Goal: Task Accomplishment & Management: Use online tool/utility

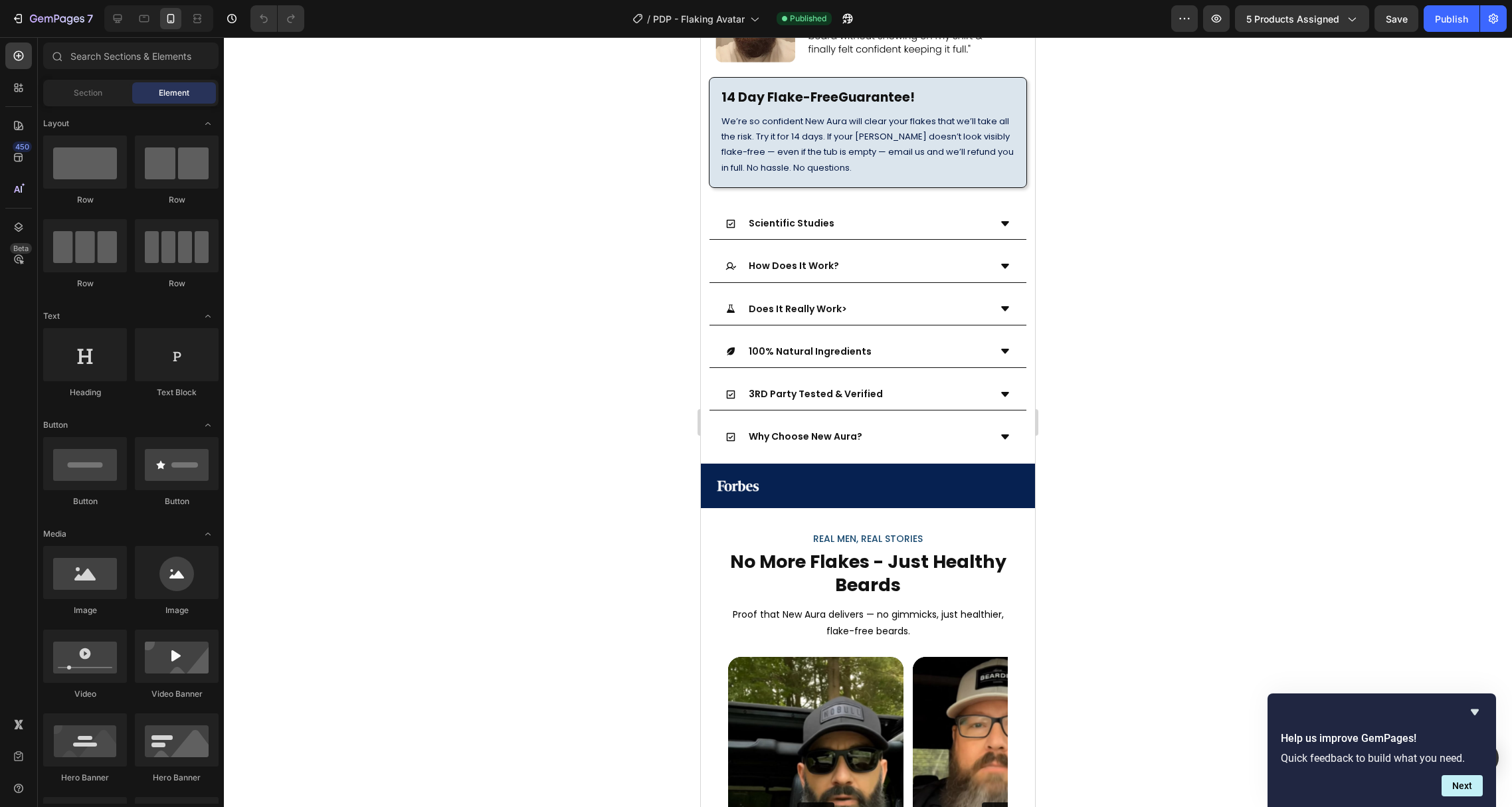
scroll to position [946, 0]
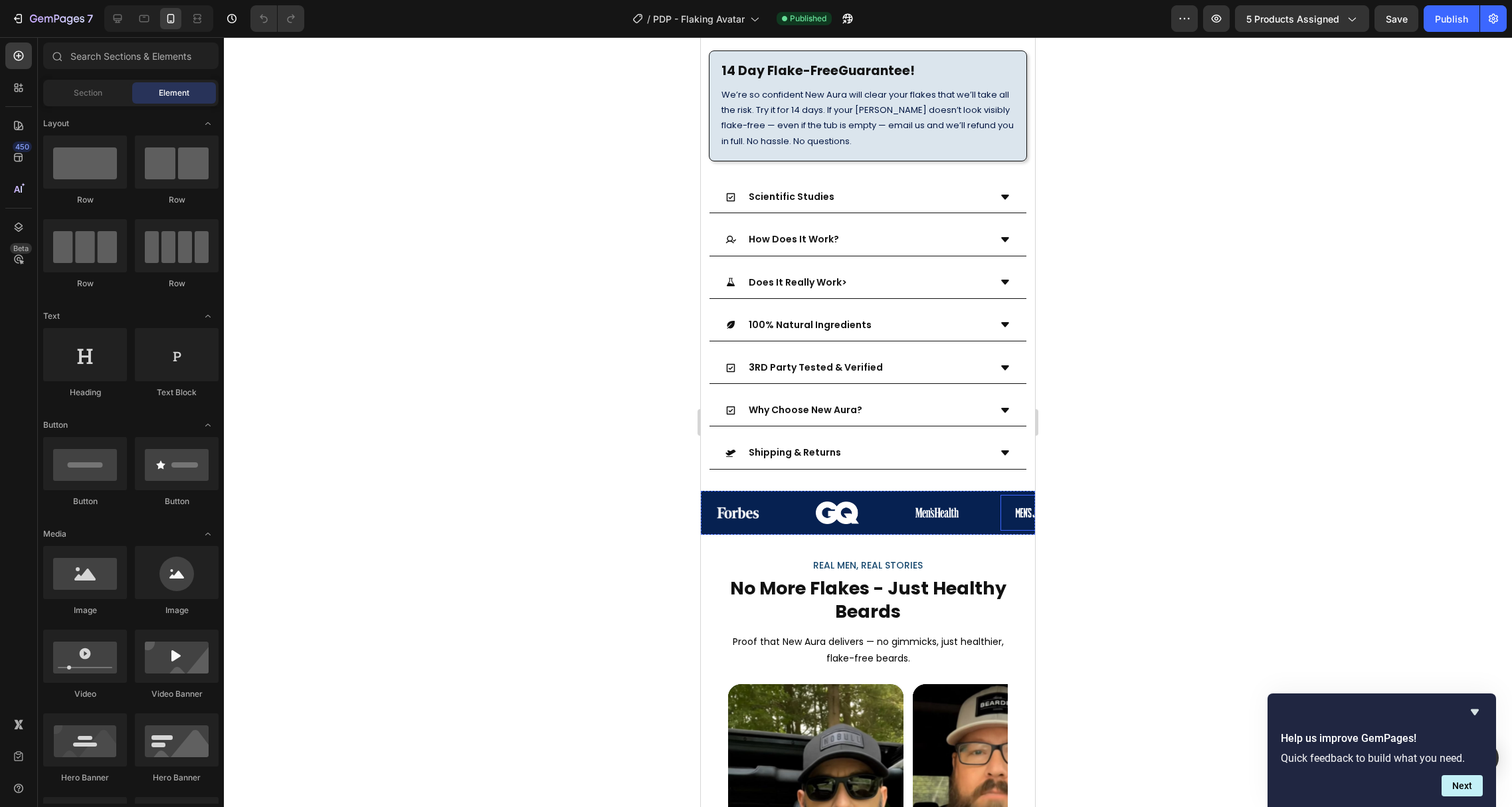
click at [1006, 503] on div at bounding box center [1036, 511] width 73 height 19
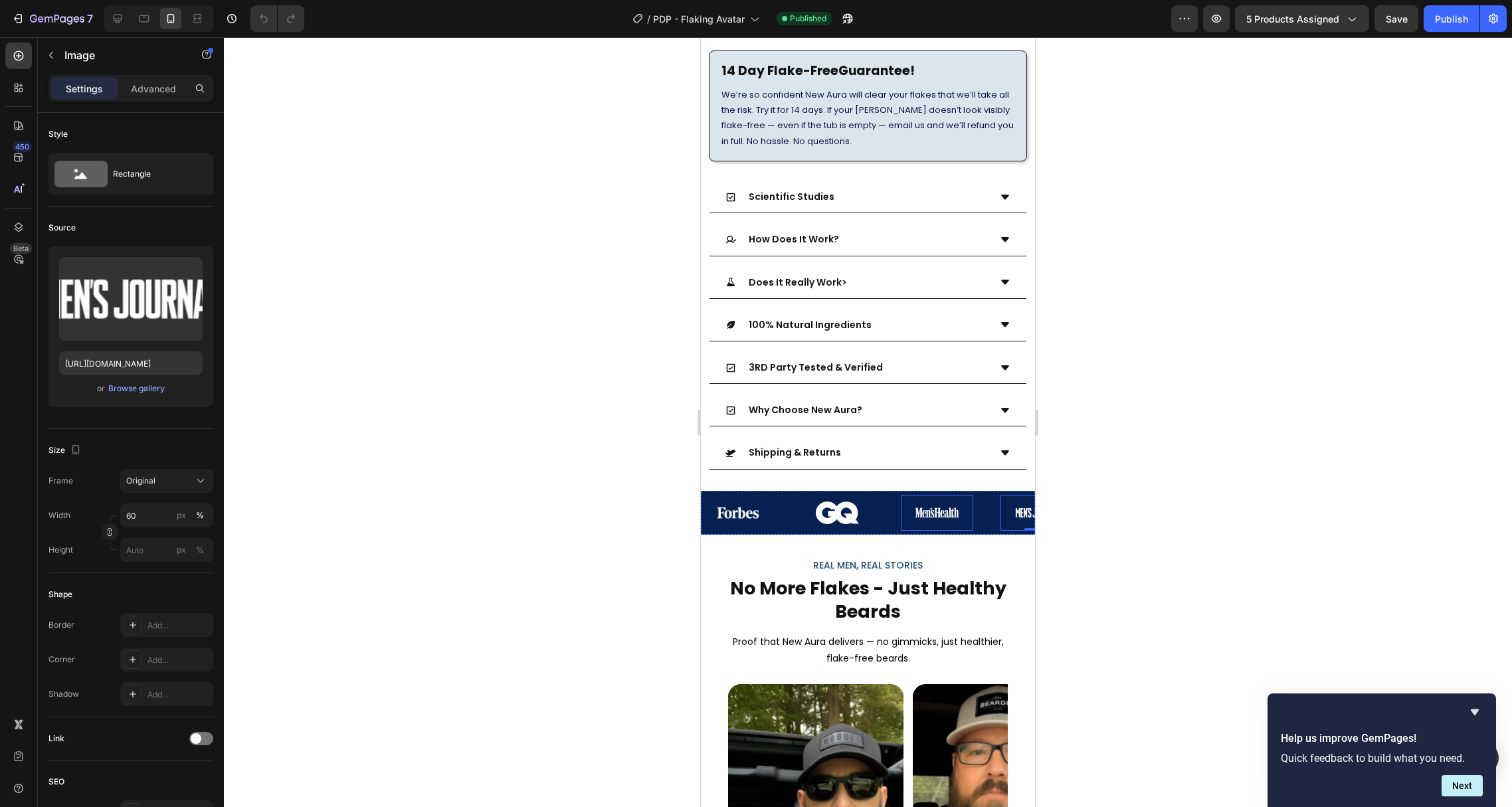
click at [939, 503] on img at bounding box center [936, 511] width 43 height 19
click at [734, 506] on img at bounding box center [737, 512] width 43 height 12
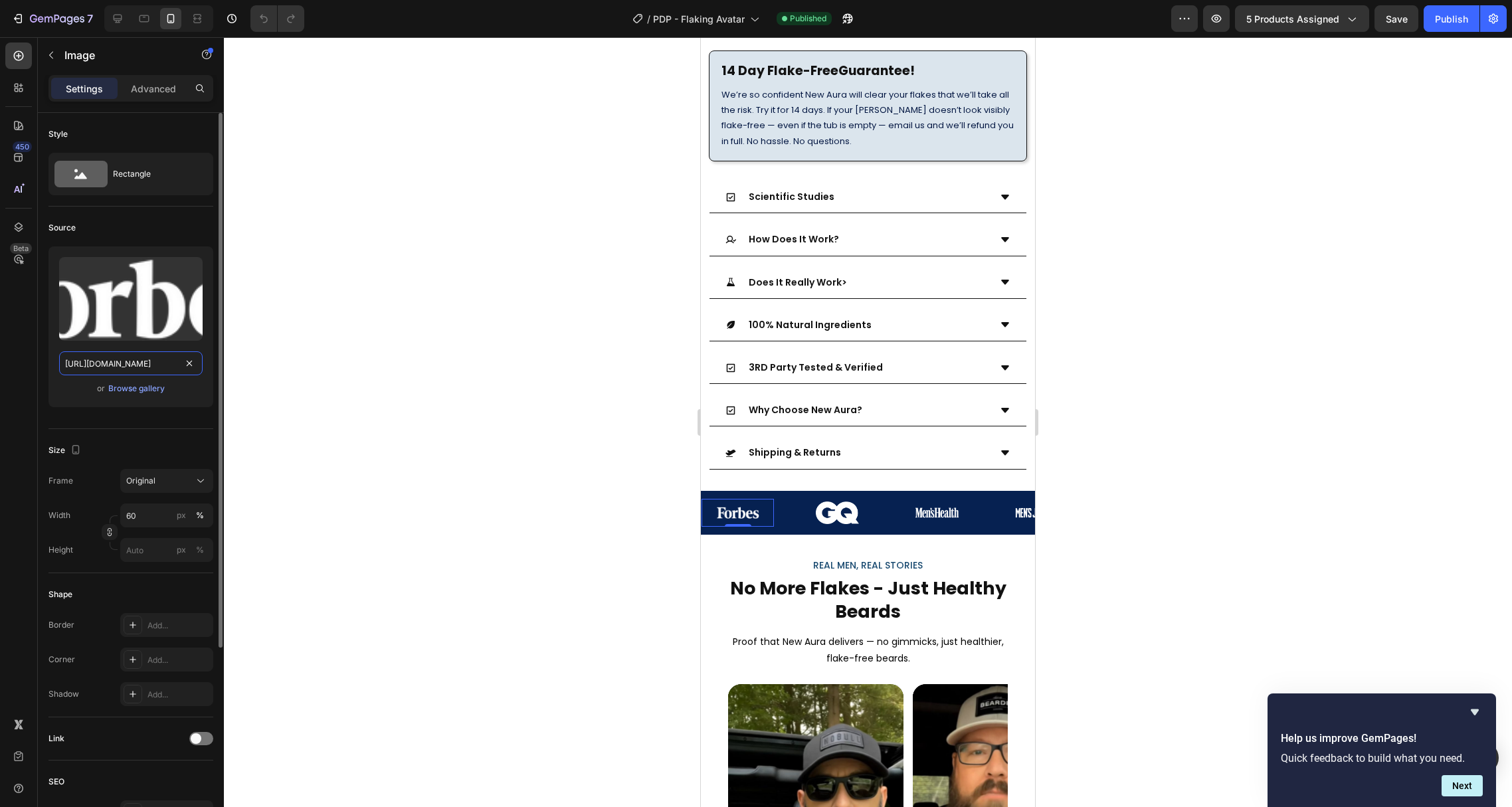
click at [124, 362] on input "[URL][DOMAIN_NAME]" at bounding box center [130, 363] width 143 height 24
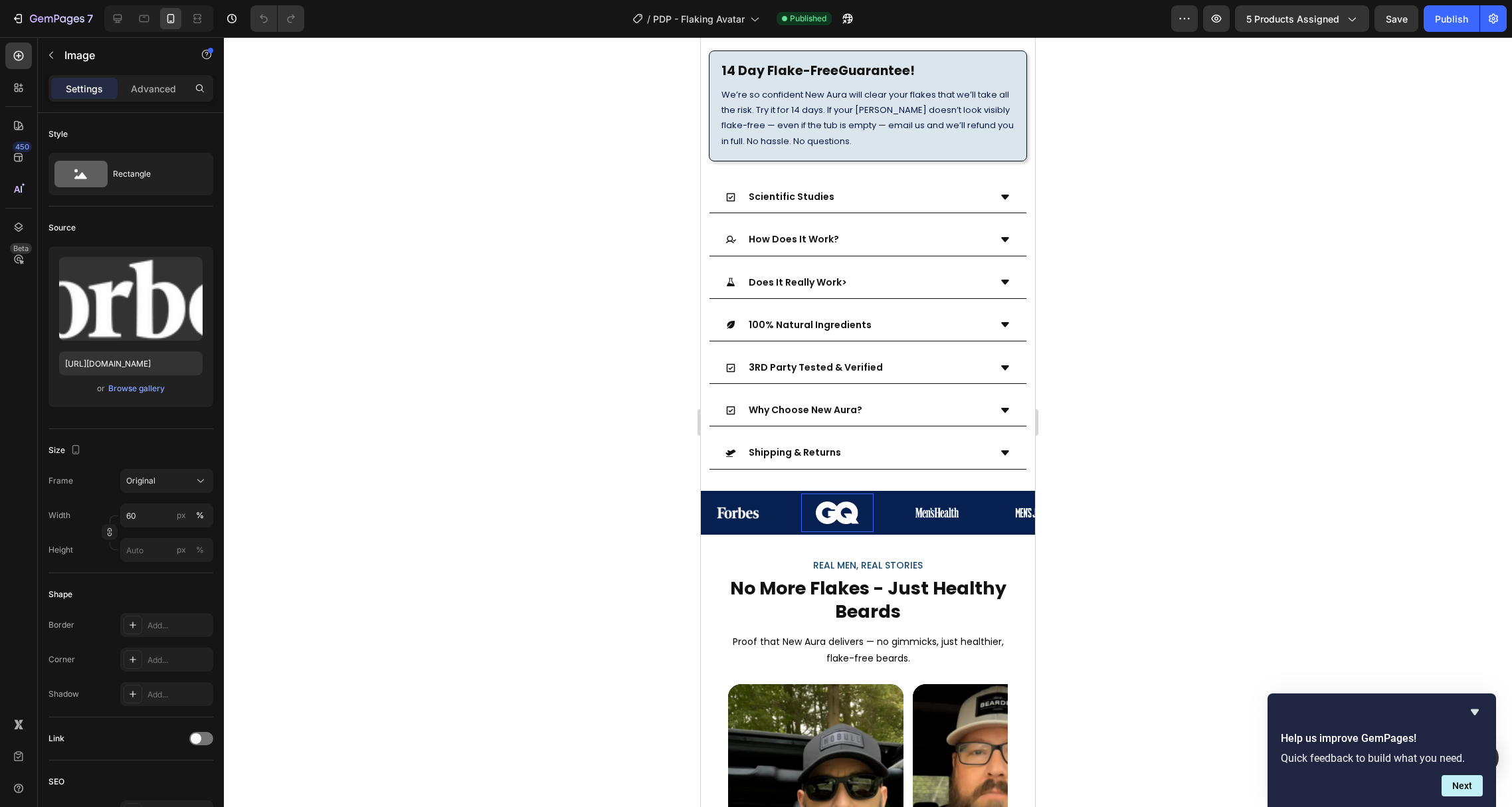
click at [856, 502] on img at bounding box center [836, 512] width 43 height 23
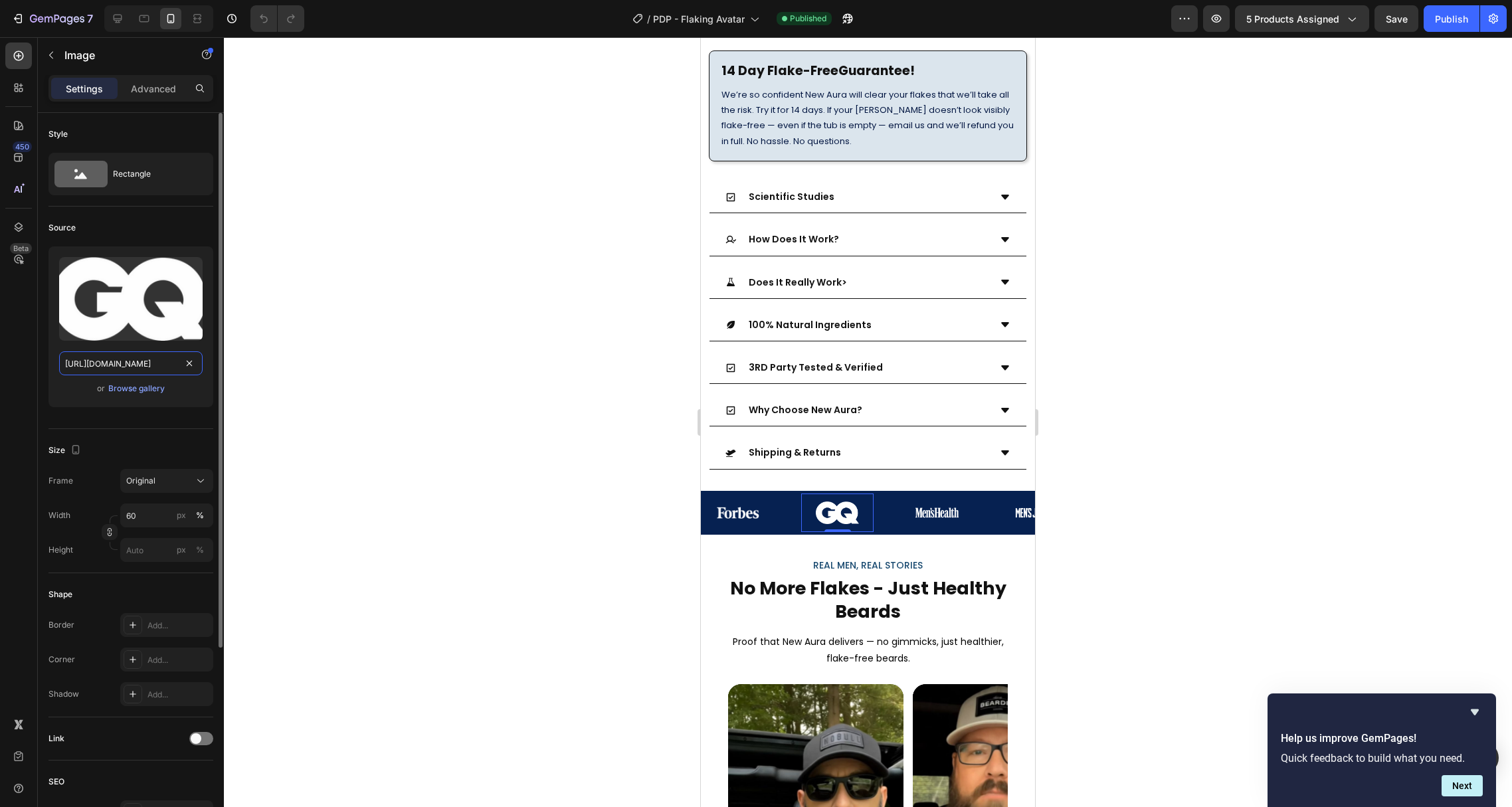
click at [123, 362] on input "[URL][DOMAIN_NAME]" at bounding box center [130, 363] width 143 height 24
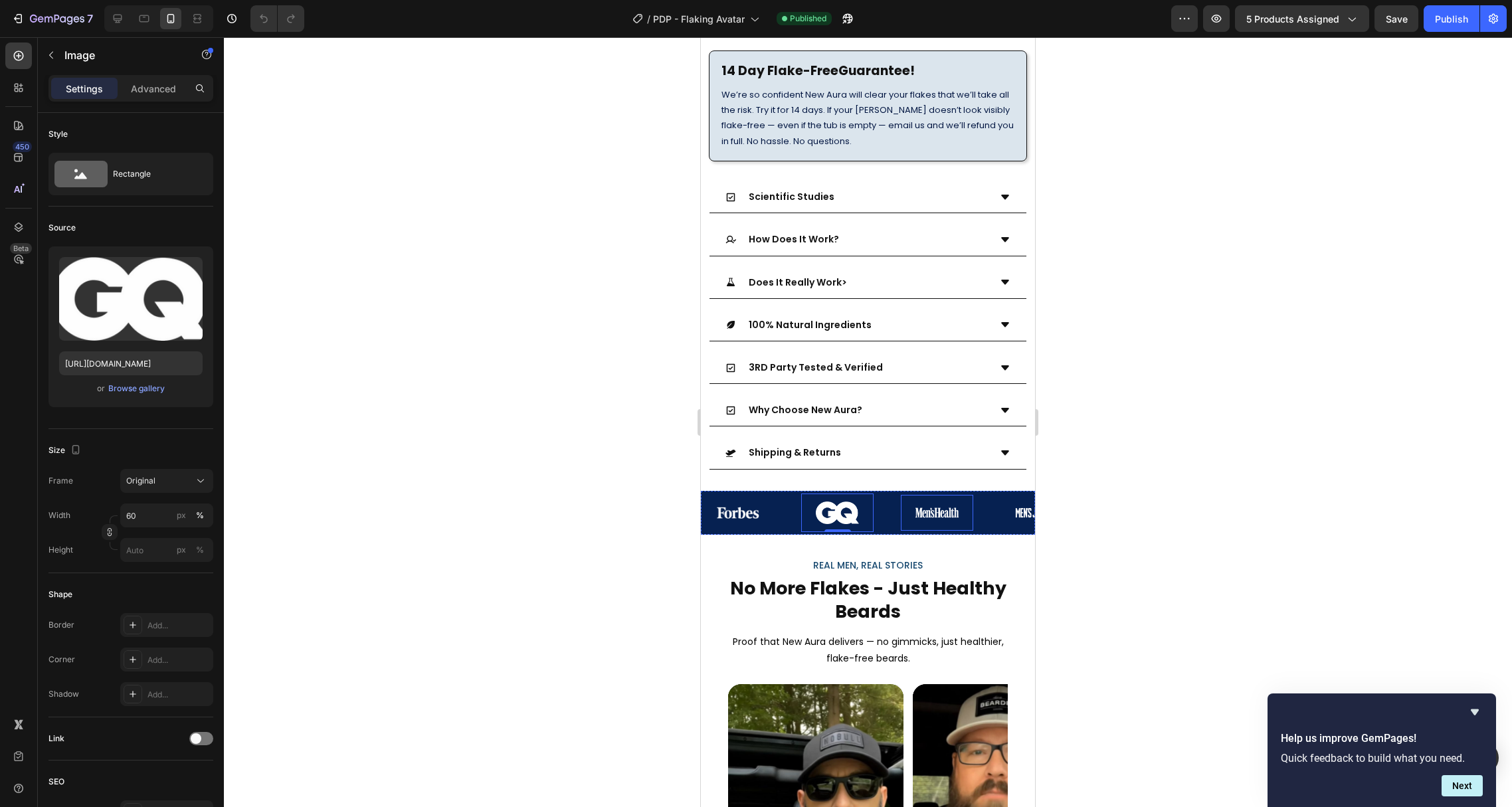
click at [930, 503] on img at bounding box center [936, 511] width 43 height 19
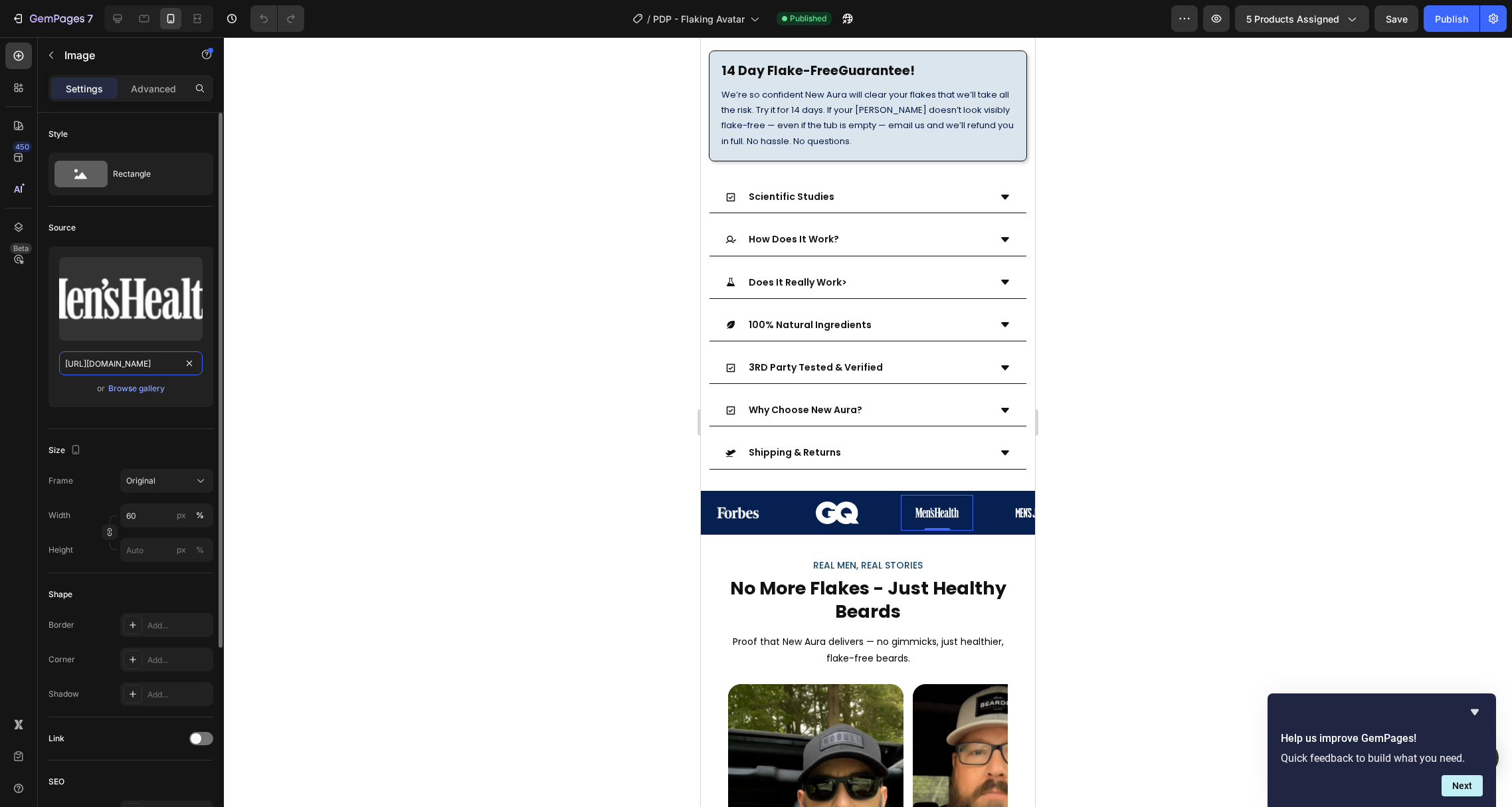
click at [111, 356] on input "[URL][DOMAIN_NAME]" at bounding box center [130, 363] width 143 height 24
click at [103, 360] on input "[URL][DOMAIN_NAME]" at bounding box center [130, 363] width 143 height 24
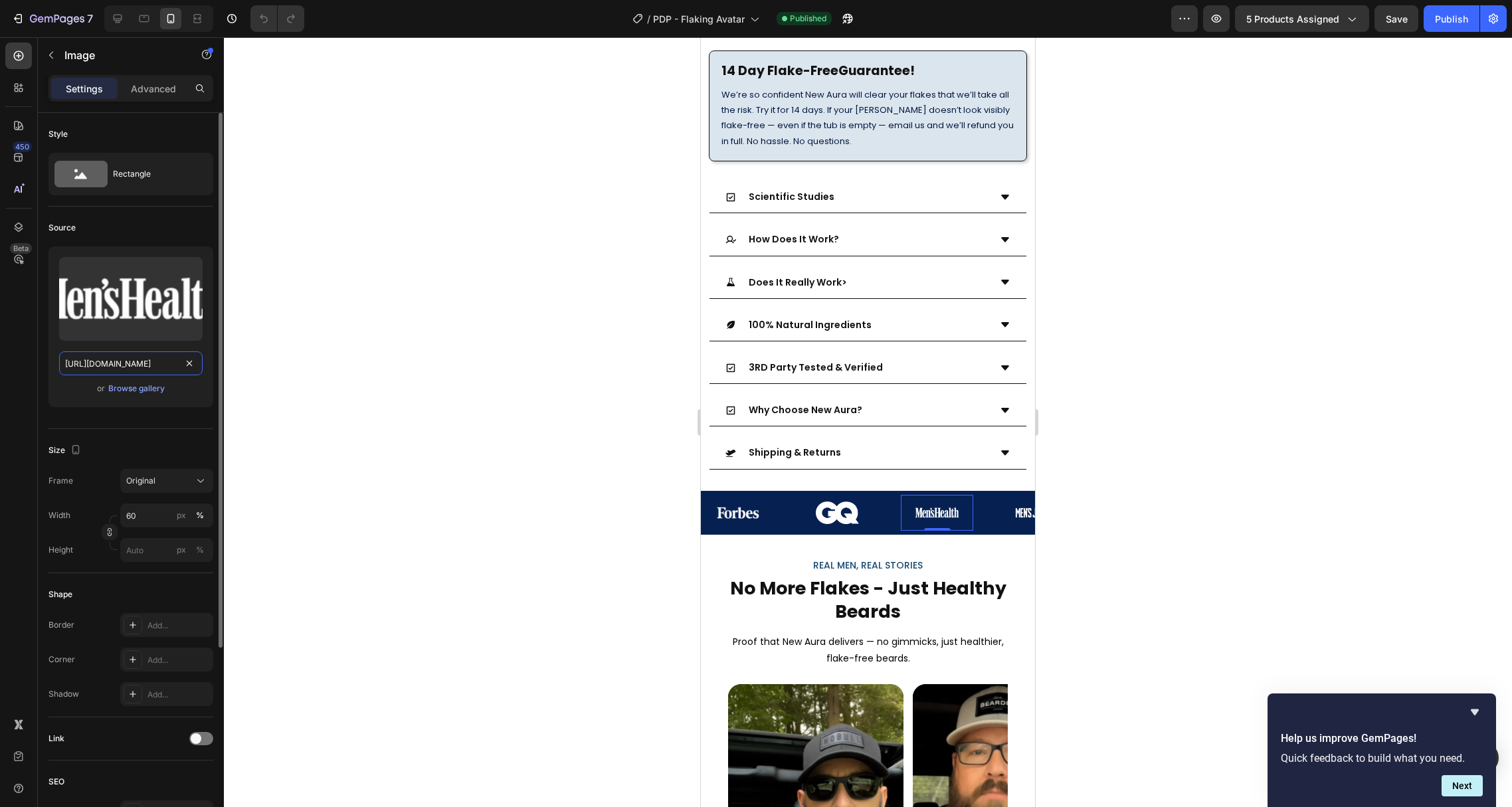
click at [103, 360] on input "[URL][DOMAIN_NAME]" at bounding box center [130, 363] width 143 height 24
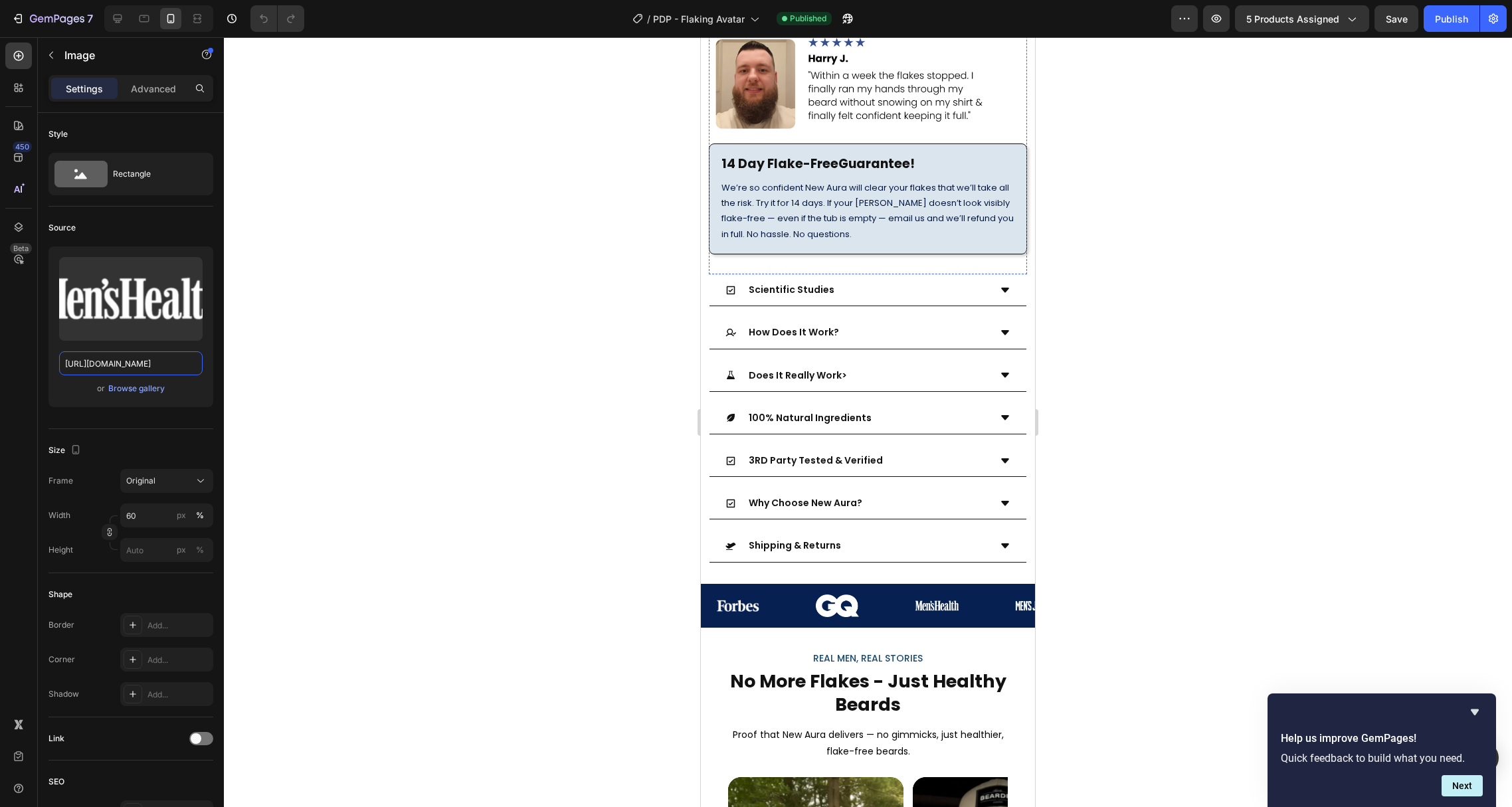
scroll to position [858, 0]
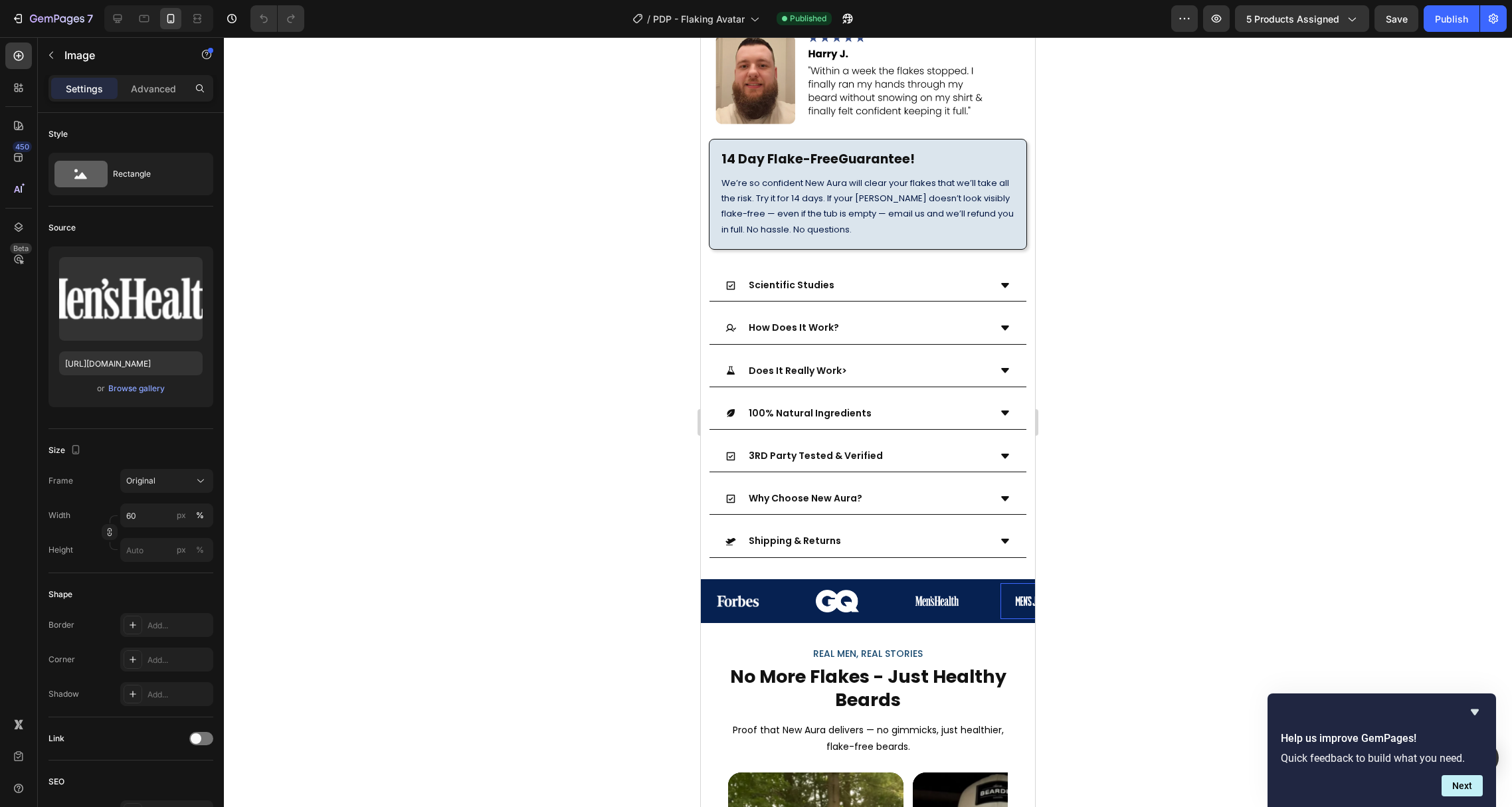
click at [1012, 591] on div at bounding box center [1036, 600] width 73 height 19
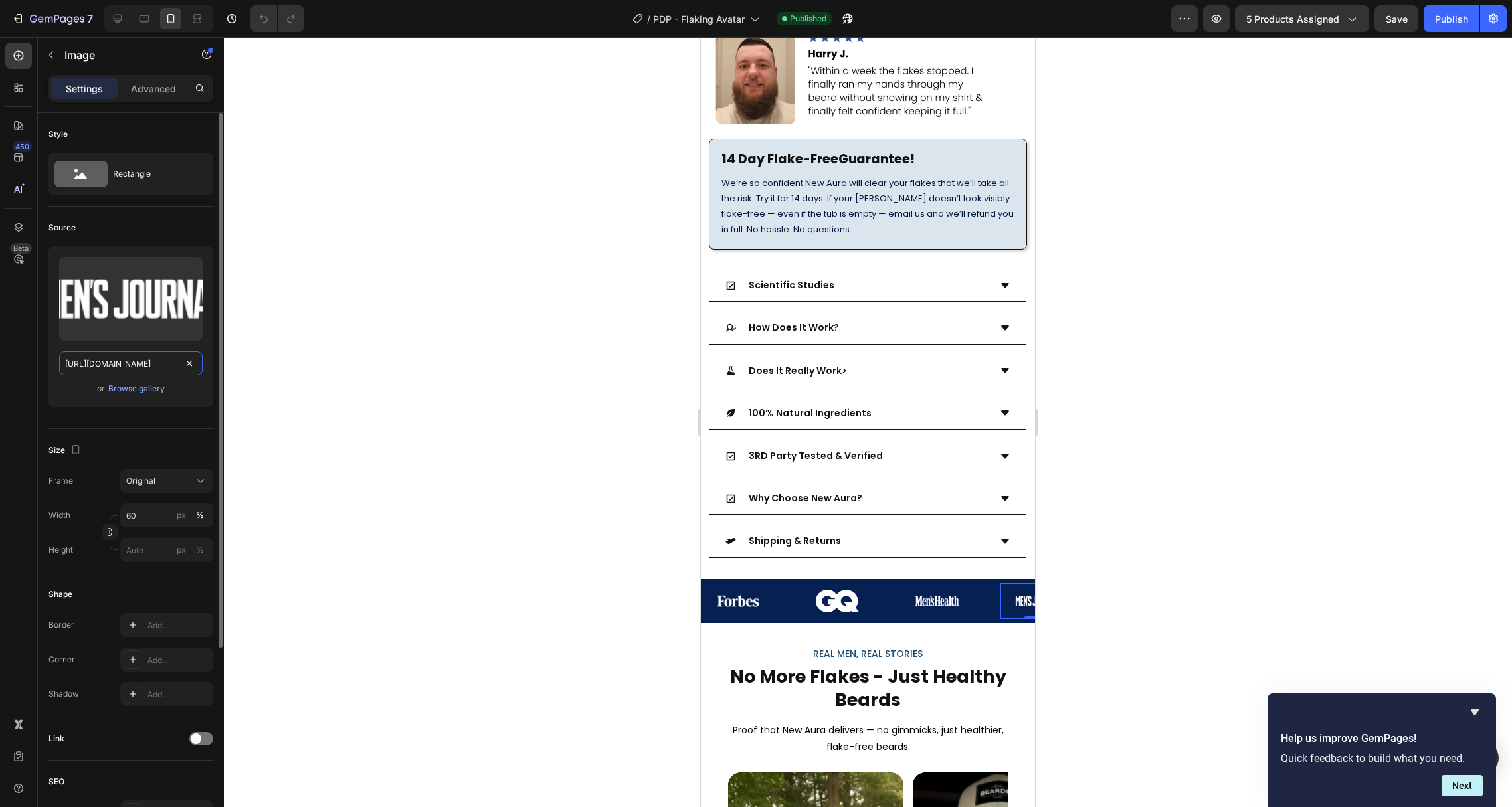
click at [108, 360] on input "[URL][DOMAIN_NAME]" at bounding box center [130, 363] width 143 height 24
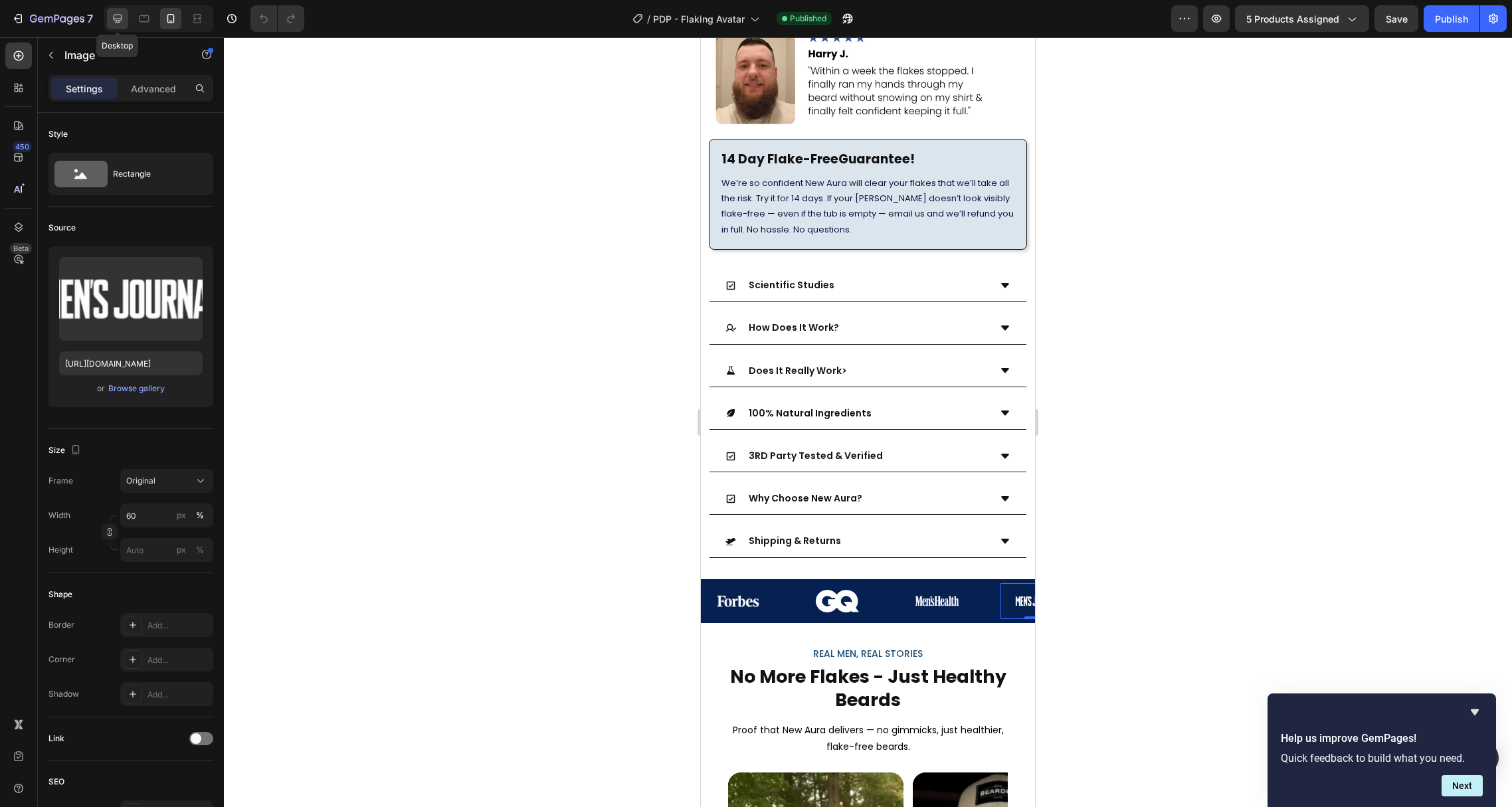
click at [109, 23] on div at bounding box center [116, 18] width 21 height 21
type input "Auto"
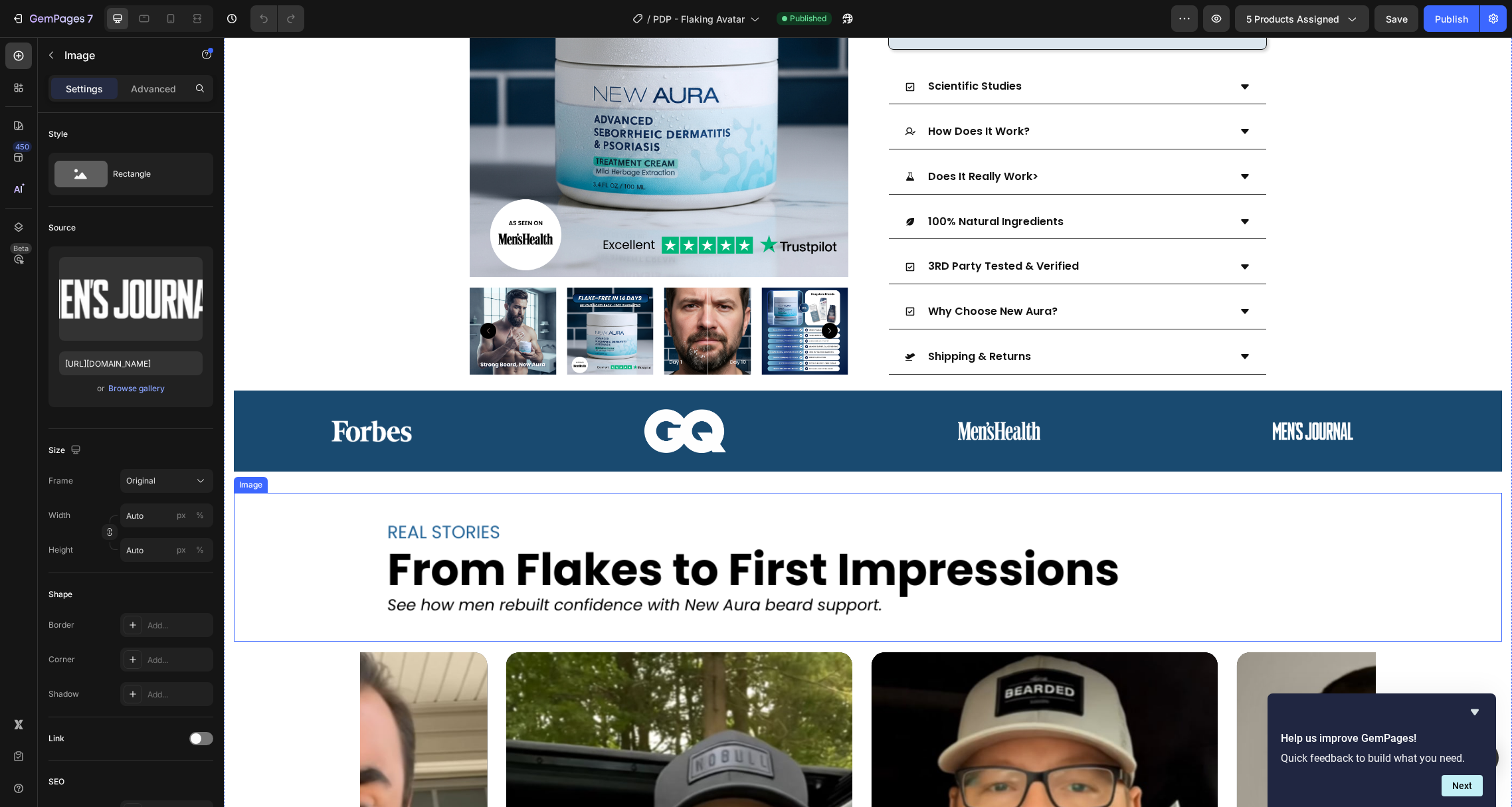
scroll to position [761, 0]
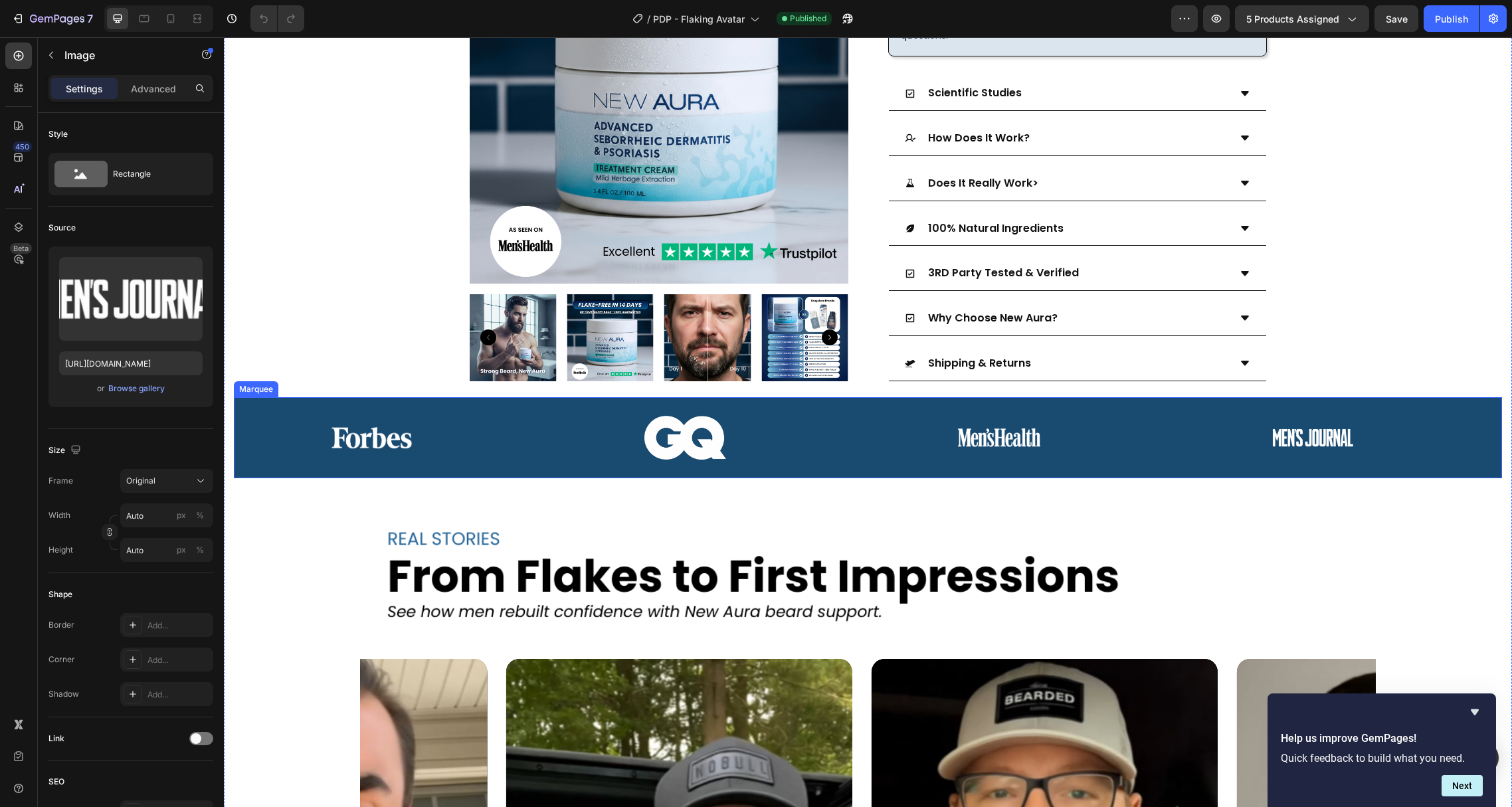
click at [375, 426] on img at bounding box center [371, 437] width 83 height 23
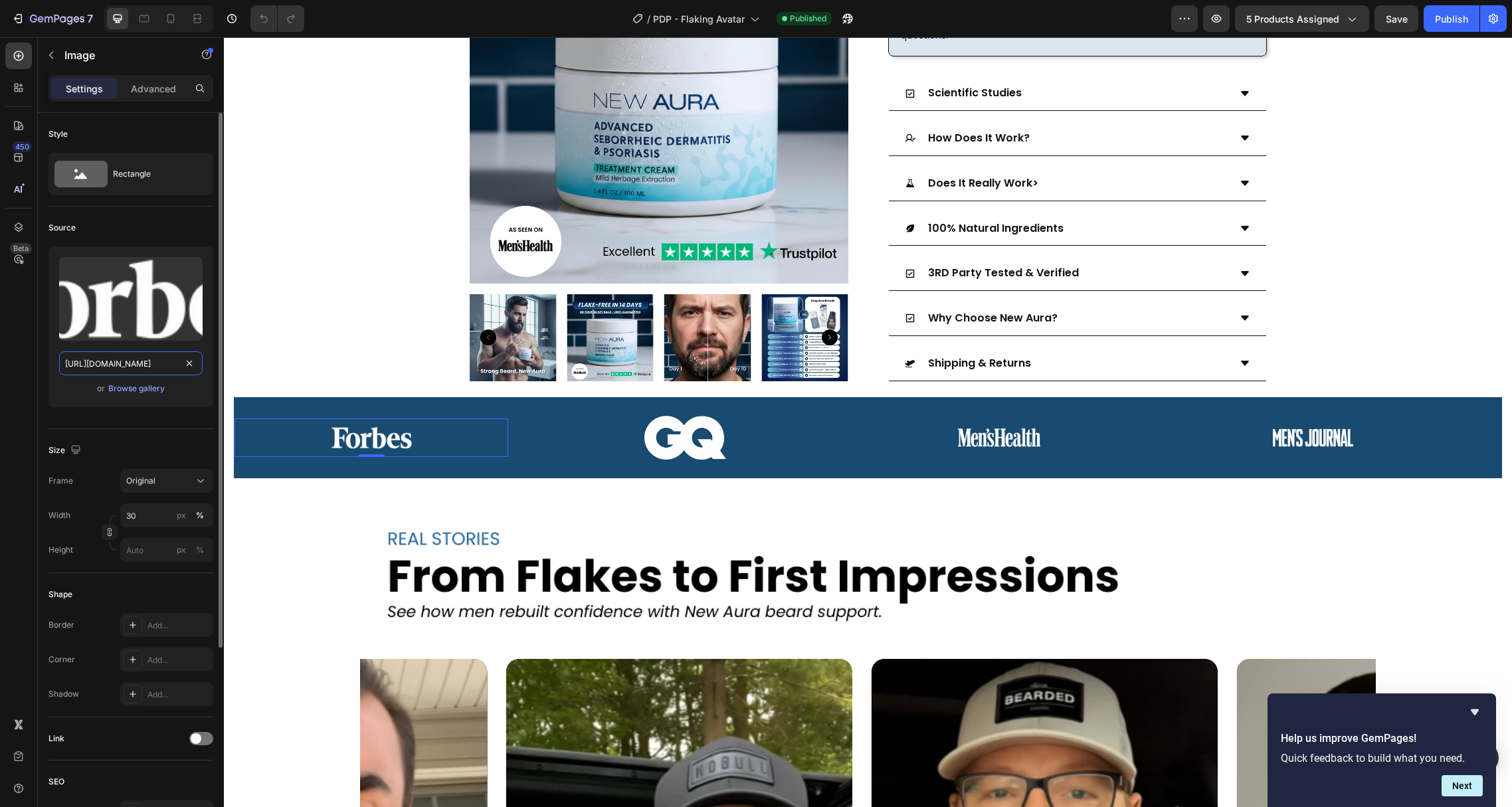
click at [118, 371] on input "[URL][DOMAIN_NAME]" at bounding box center [130, 363] width 143 height 24
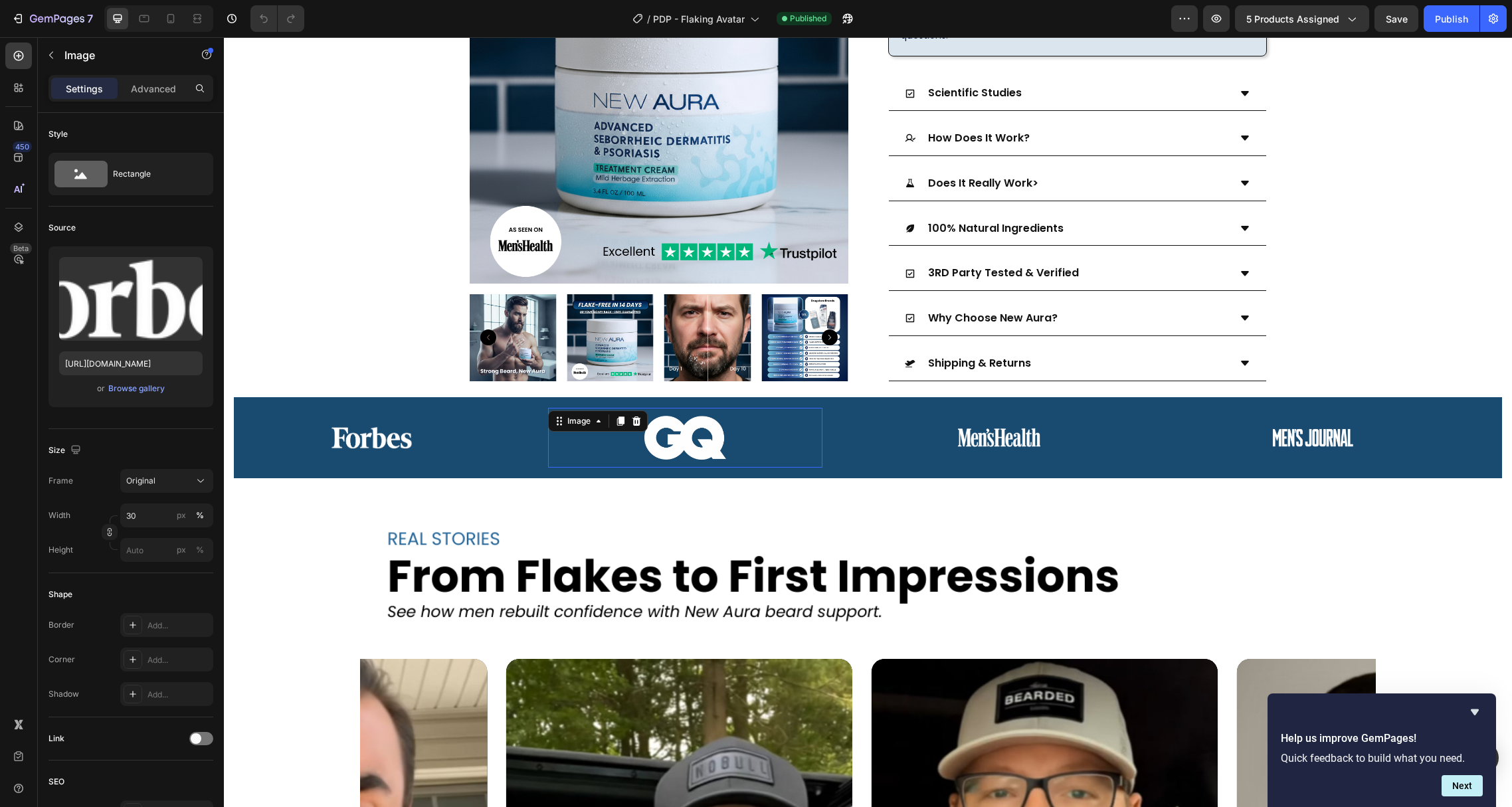
click at [645, 416] on img at bounding box center [685, 437] width 83 height 43
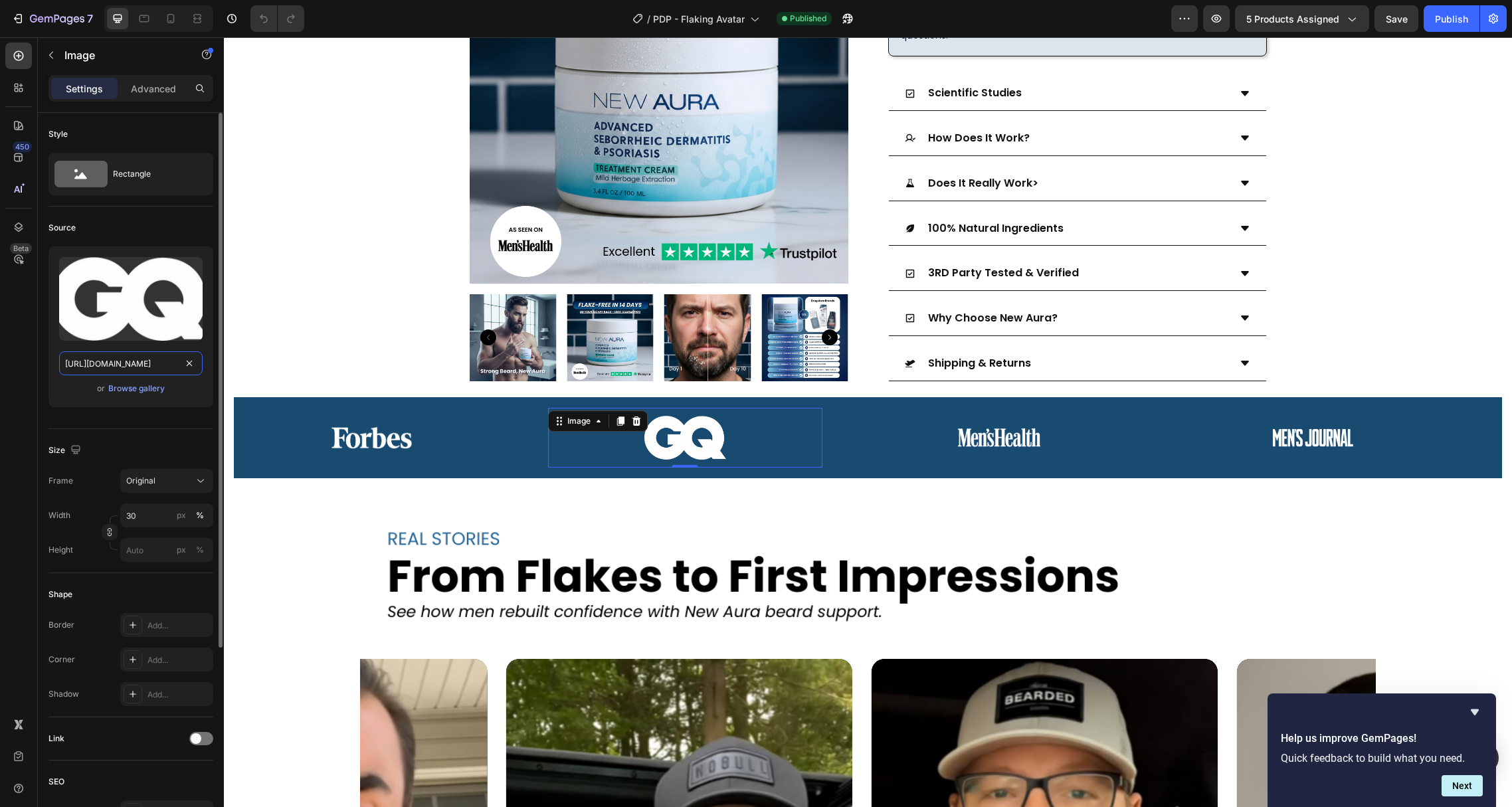
click at [108, 359] on input "[URL][DOMAIN_NAME]" at bounding box center [130, 363] width 143 height 24
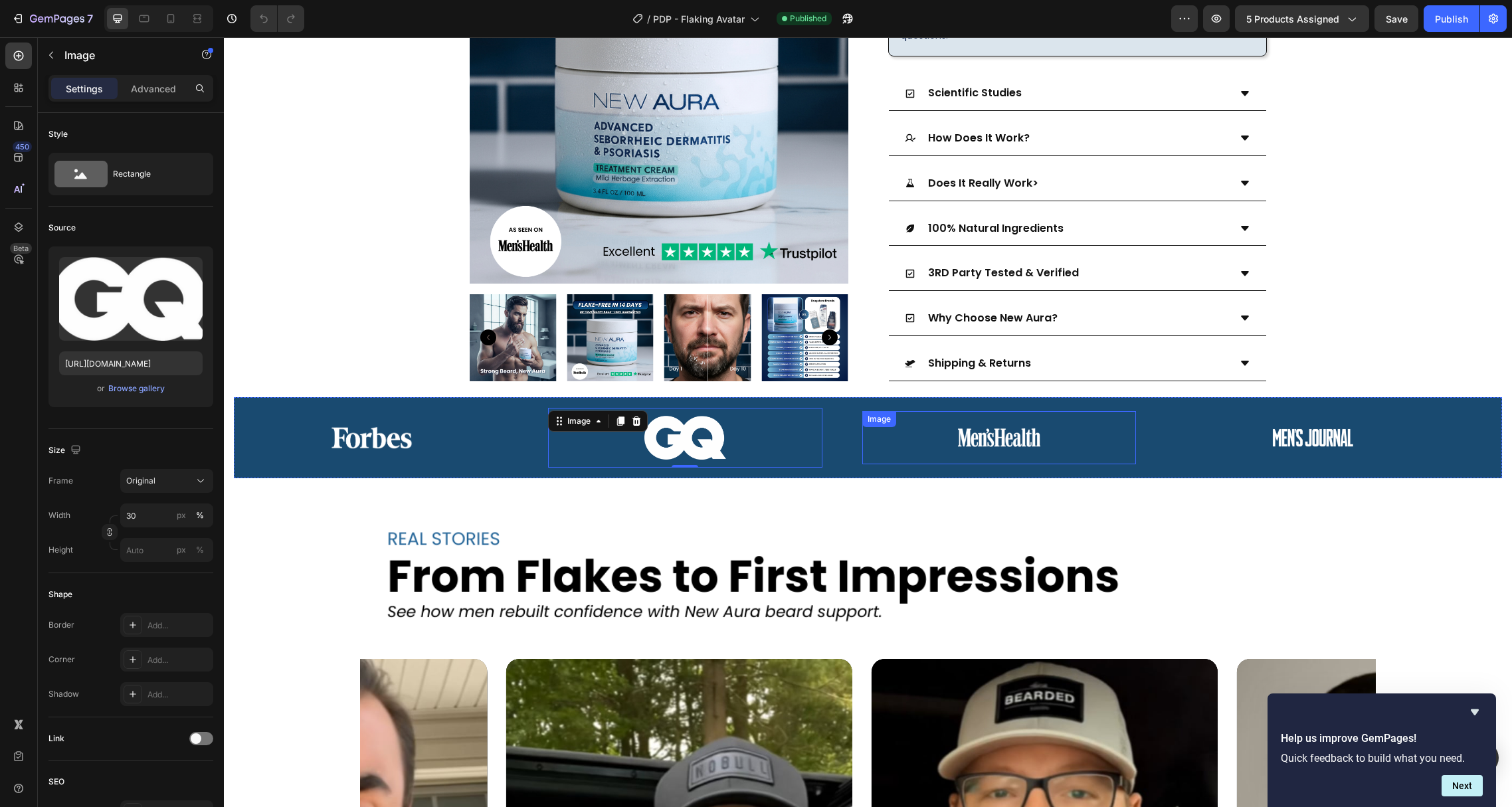
click at [996, 419] on img at bounding box center [998, 437] width 83 height 37
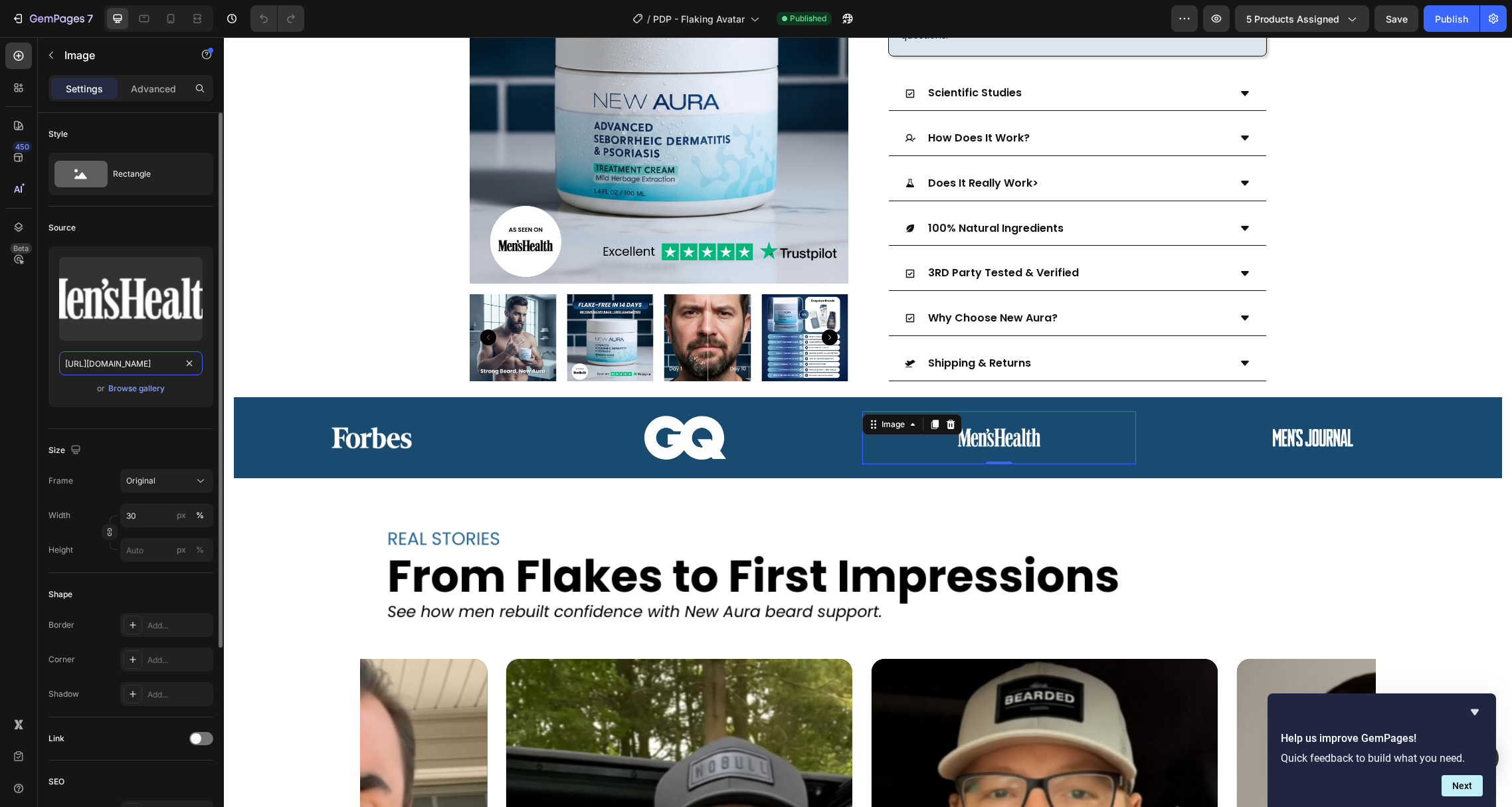
click at [91, 362] on input "[URL][DOMAIN_NAME]" at bounding box center [130, 363] width 143 height 24
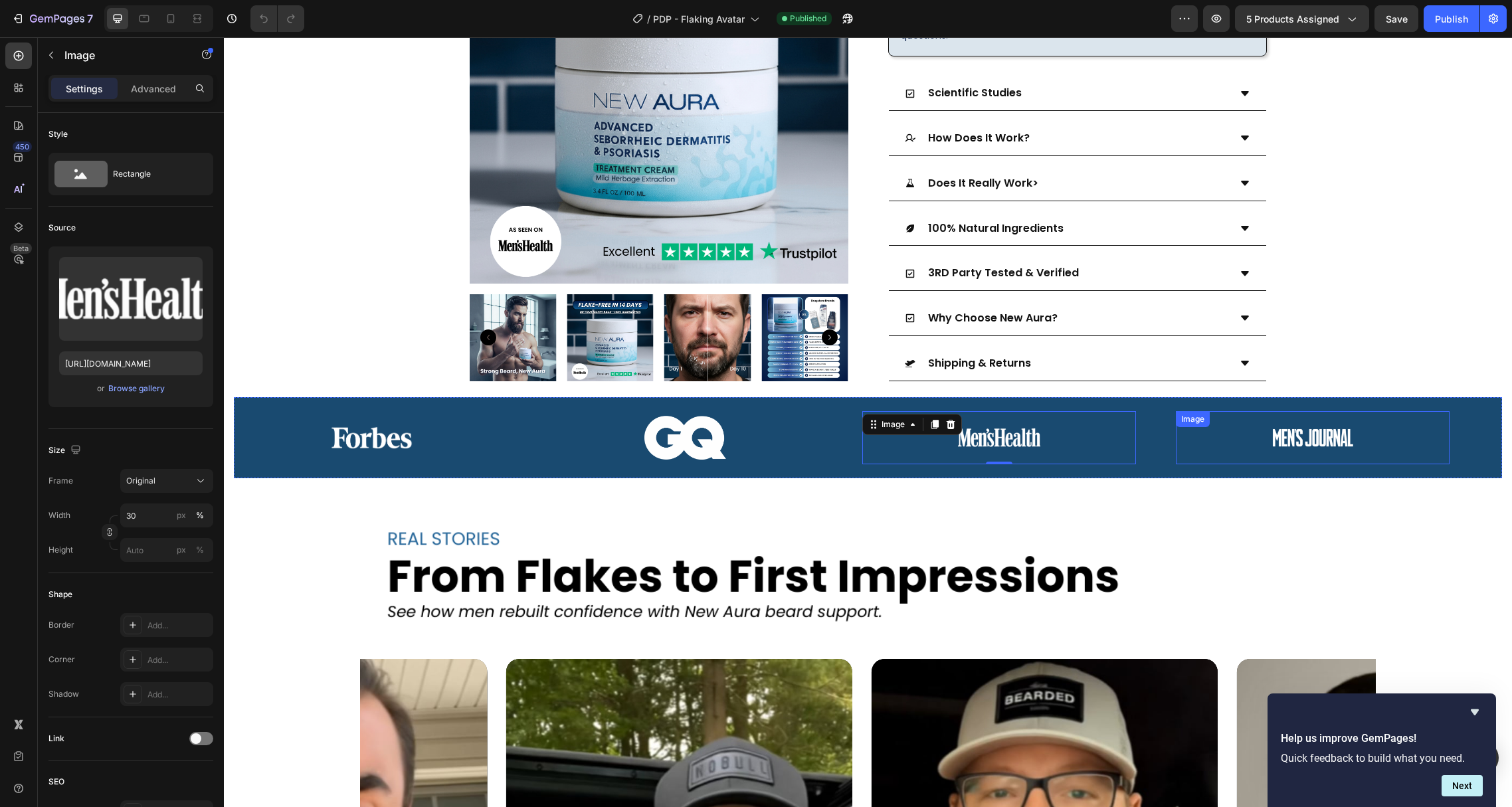
click at [1306, 419] on img at bounding box center [1312, 437] width 83 height 37
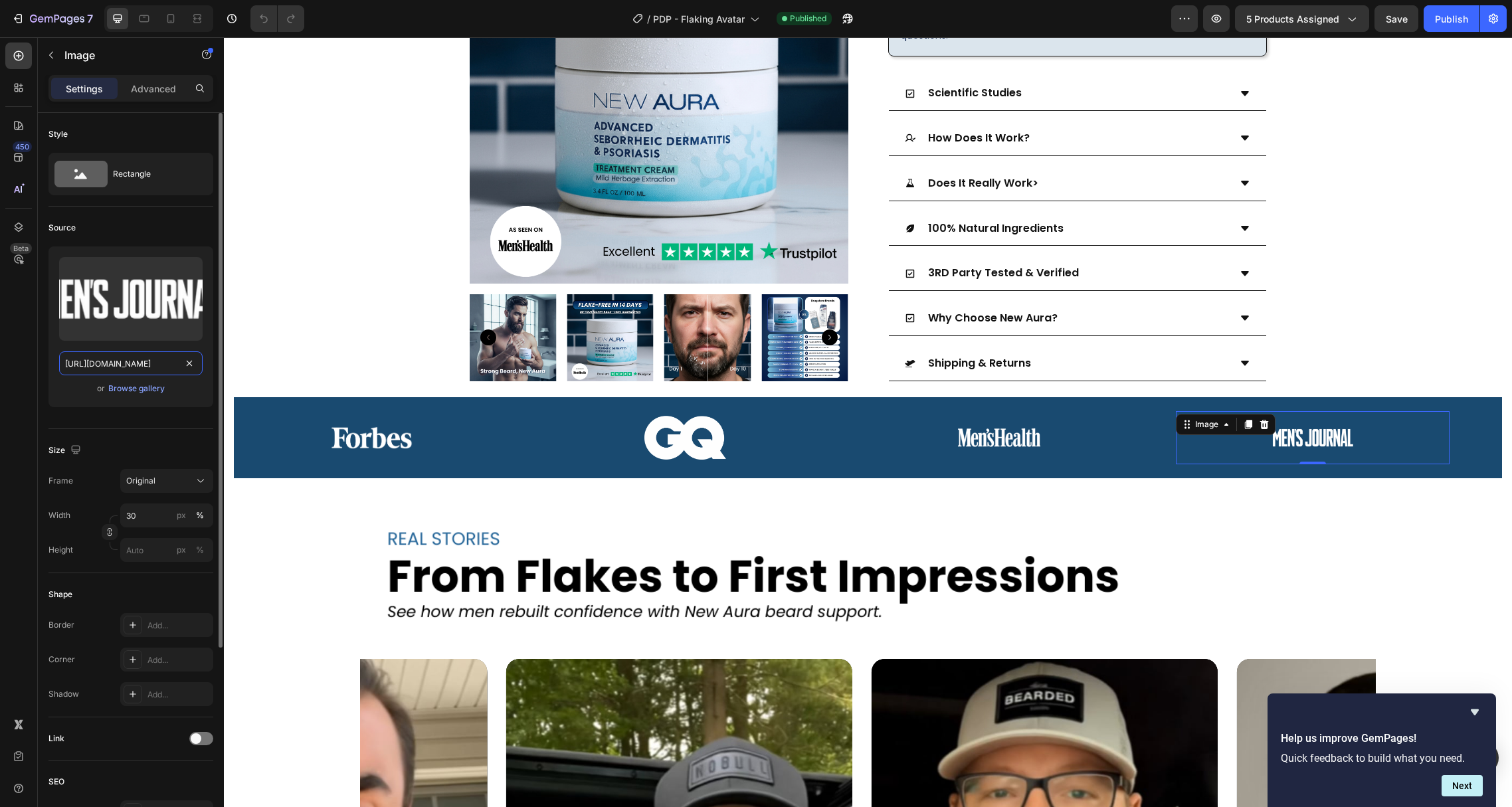
click at [110, 364] on input "[URL][DOMAIN_NAME]" at bounding box center [130, 363] width 143 height 24
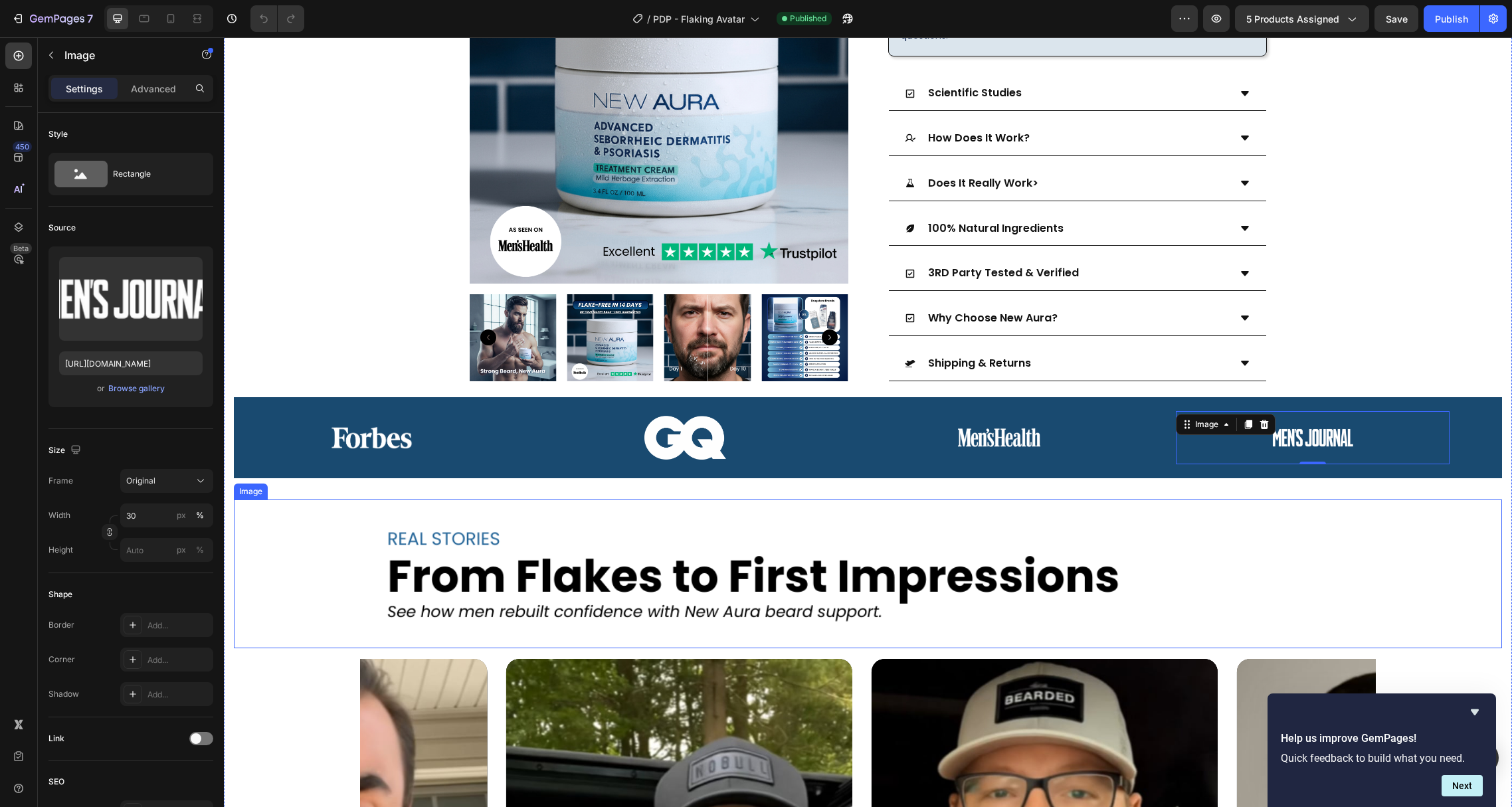
click at [592, 510] on img at bounding box center [867, 573] width 1014 height 148
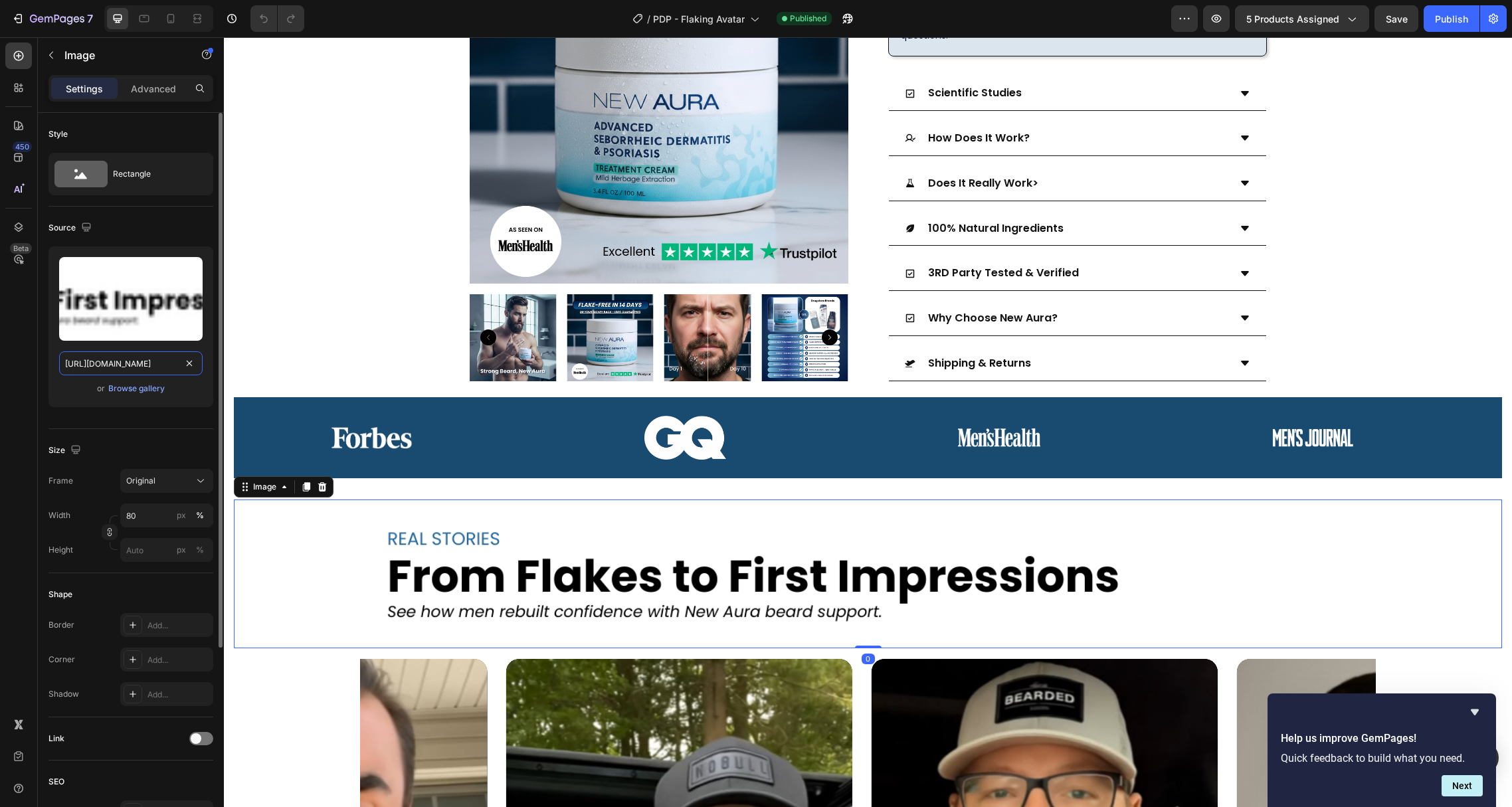
click at [122, 361] on input "[URL][DOMAIN_NAME]" at bounding box center [130, 363] width 143 height 24
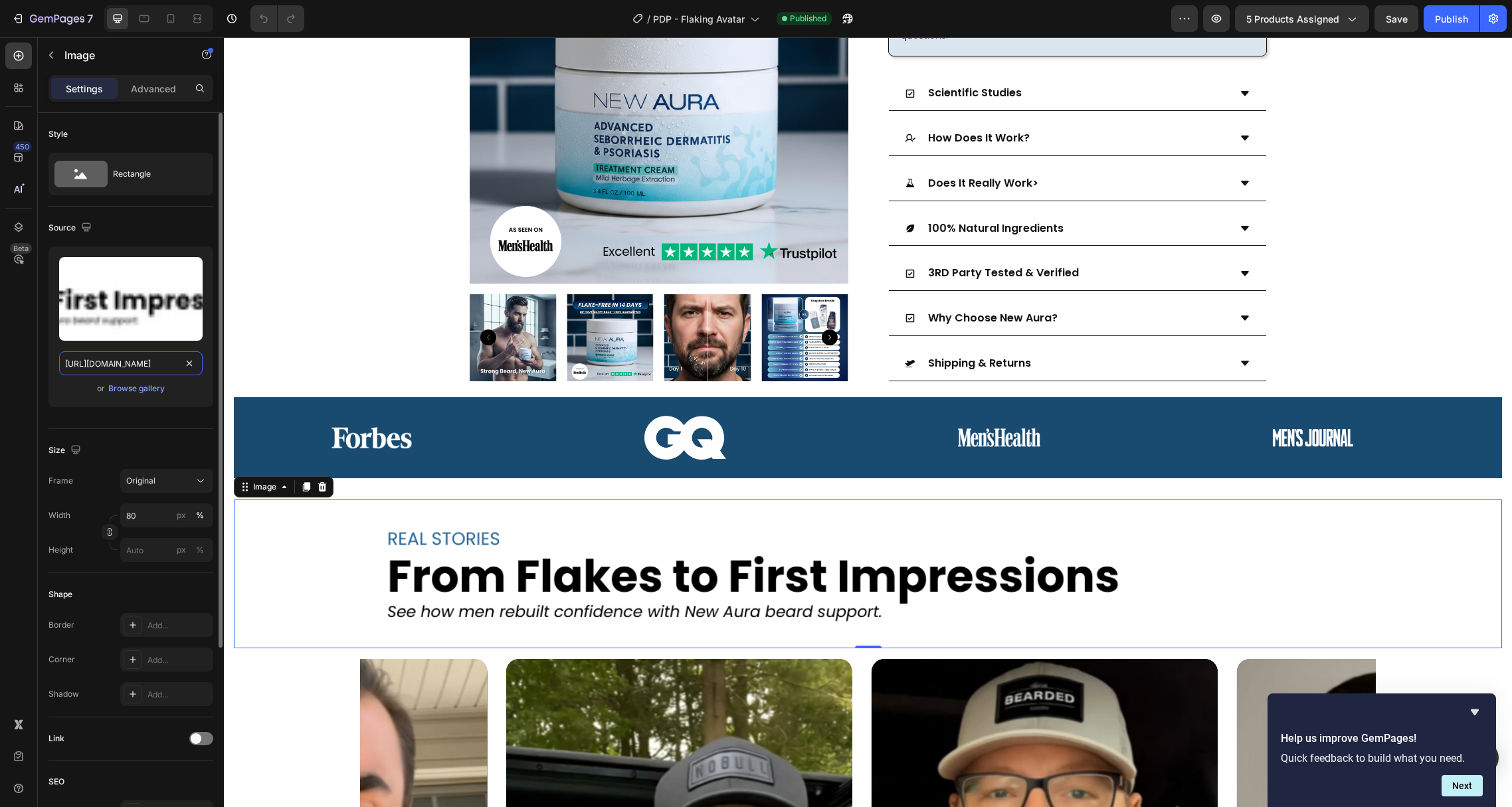
click at [122, 361] on input "[URL][DOMAIN_NAME]" at bounding box center [130, 363] width 143 height 24
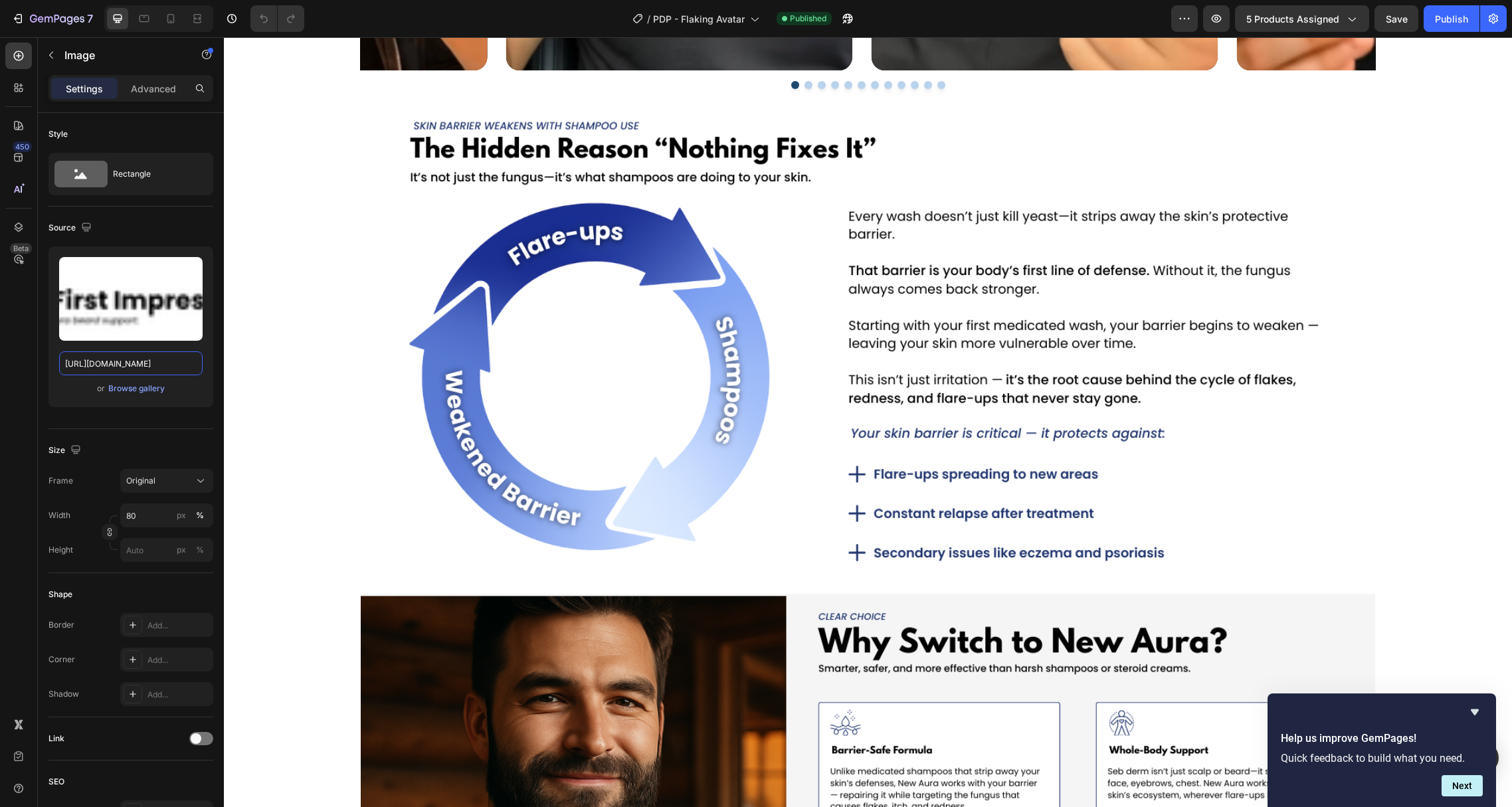
scroll to position [1965, 0]
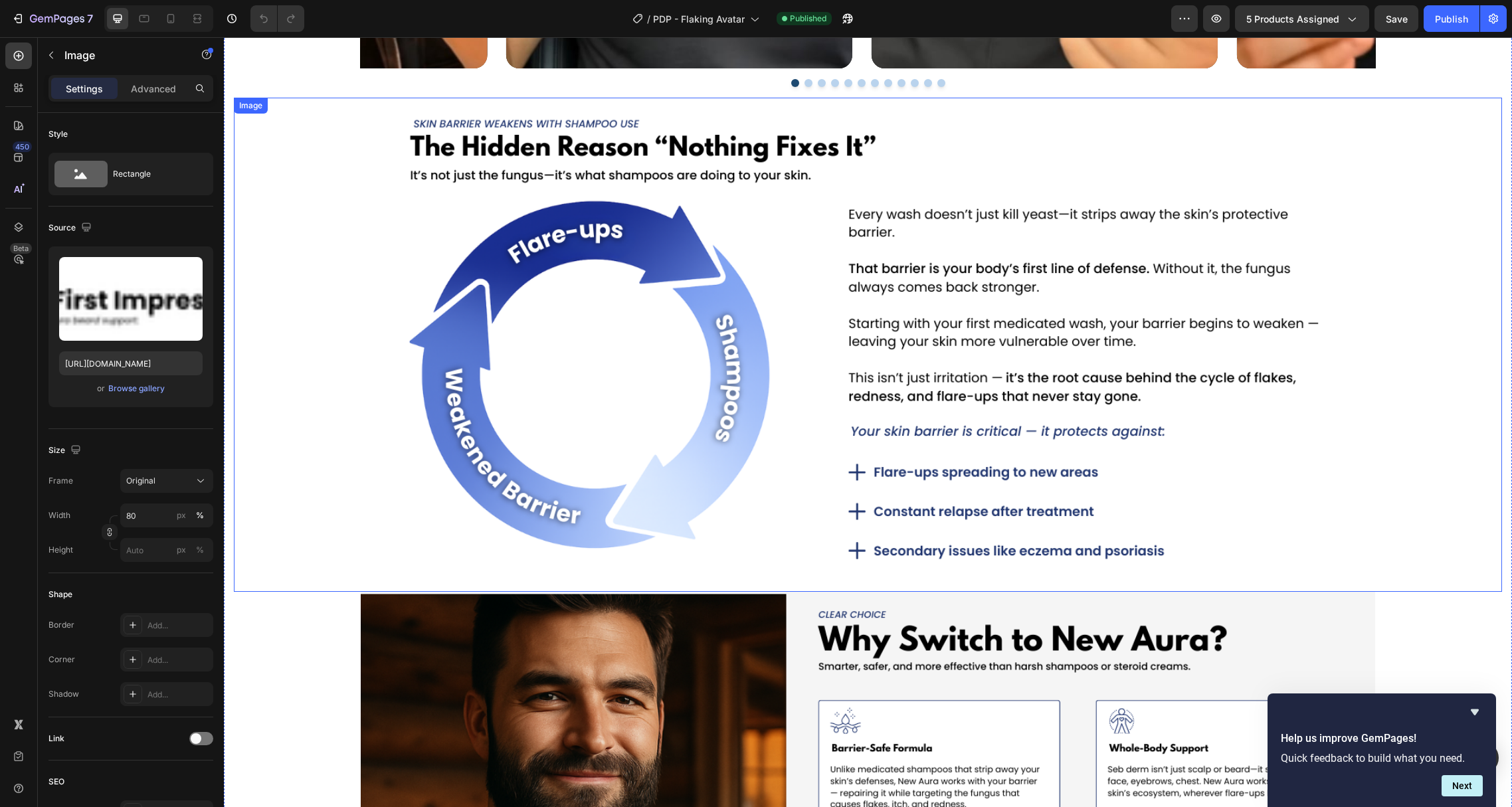
click at [586, 368] on img at bounding box center [867, 344] width 1014 height 494
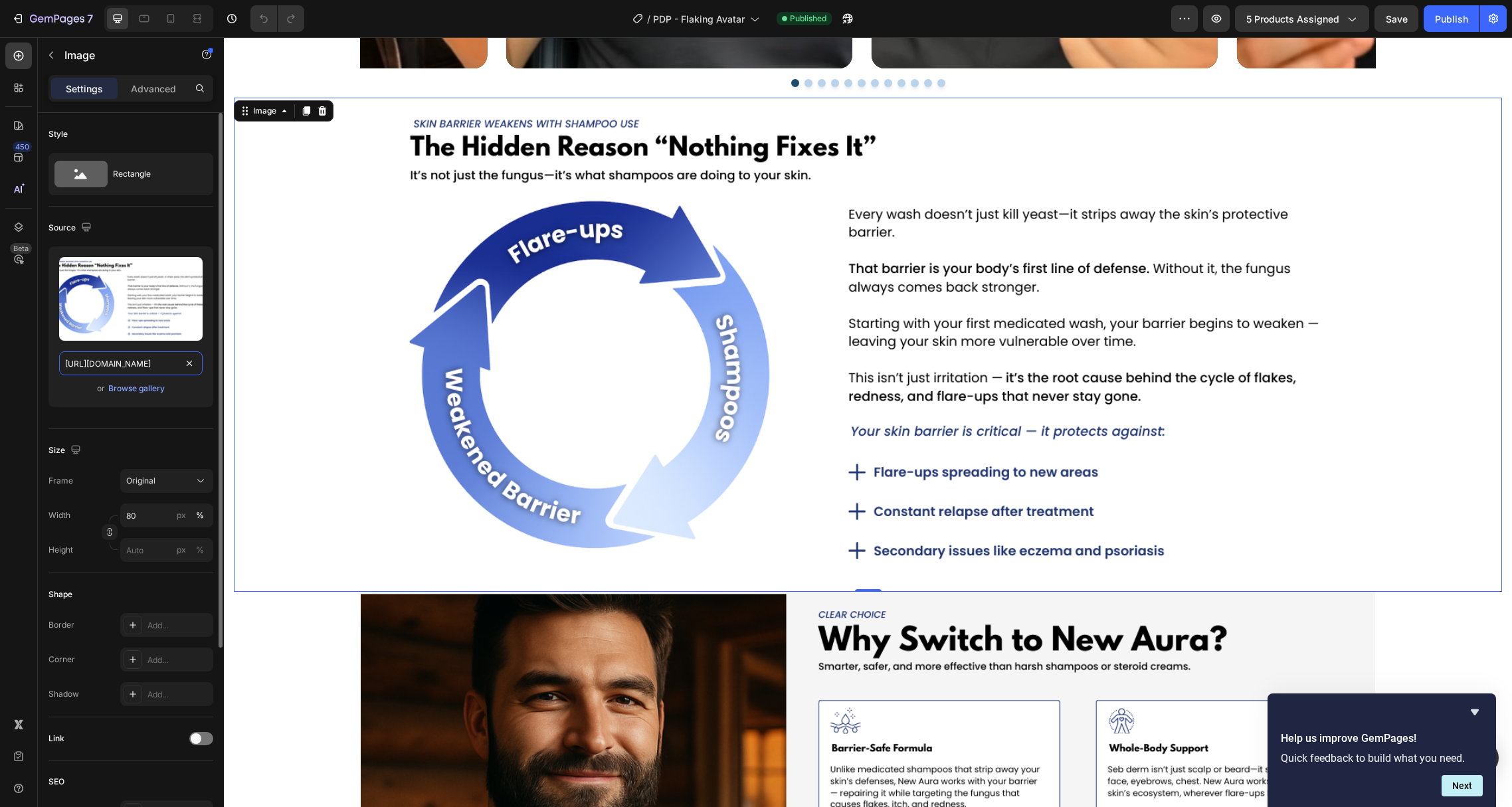
click at [110, 362] on input "[URL][DOMAIN_NAME]" at bounding box center [130, 363] width 143 height 24
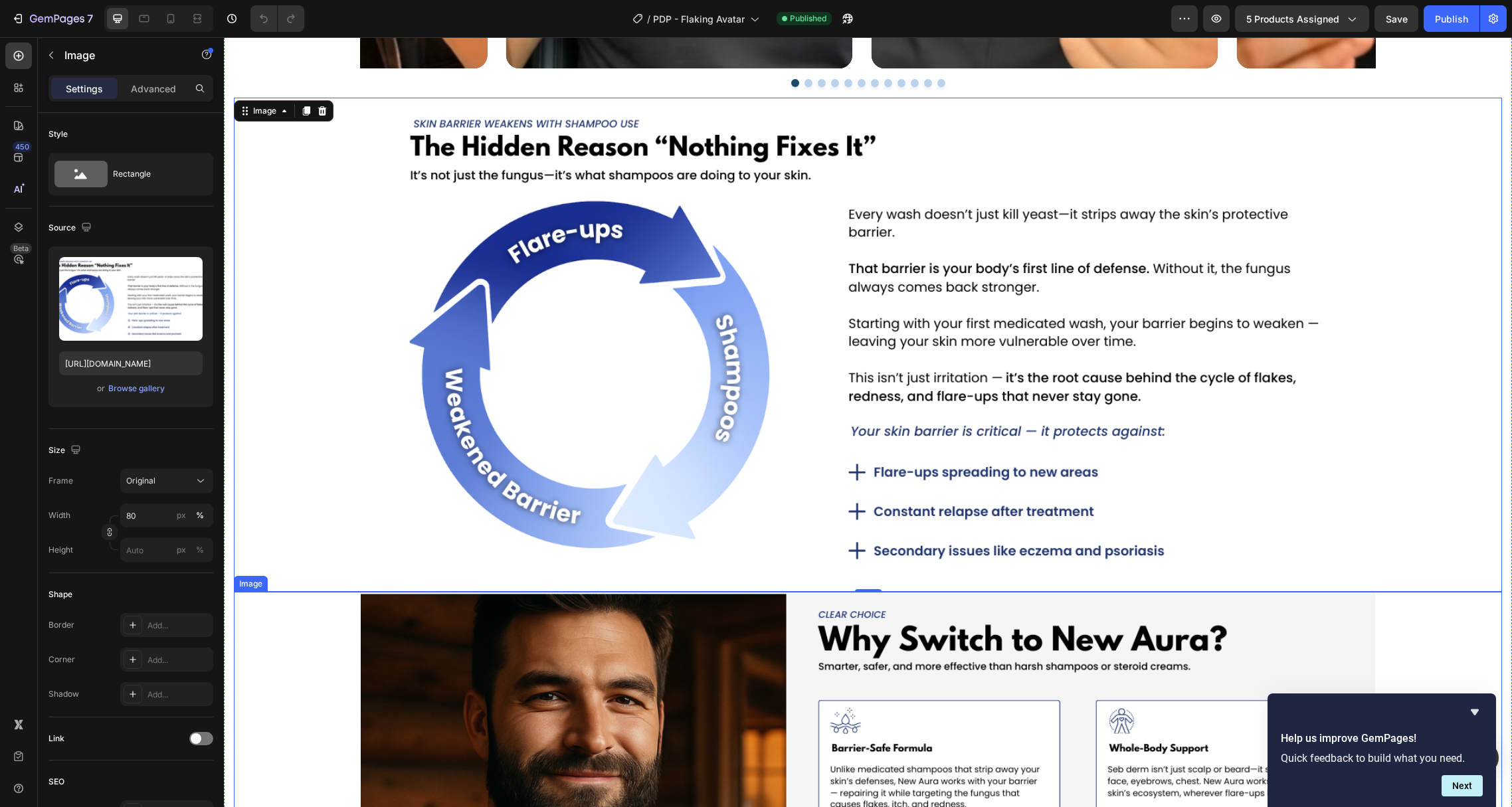
click at [560, 642] on img at bounding box center [867, 736] width 1014 height 290
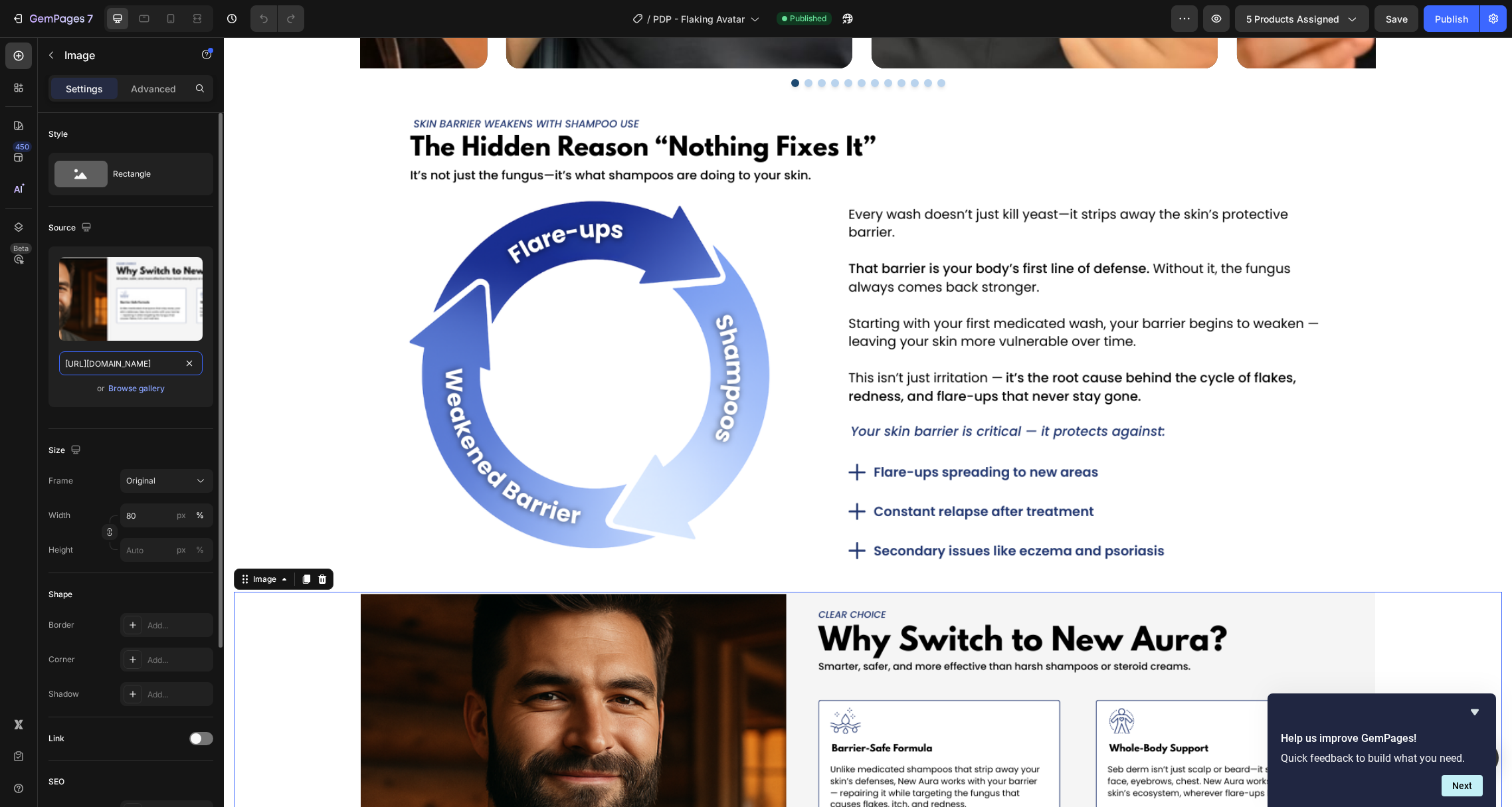
click at [118, 364] on input "[URL][DOMAIN_NAME]" at bounding box center [130, 363] width 143 height 24
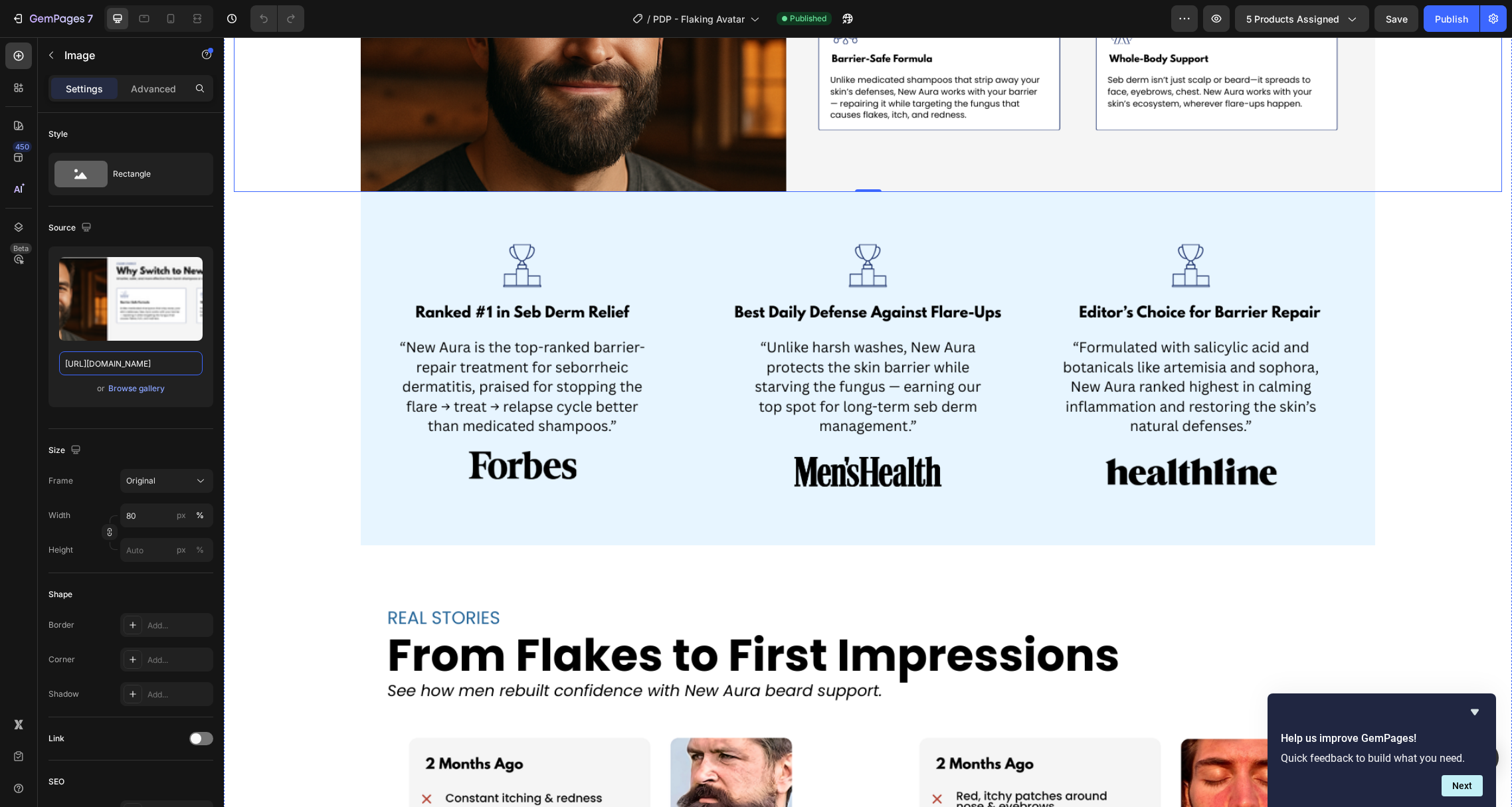
scroll to position [2680, 0]
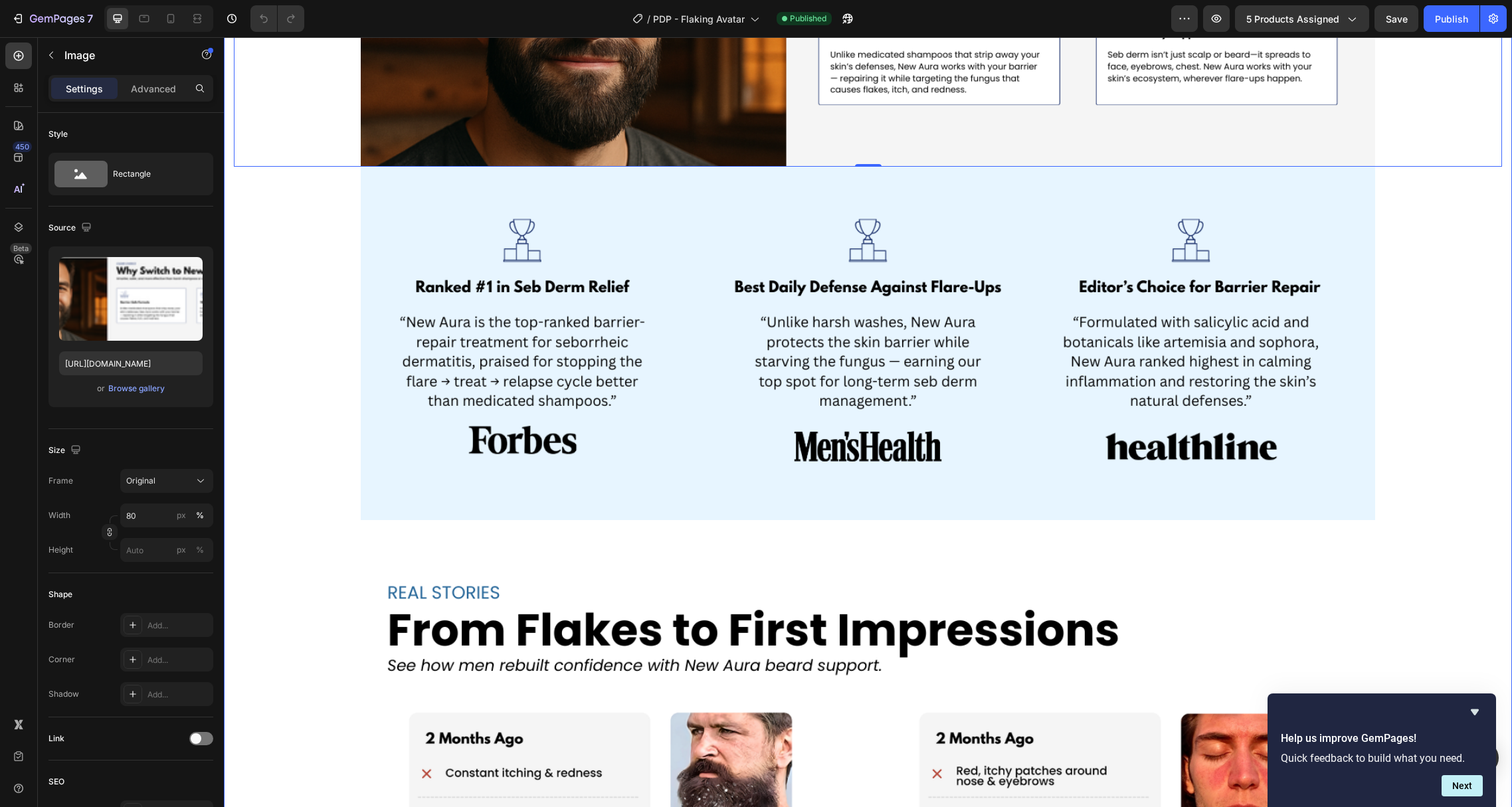
click at [518, 350] on img at bounding box center [867, 342] width 1014 height 353
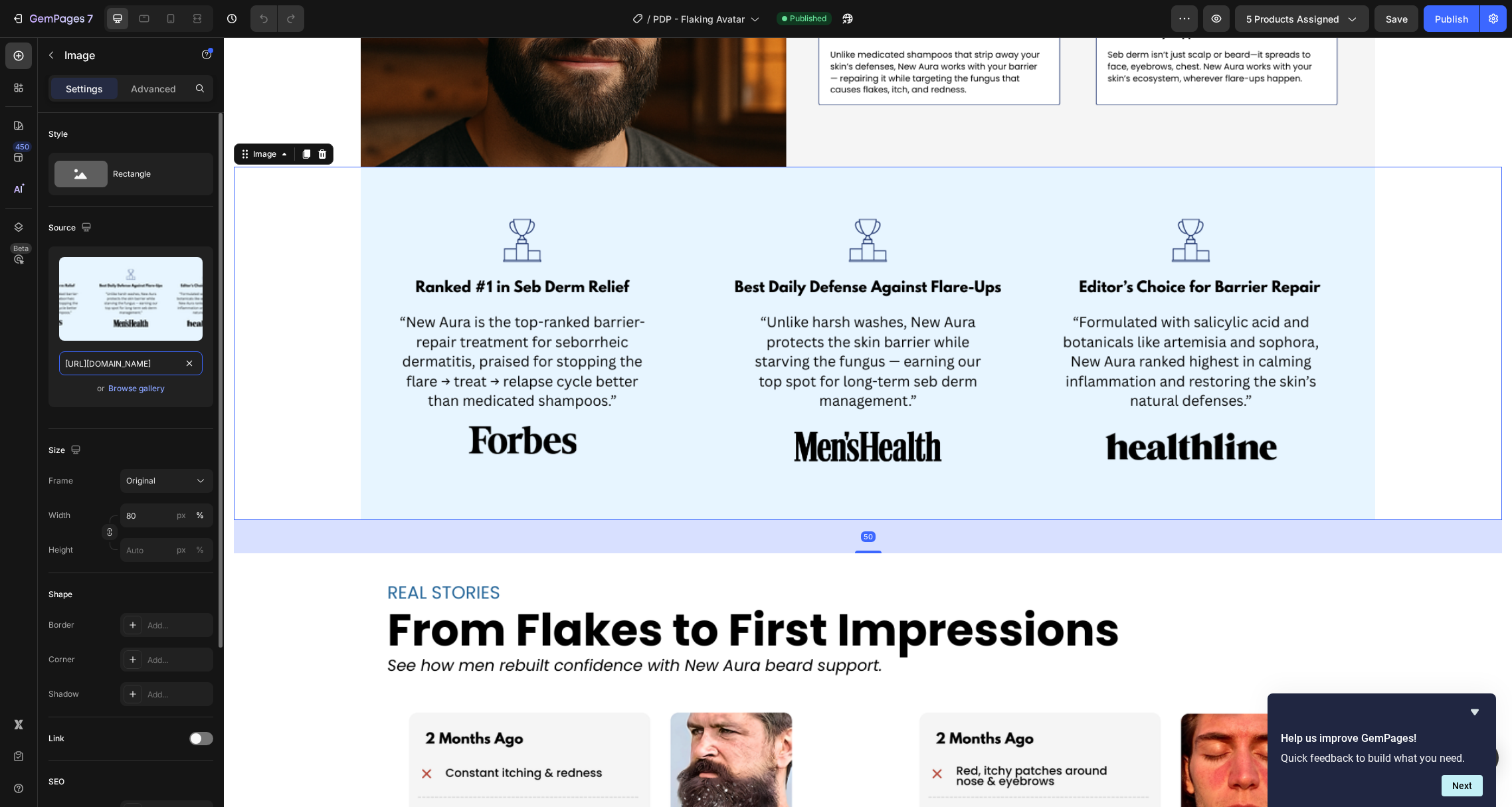
click at [114, 366] on input "[URL][DOMAIN_NAME]" at bounding box center [130, 363] width 143 height 24
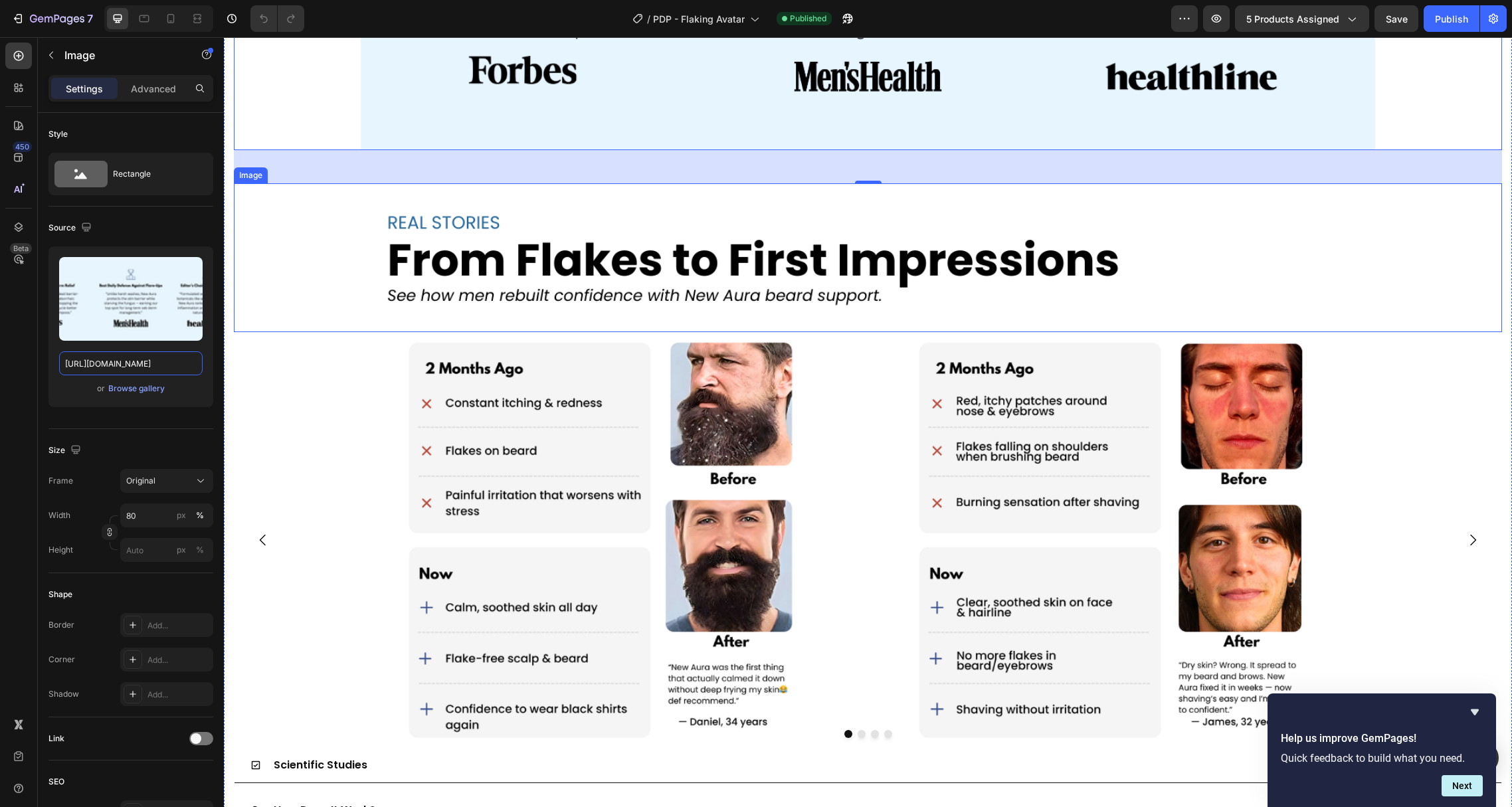
scroll to position [3053, 0]
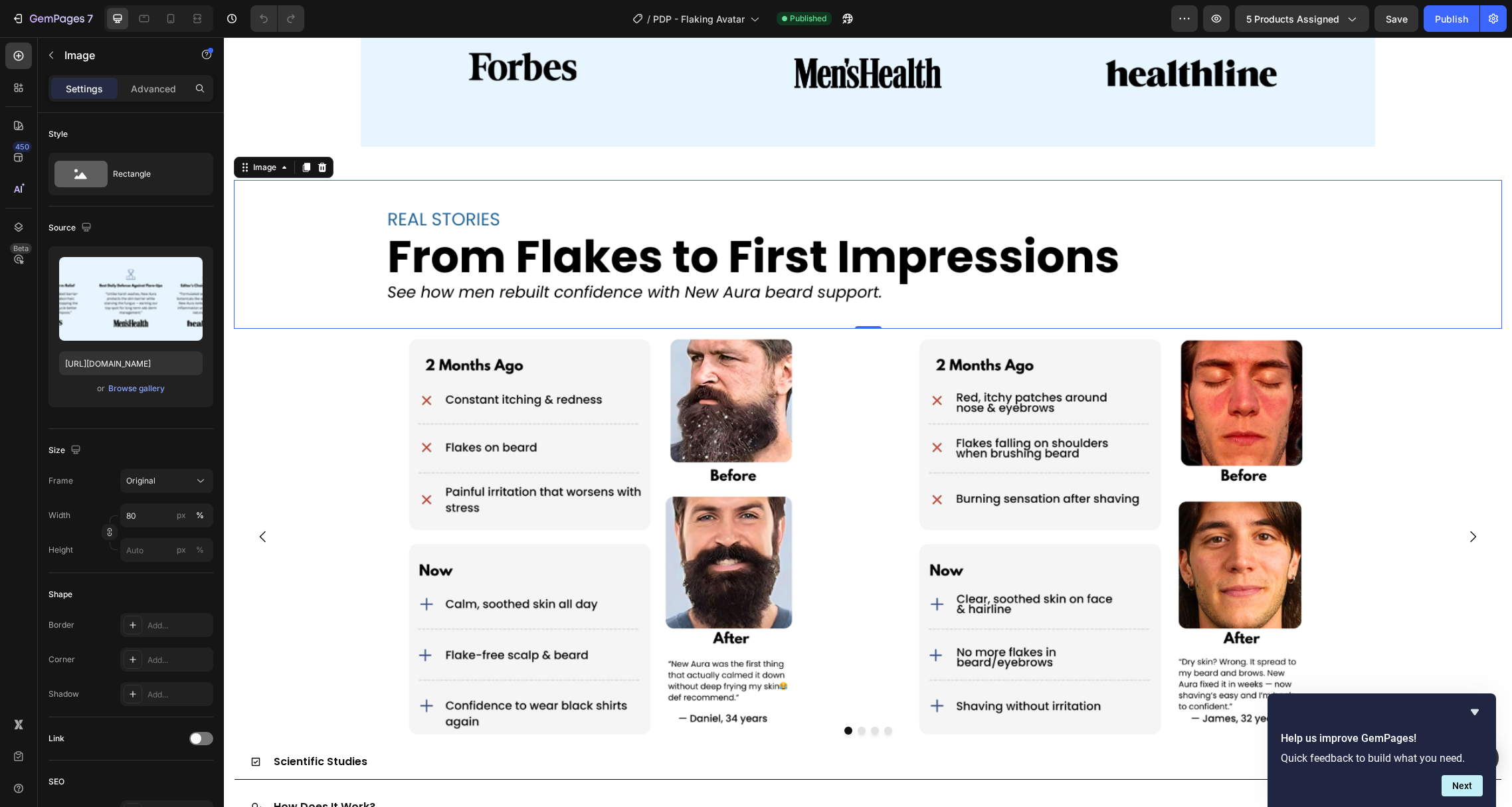
click at [527, 231] on img at bounding box center [867, 254] width 1014 height 148
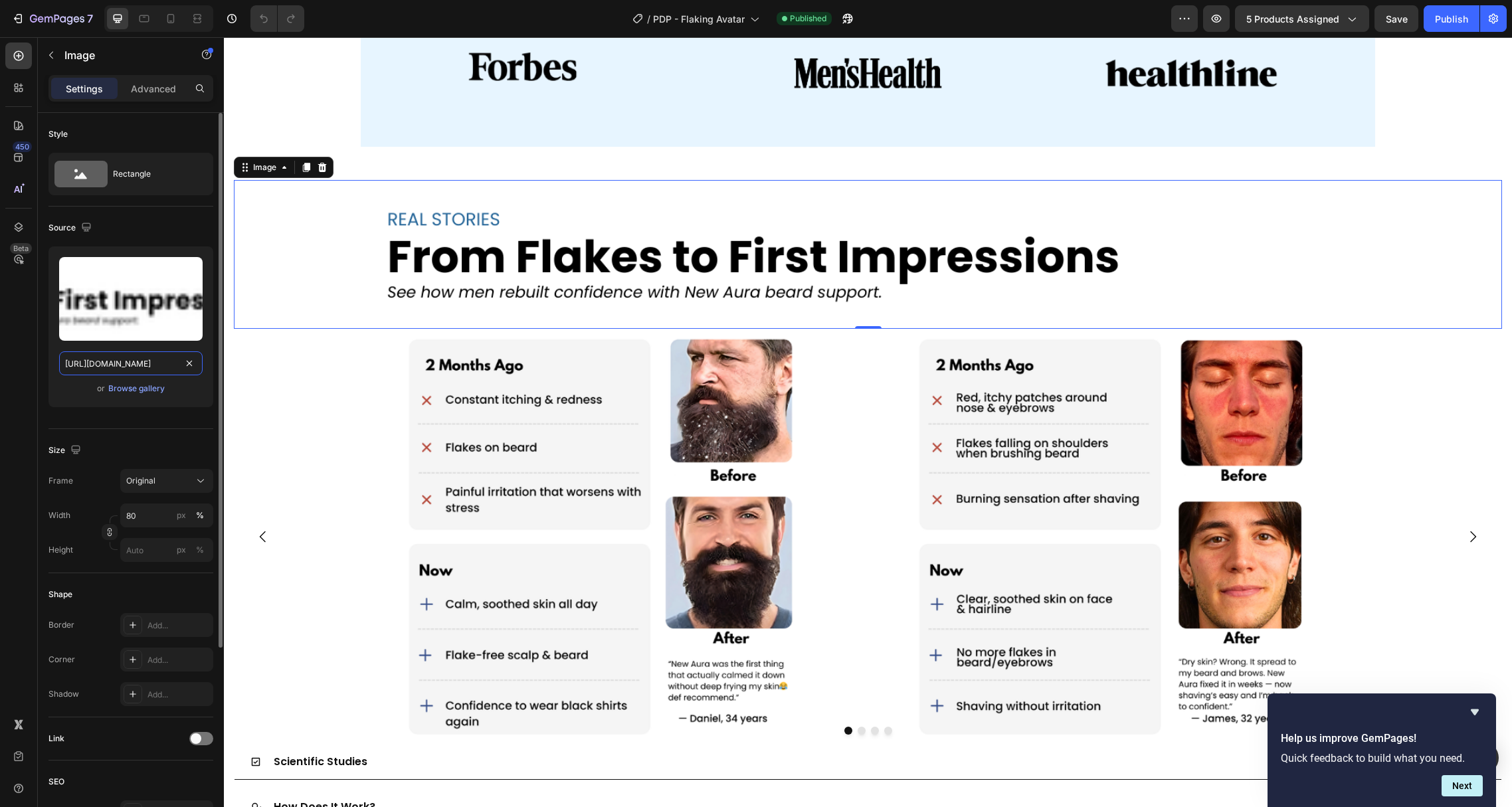
click at [118, 360] on input "[URL][DOMAIN_NAME]" at bounding box center [130, 363] width 143 height 24
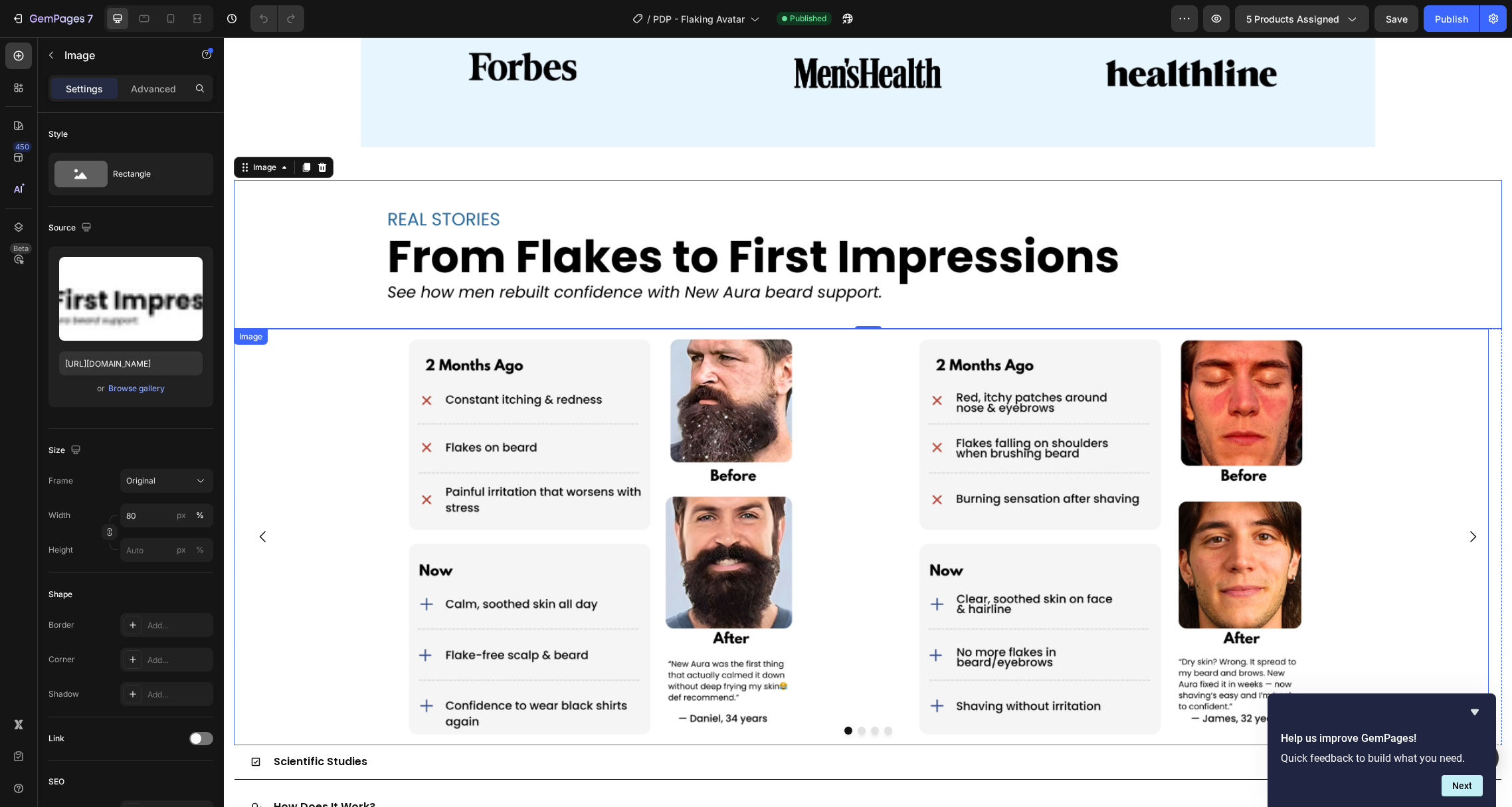
click at [571, 484] on img at bounding box center [861, 536] width 1003 height 416
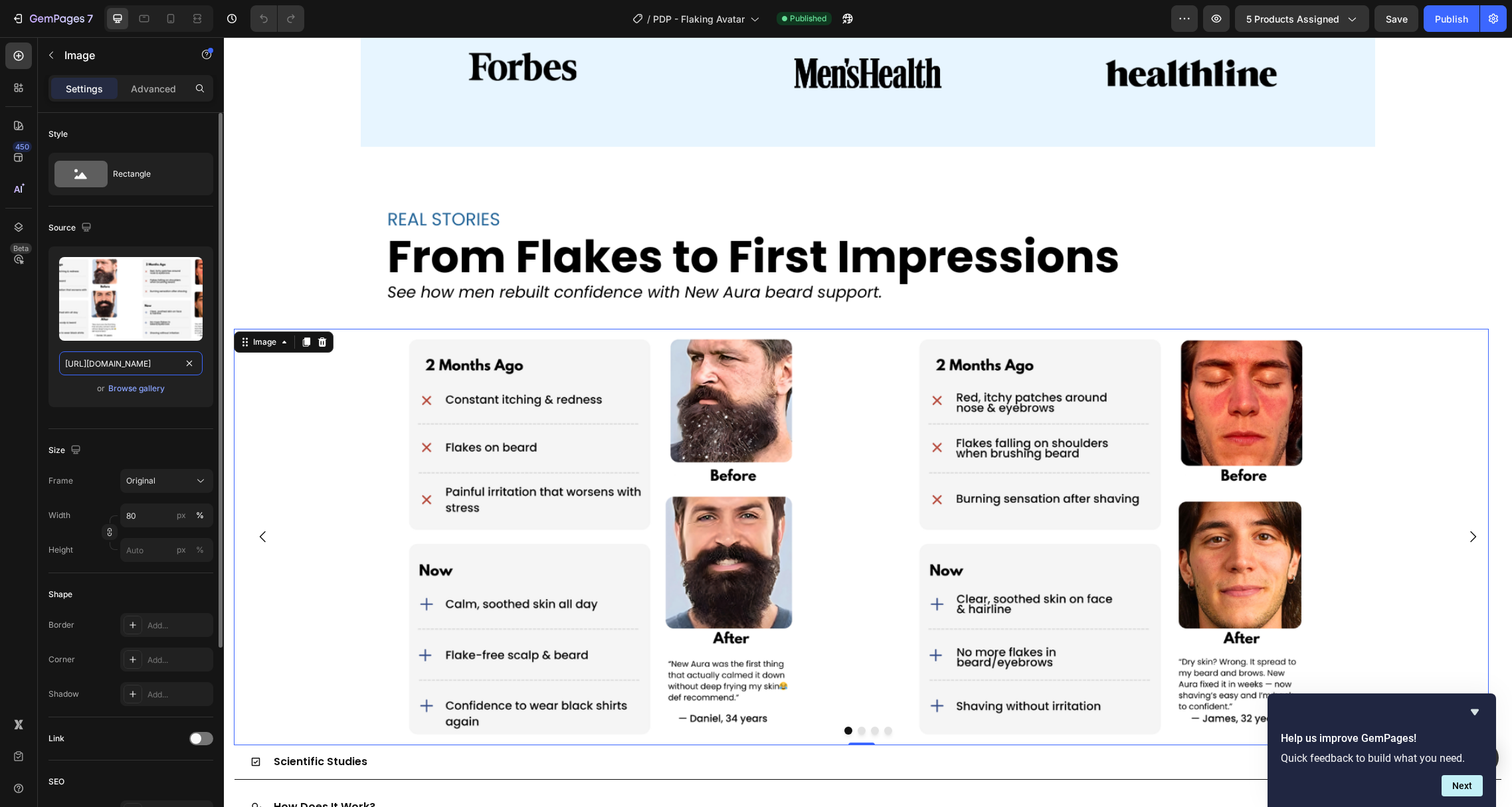
click at [124, 362] on input "[URL][DOMAIN_NAME]" at bounding box center [130, 363] width 143 height 24
paste input "c3ce0818-33d4-4d2e-83ee-eb799269ad64"
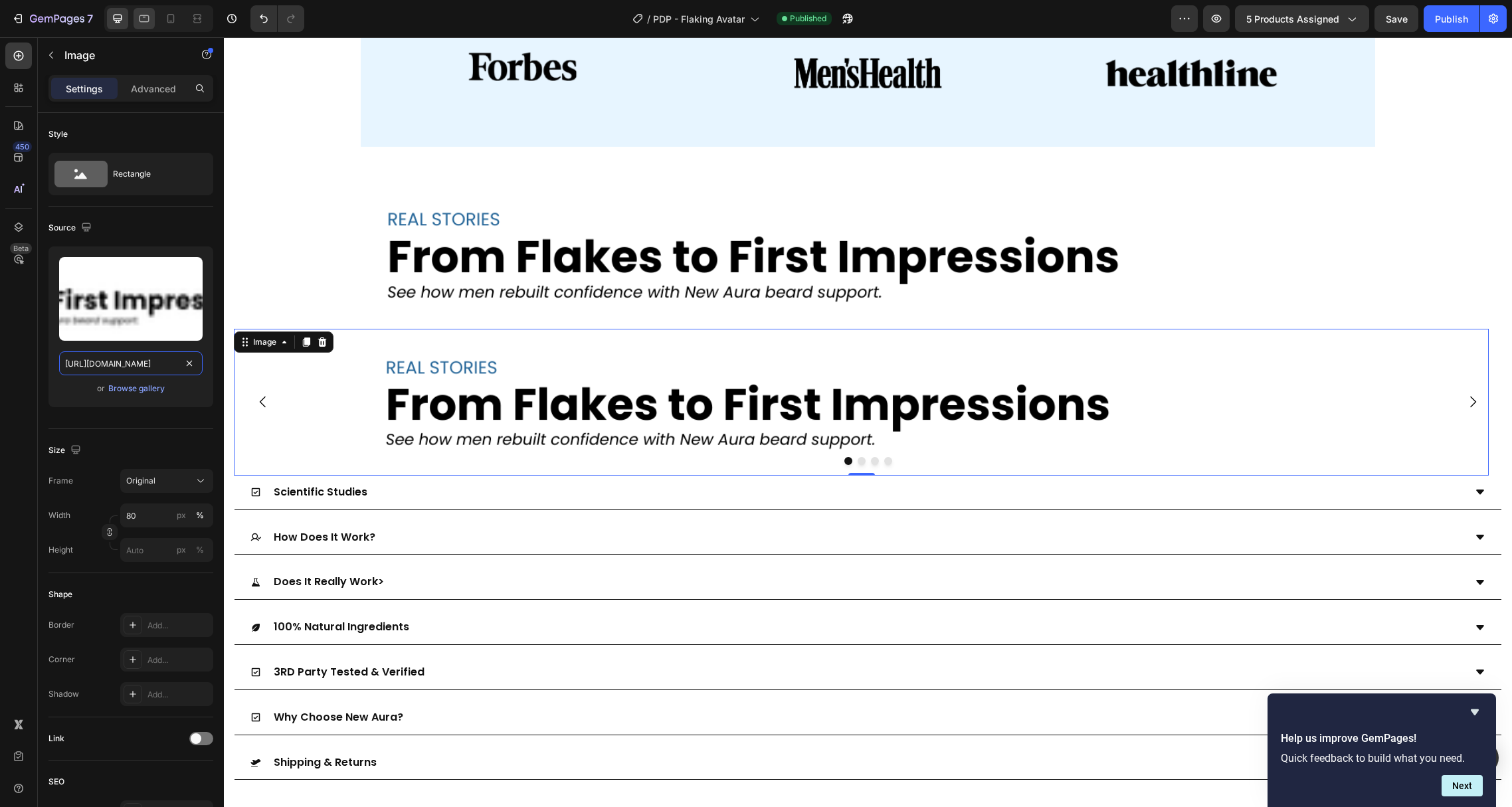
scroll to position [0, 414]
type input "[URL][DOMAIN_NAME]"
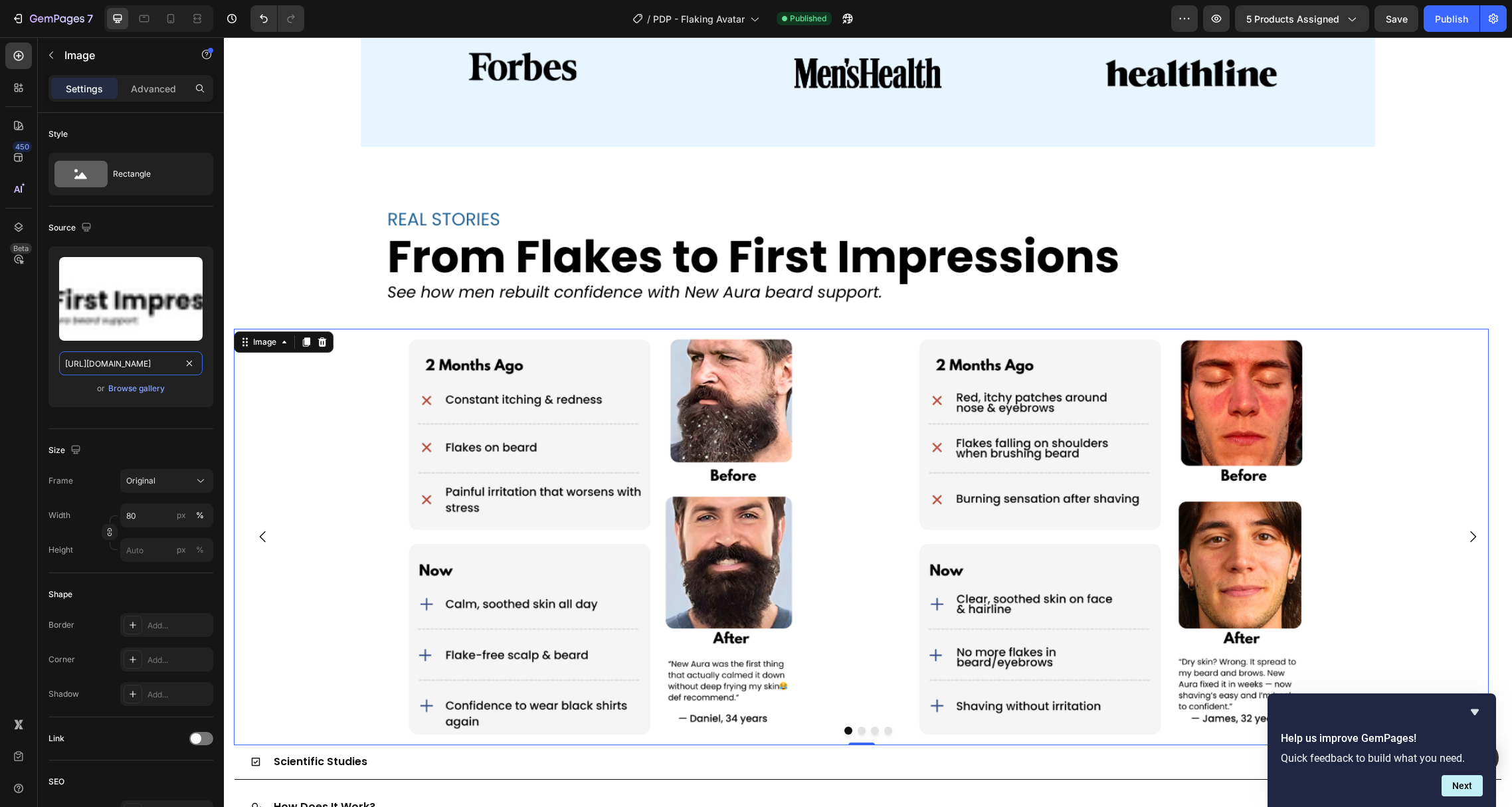
scroll to position [0, 406]
click at [297, 384] on div at bounding box center [861, 536] width 1254 height 416
click at [545, 432] on img at bounding box center [861, 536] width 1003 height 416
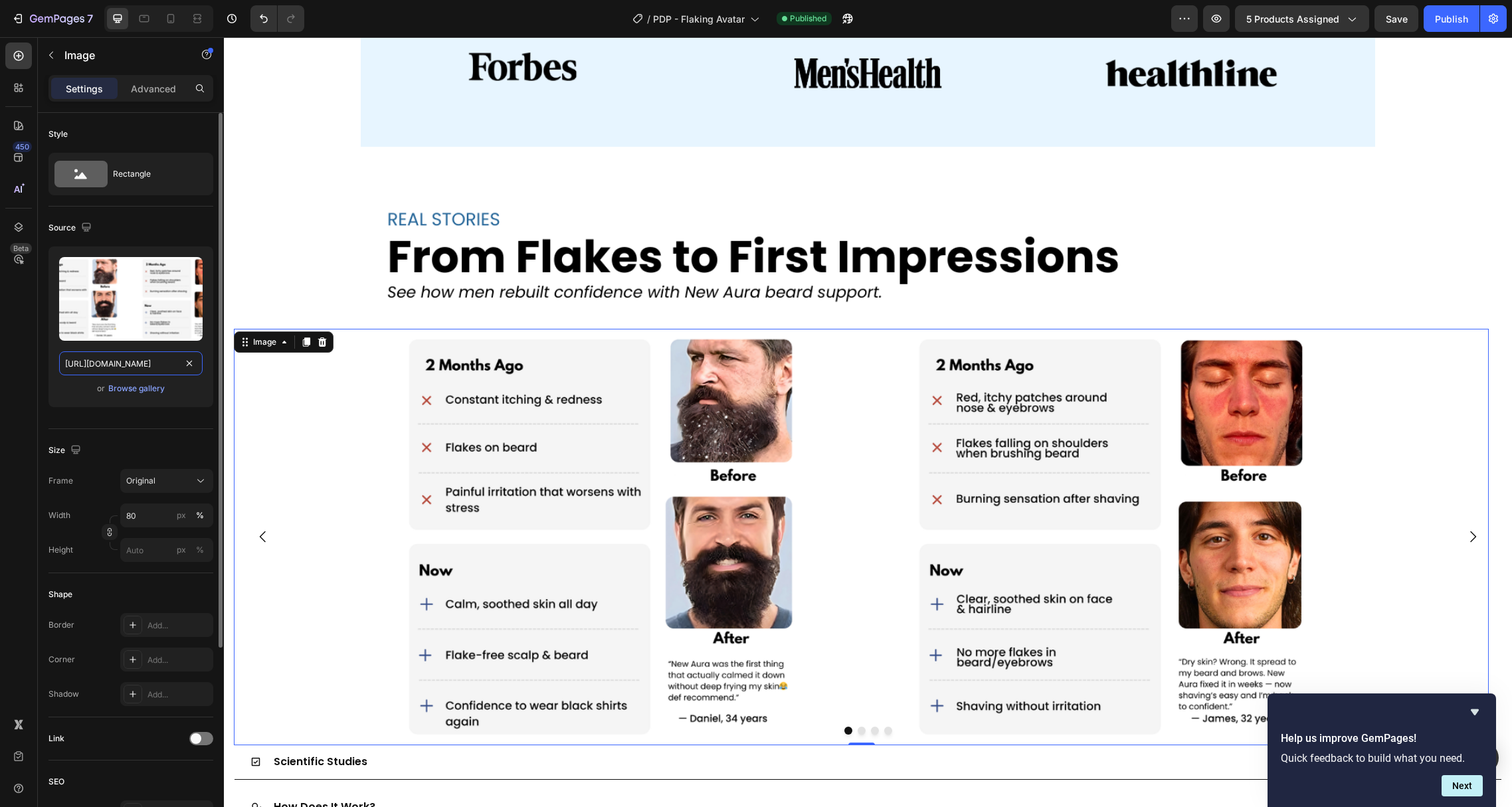
click at [112, 365] on input "[URL][DOMAIN_NAME]" at bounding box center [130, 363] width 143 height 24
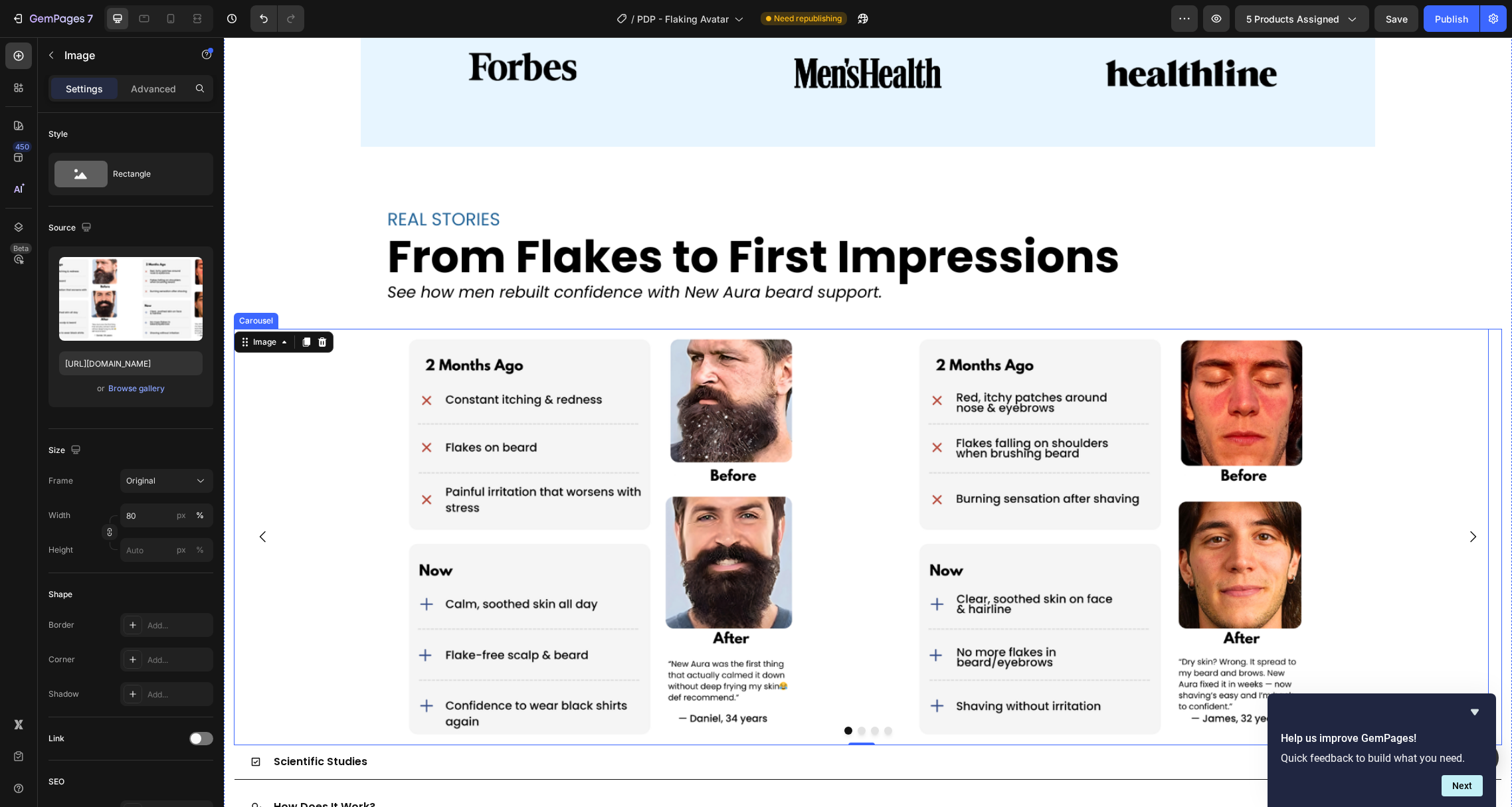
click at [857, 726] on button "Dot" at bounding box center [861, 730] width 8 height 8
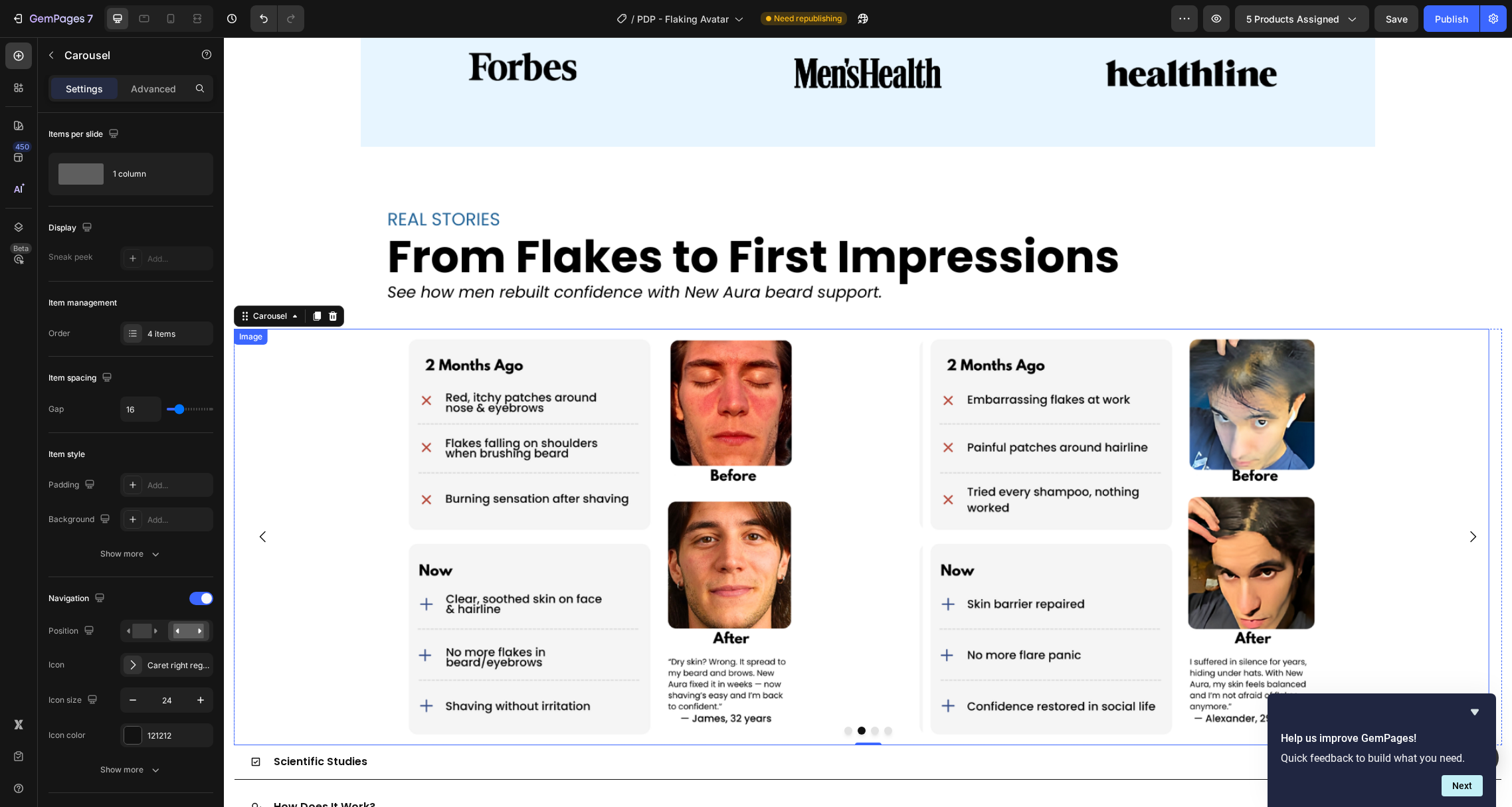
click at [640, 454] on img at bounding box center [861, 536] width 1003 height 416
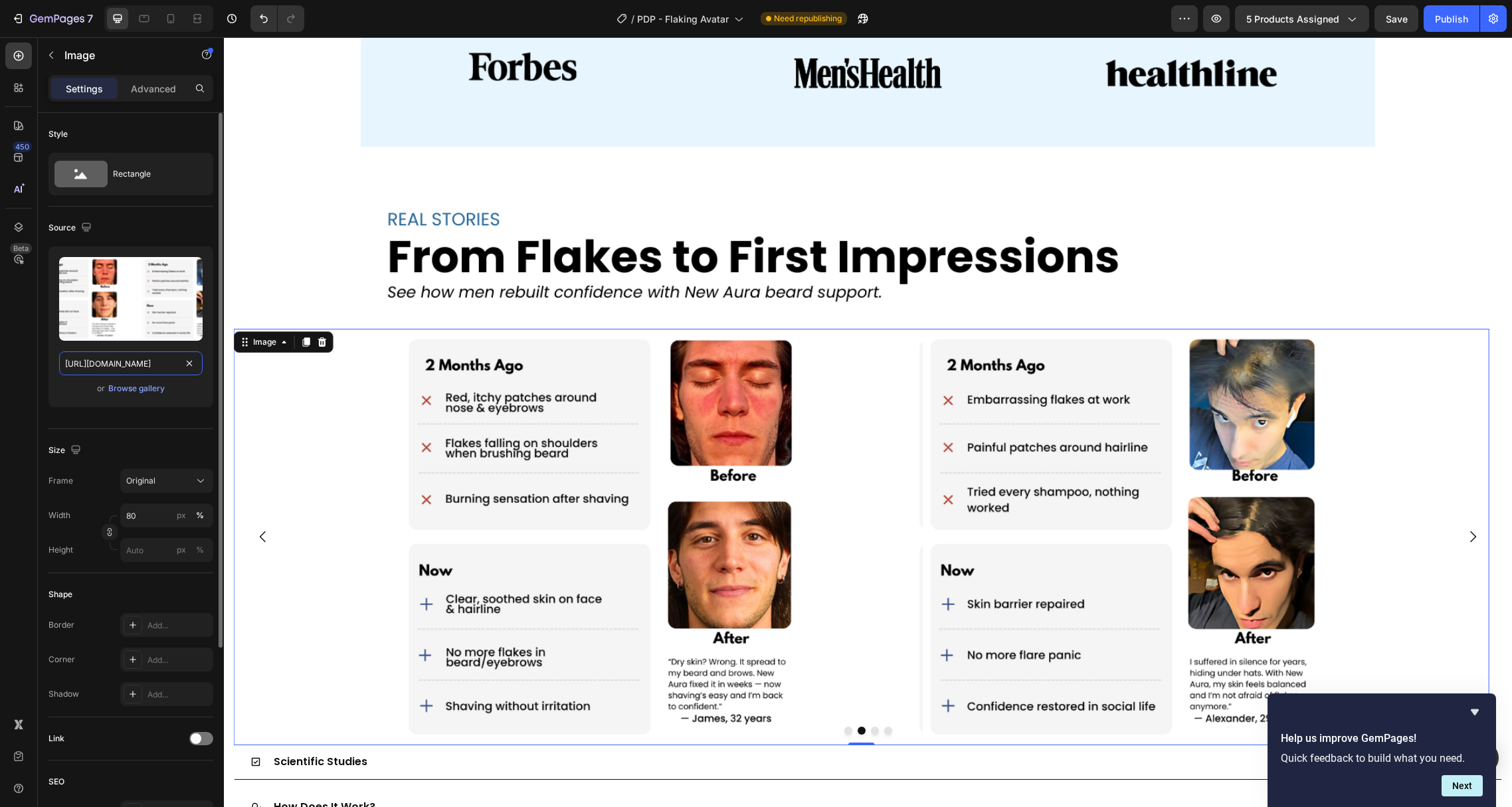
click at [110, 358] on input "[URL][DOMAIN_NAME]" at bounding box center [130, 363] width 143 height 24
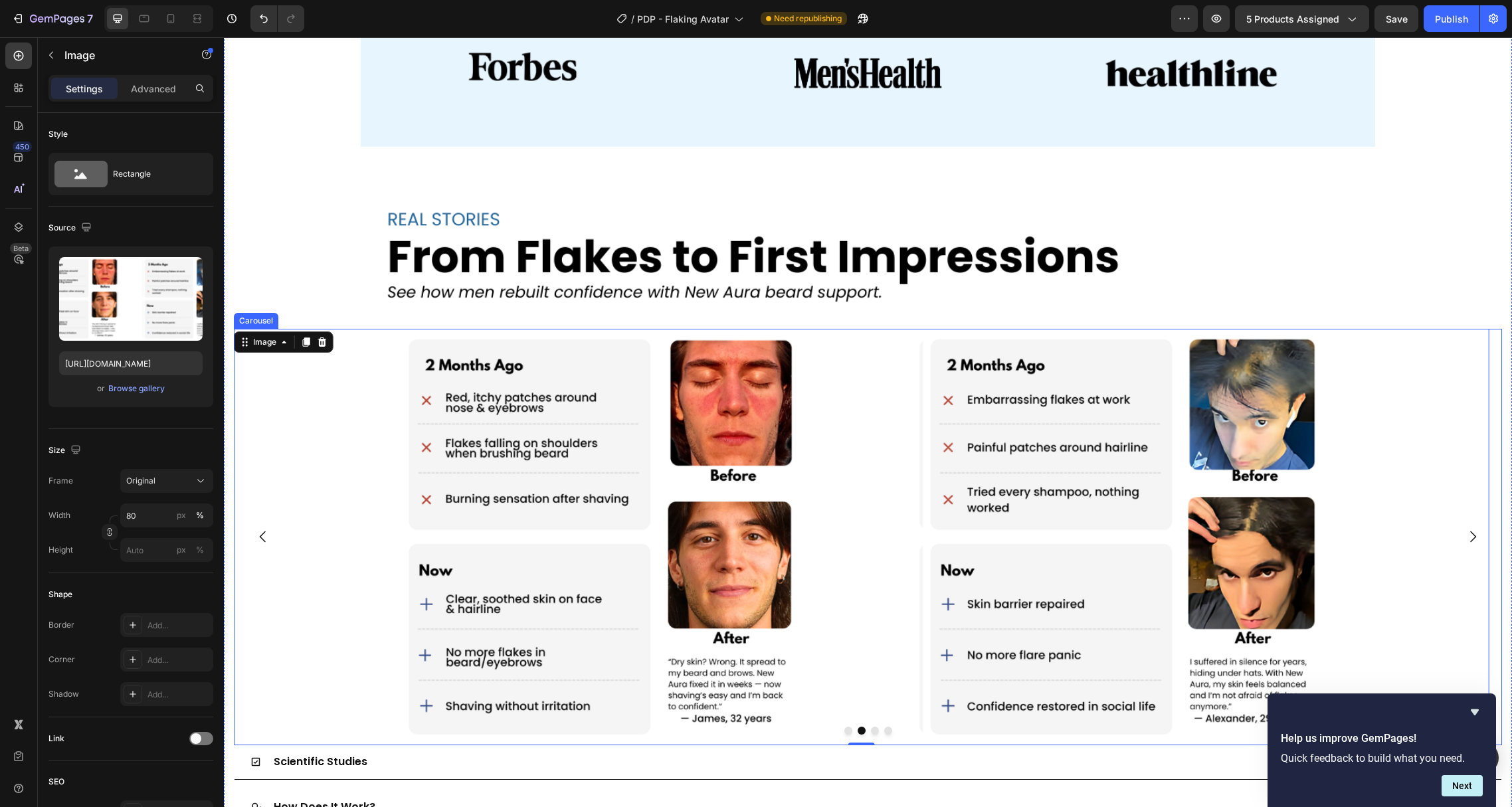
click at [871, 726] on button "Dot" at bounding box center [875, 730] width 8 height 8
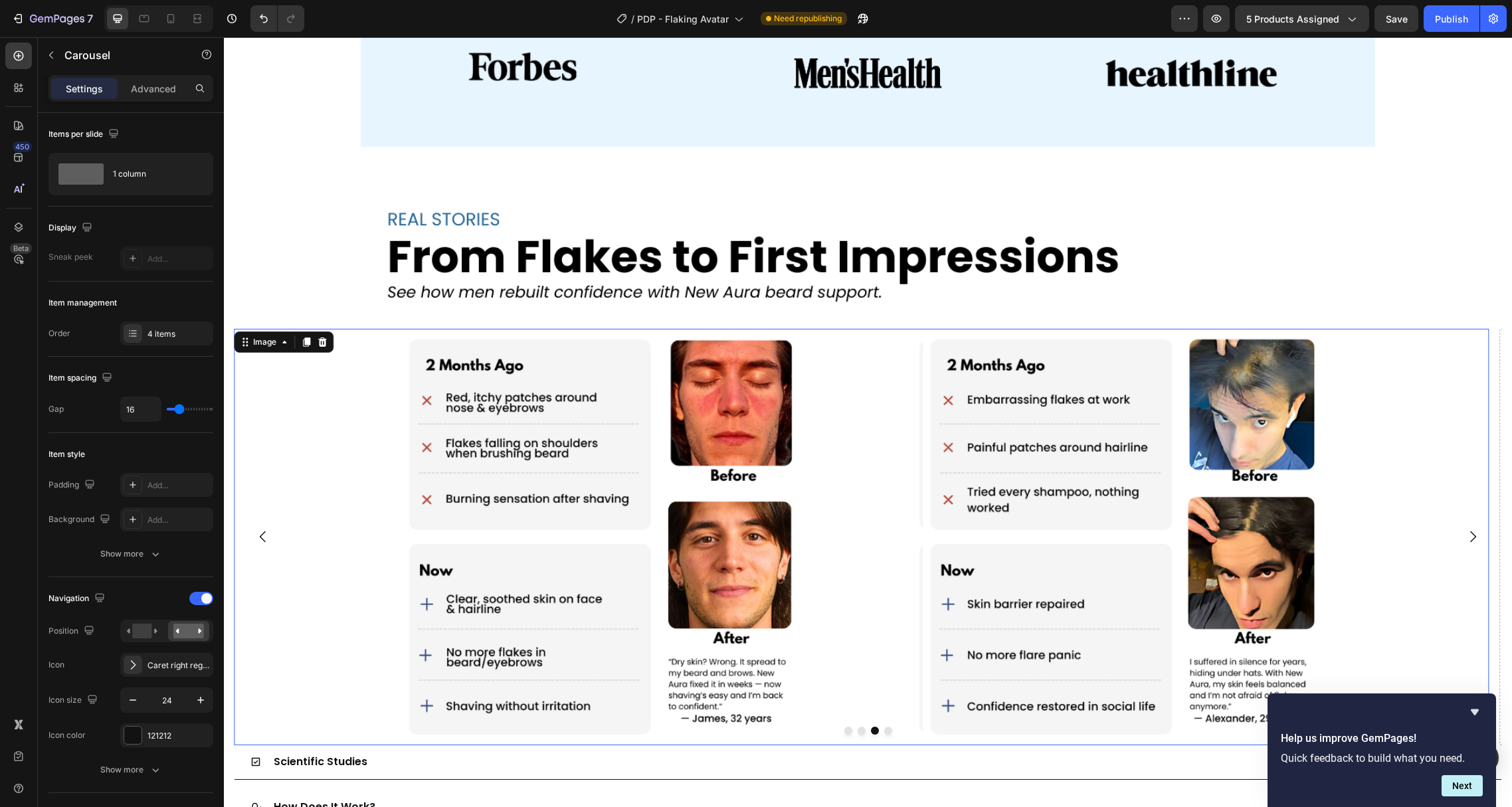
click at [718, 519] on img at bounding box center [861, 536] width 1003 height 416
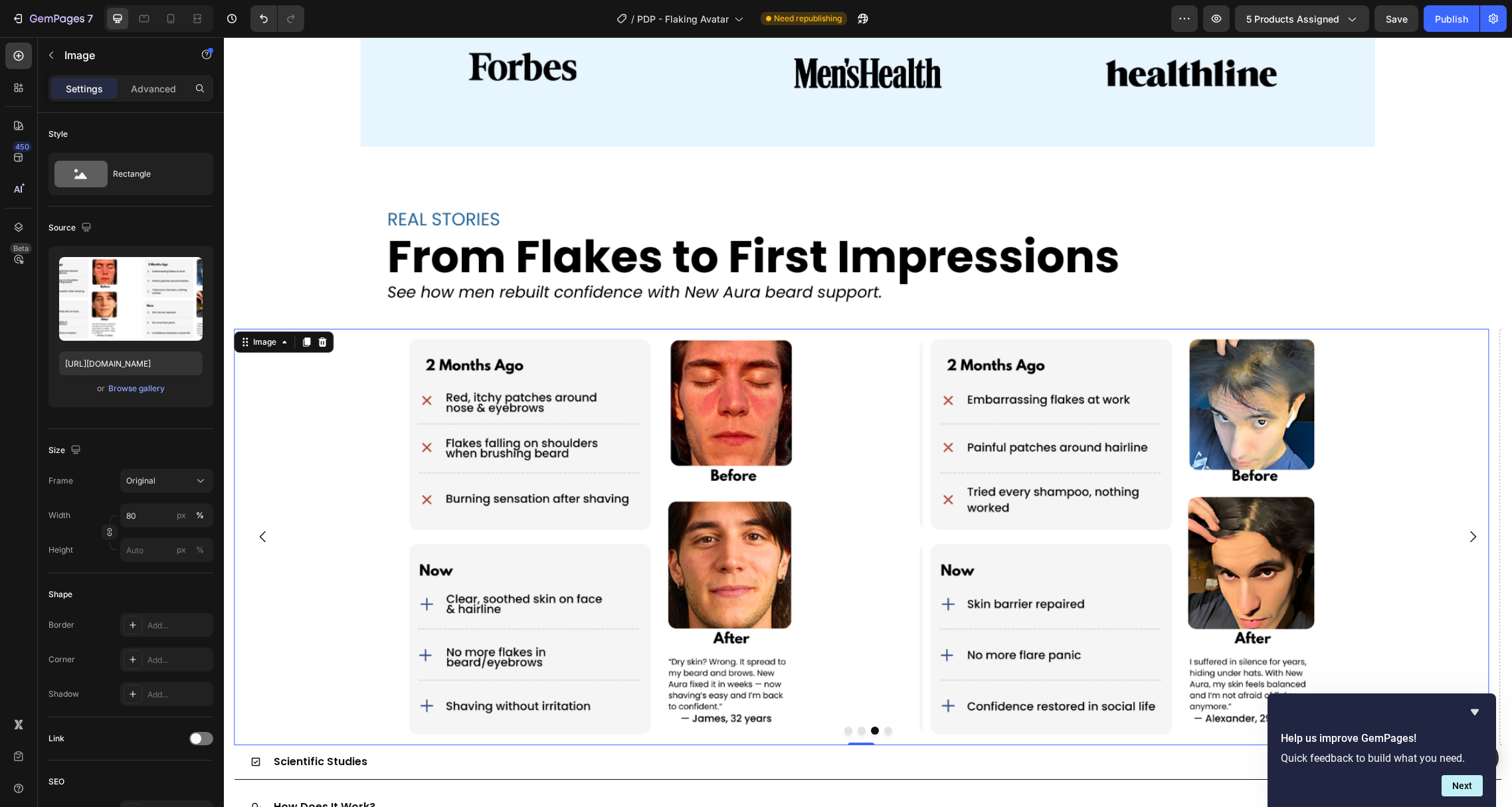
click at [854, 670] on img at bounding box center [861, 536] width 1003 height 416
click at [857, 726] on button "Dot" at bounding box center [861, 730] width 8 height 8
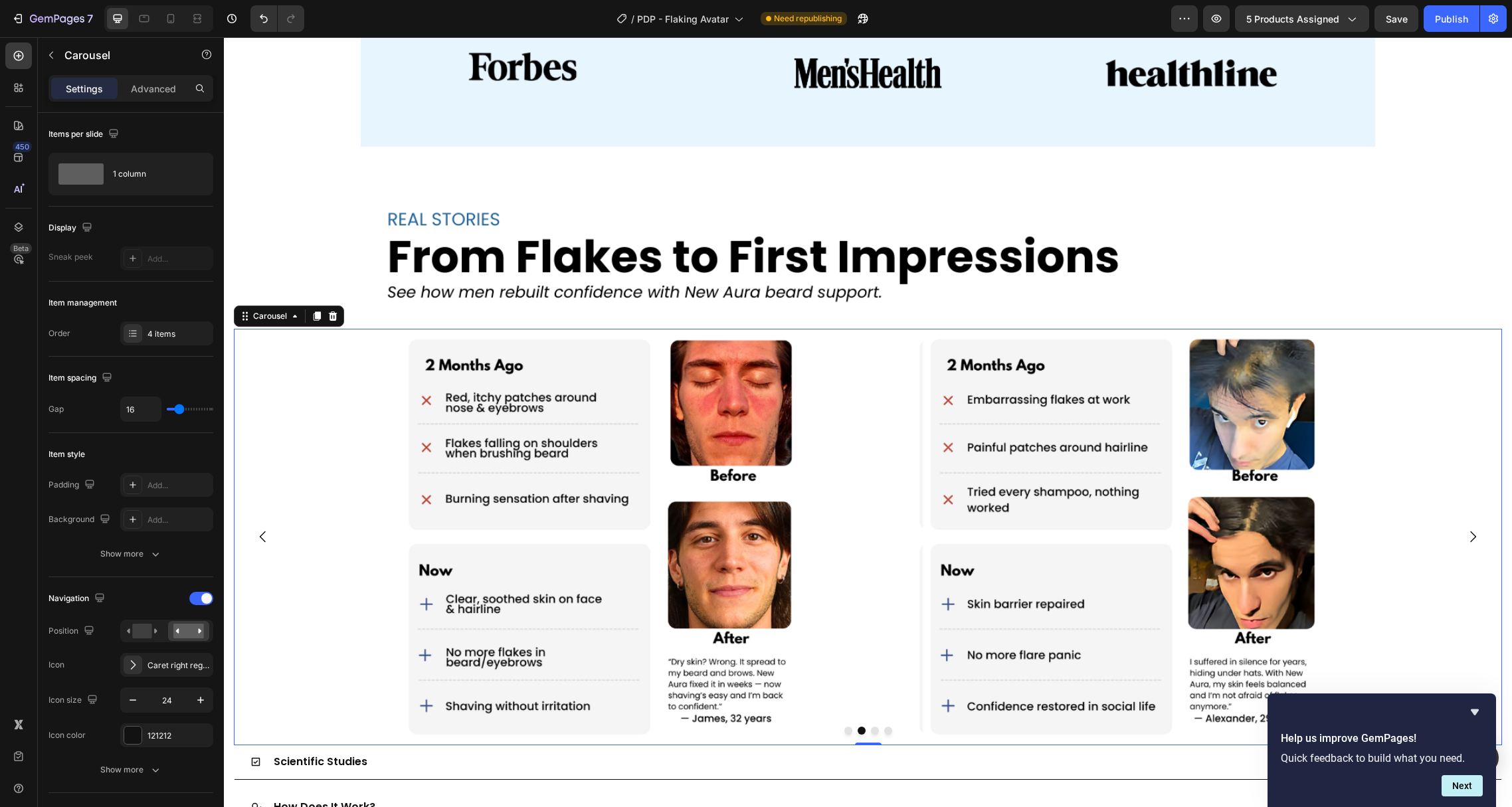
click at [873, 726] on div at bounding box center [868, 730] width 1268 height 8
click at [871, 726] on button "Dot" at bounding box center [875, 730] width 8 height 8
click at [884, 726] on button "Dot" at bounding box center [888, 730] width 8 height 8
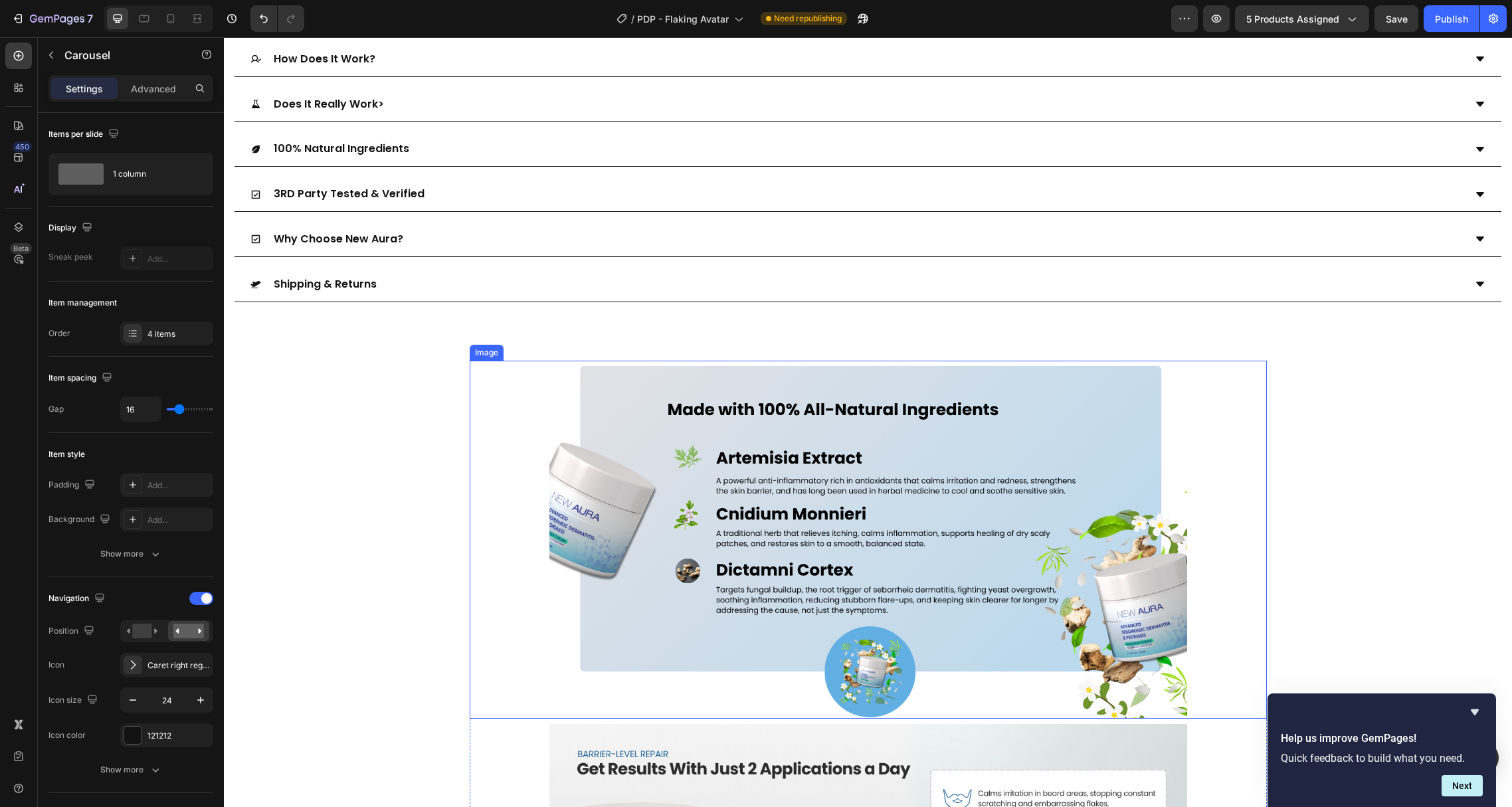
scroll to position [3778, 0]
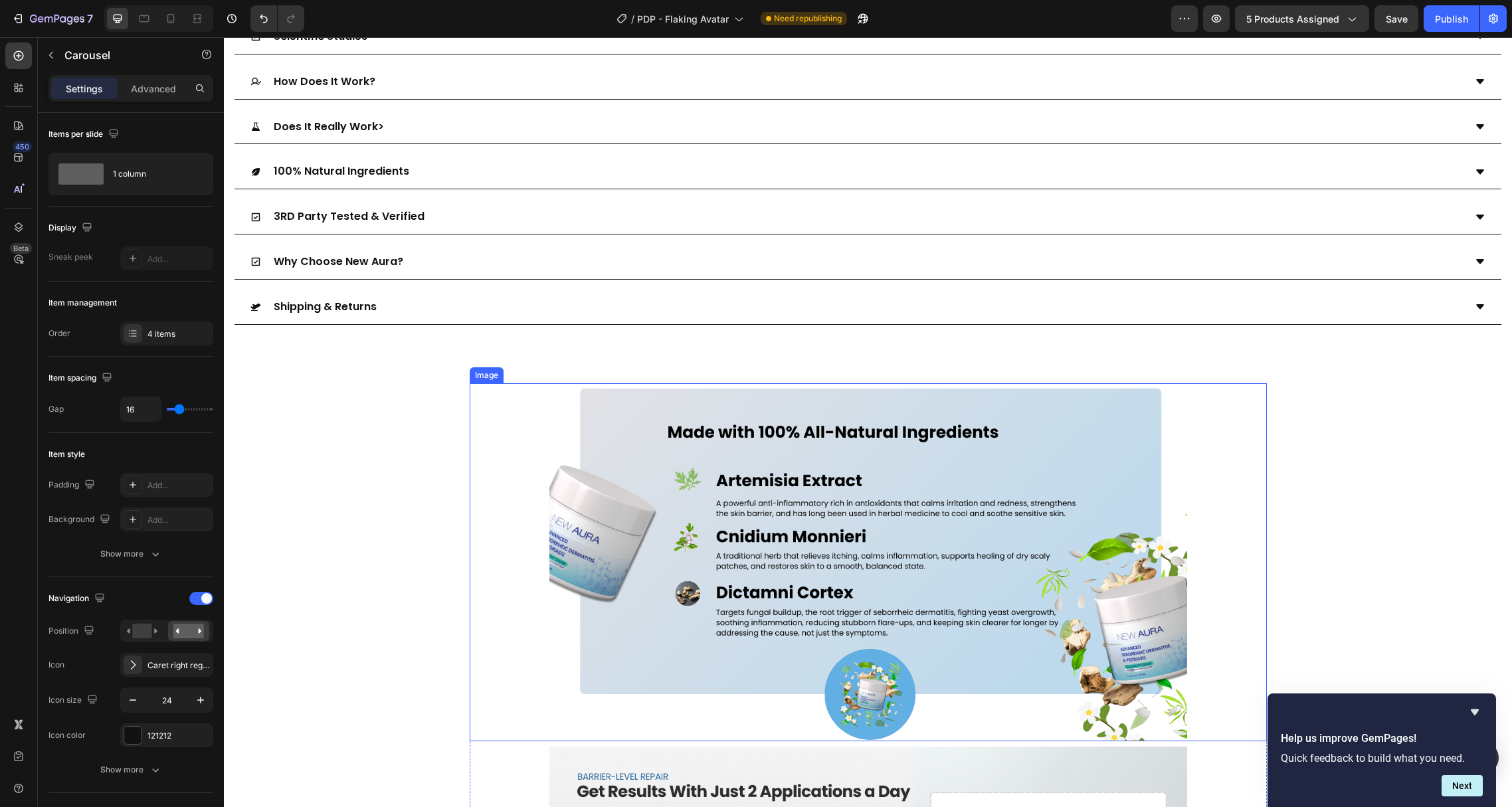
click at [746, 419] on img at bounding box center [868, 562] width 638 height 358
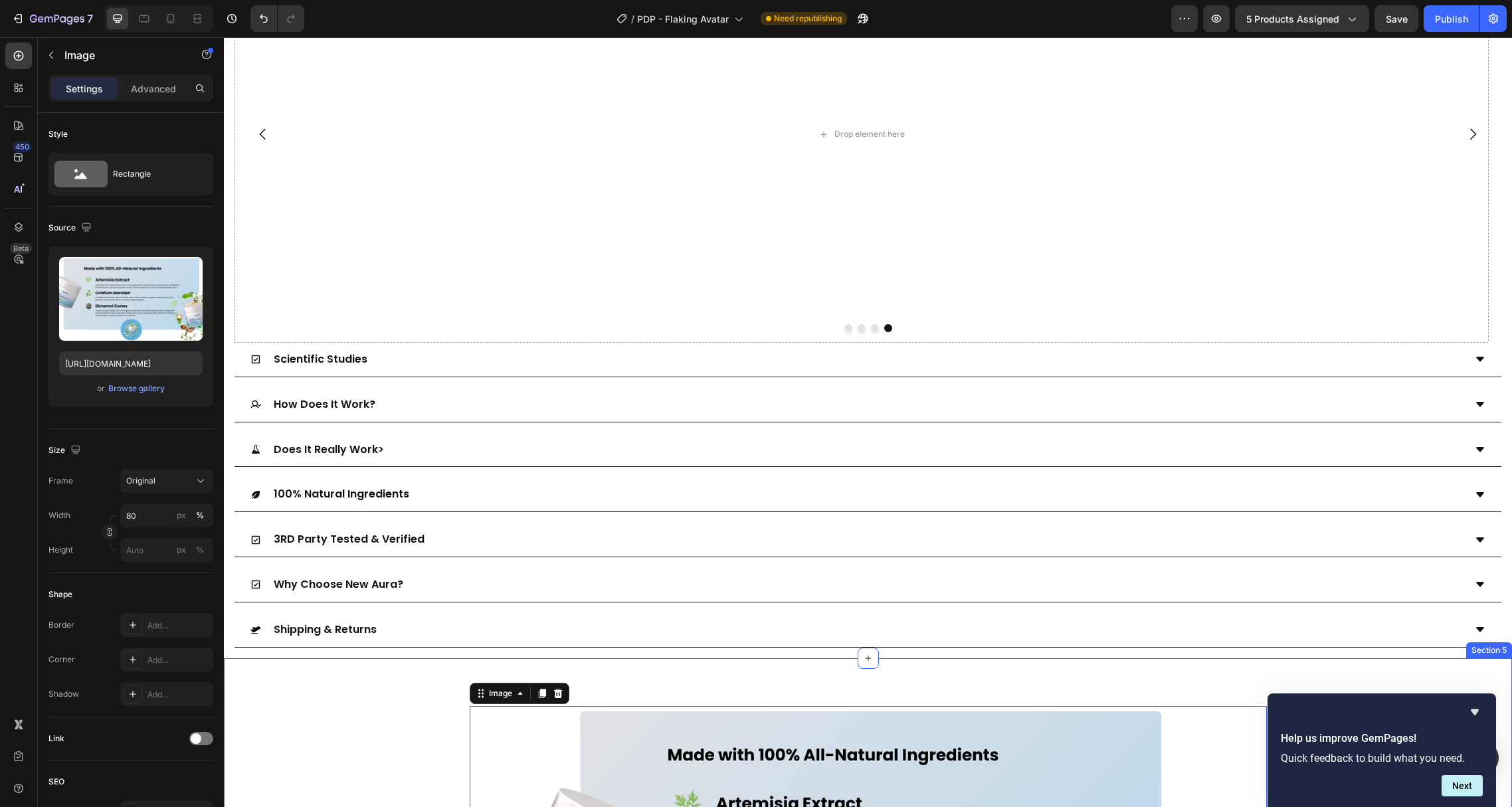
scroll to position [3427, 0]
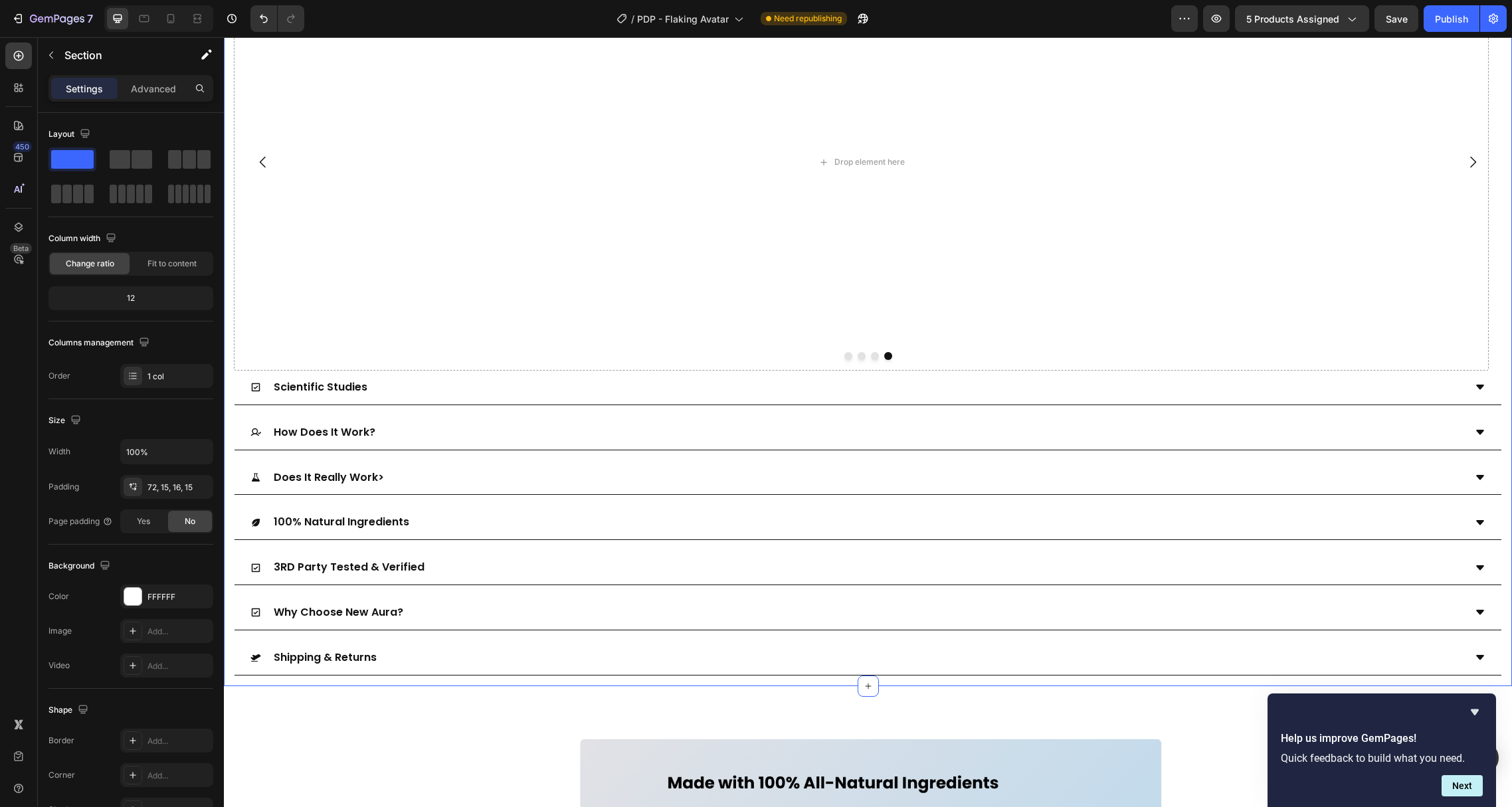
click at [147, 87] on p "Advanced" at bounding box center [152, 89] width 45 height 14
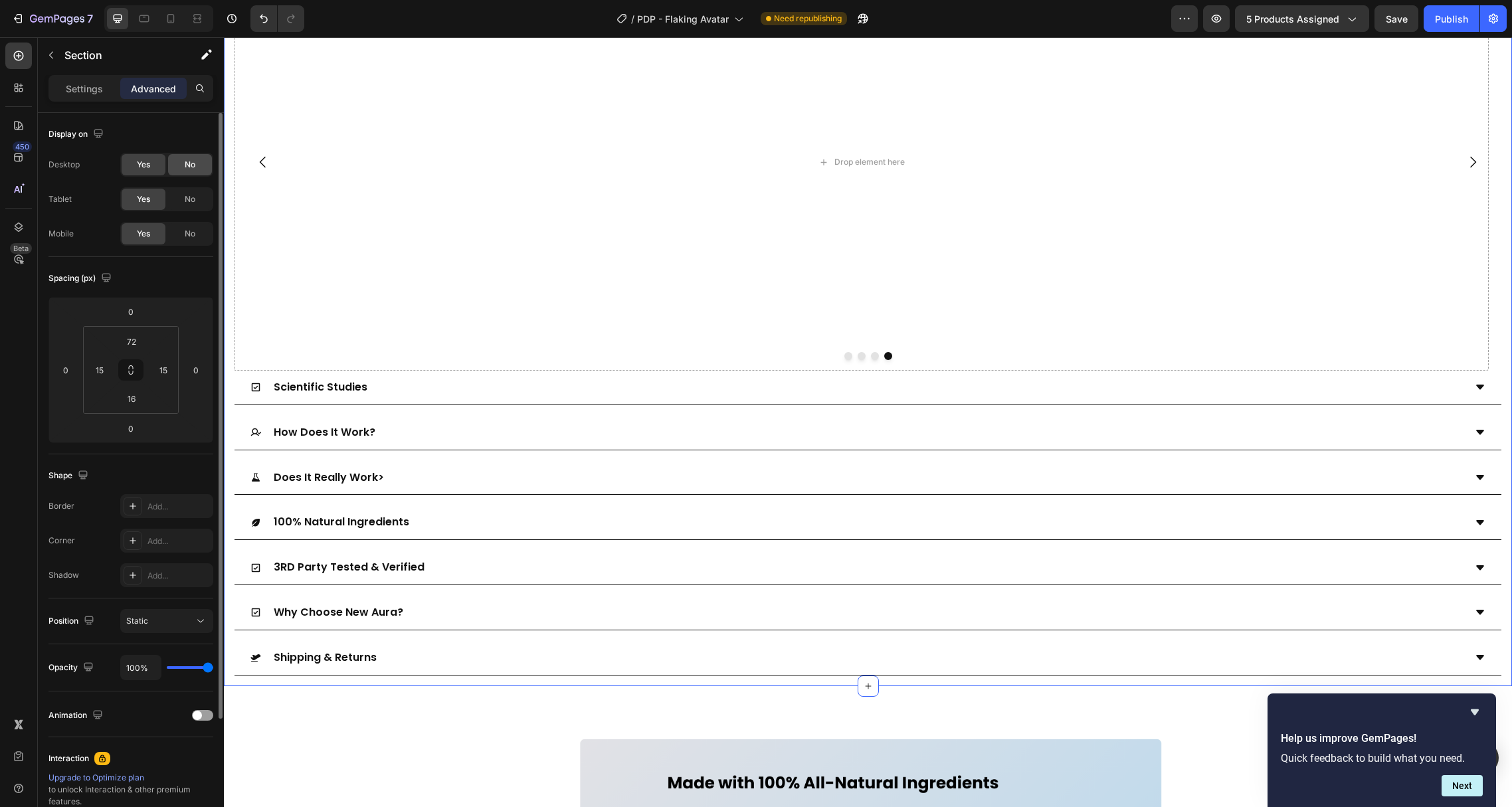
click at [192, 162] on span "No" at bounding box center [189, 164] width 11 height 12
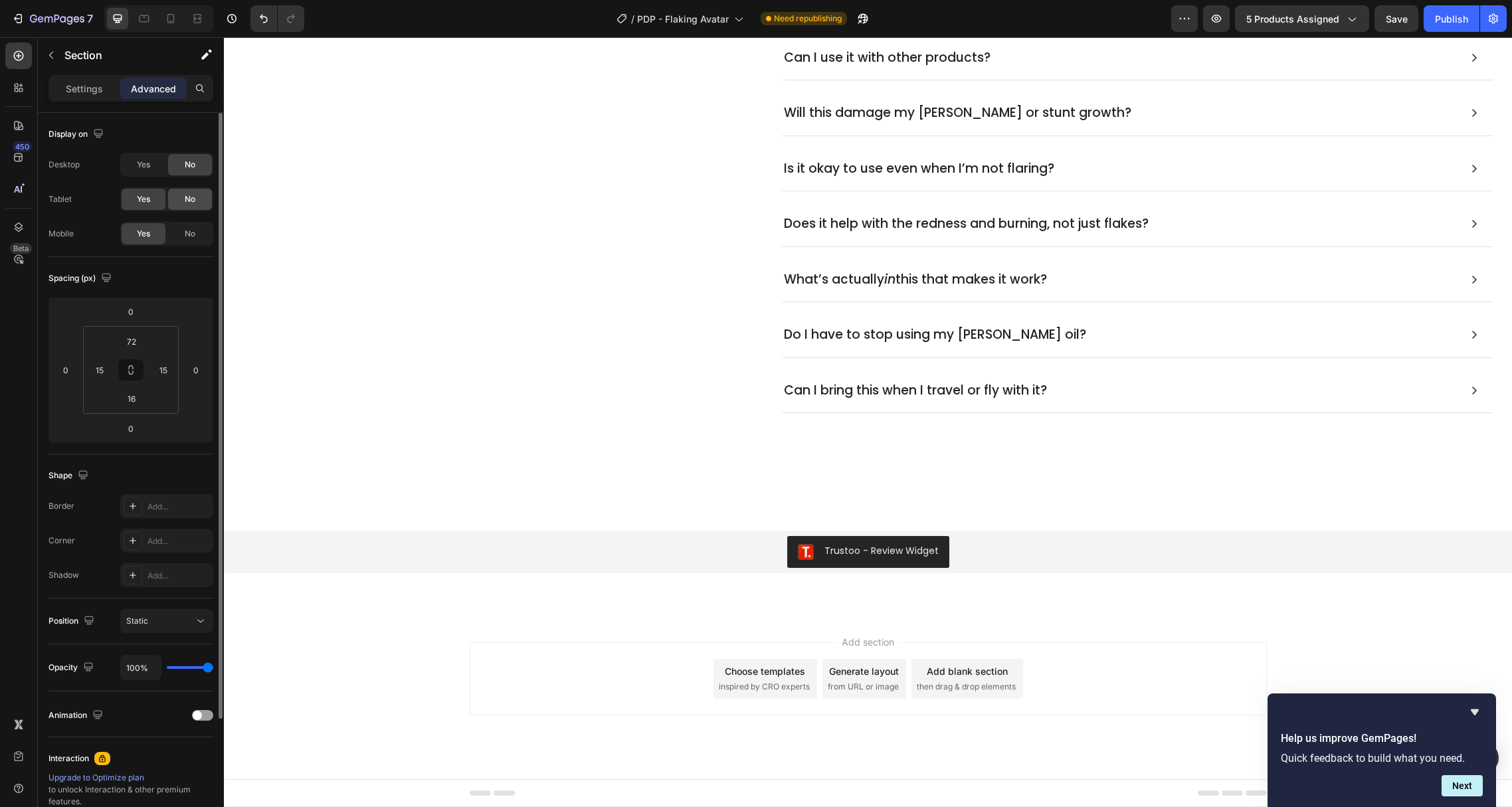
scroll to position [2054, 0]
click at [192, 198] on span "No" at bounding box center [189, 199] width 11 height 12
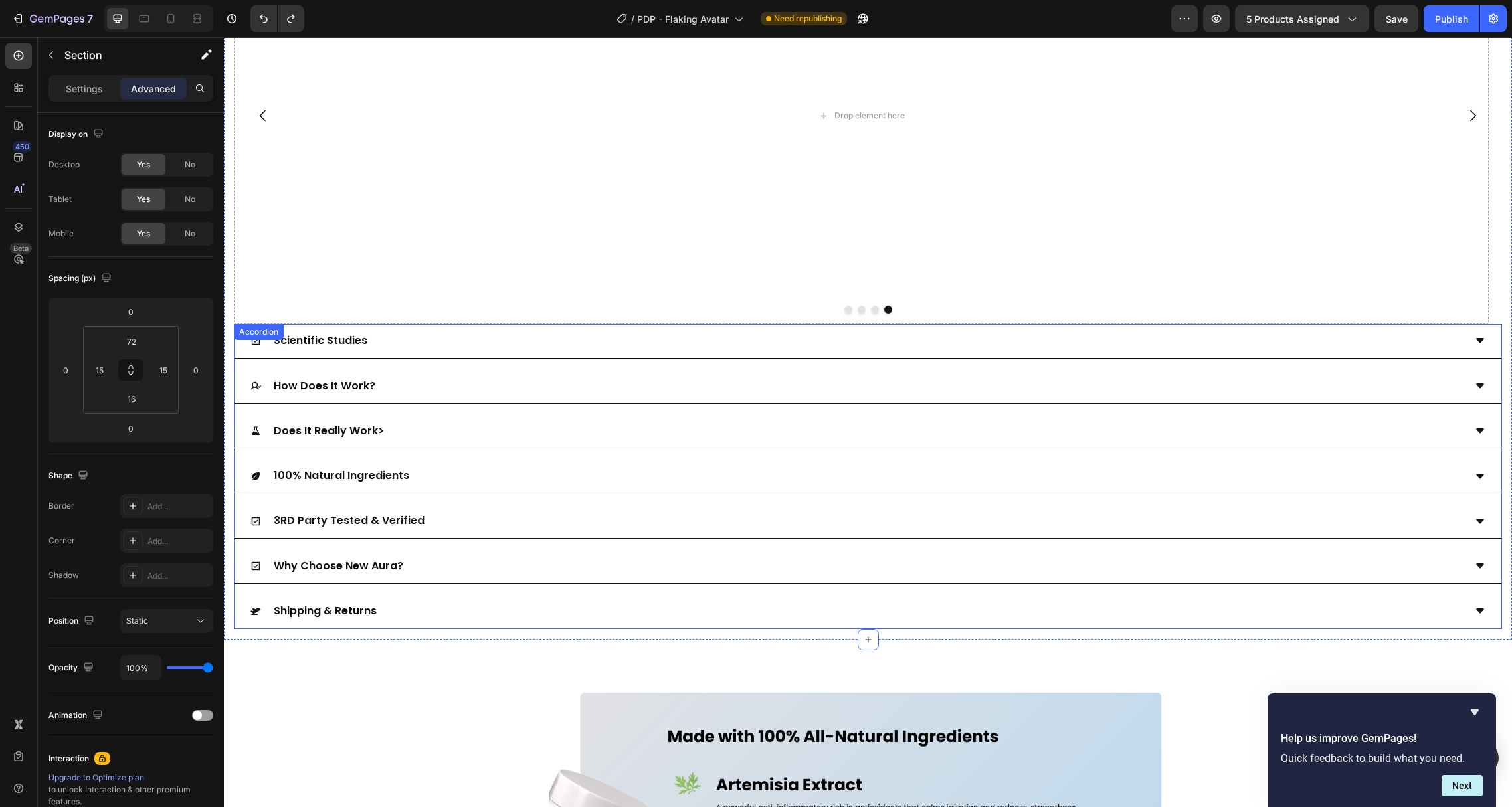
scroll to position [3373, 0]
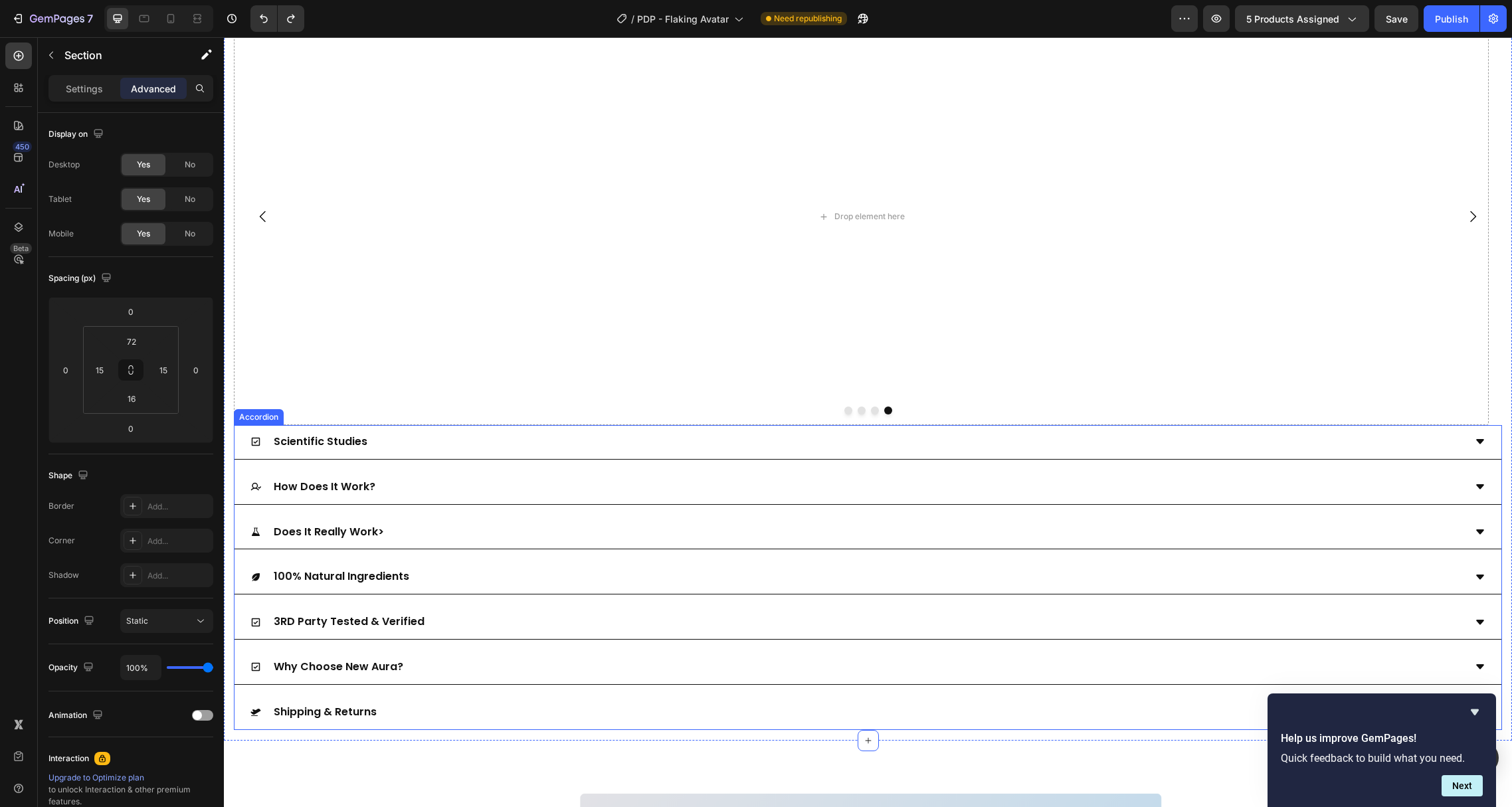
click at [242, 425] on div "Scientific Studies" at bounding box center [868, 442] width 1266 height 35
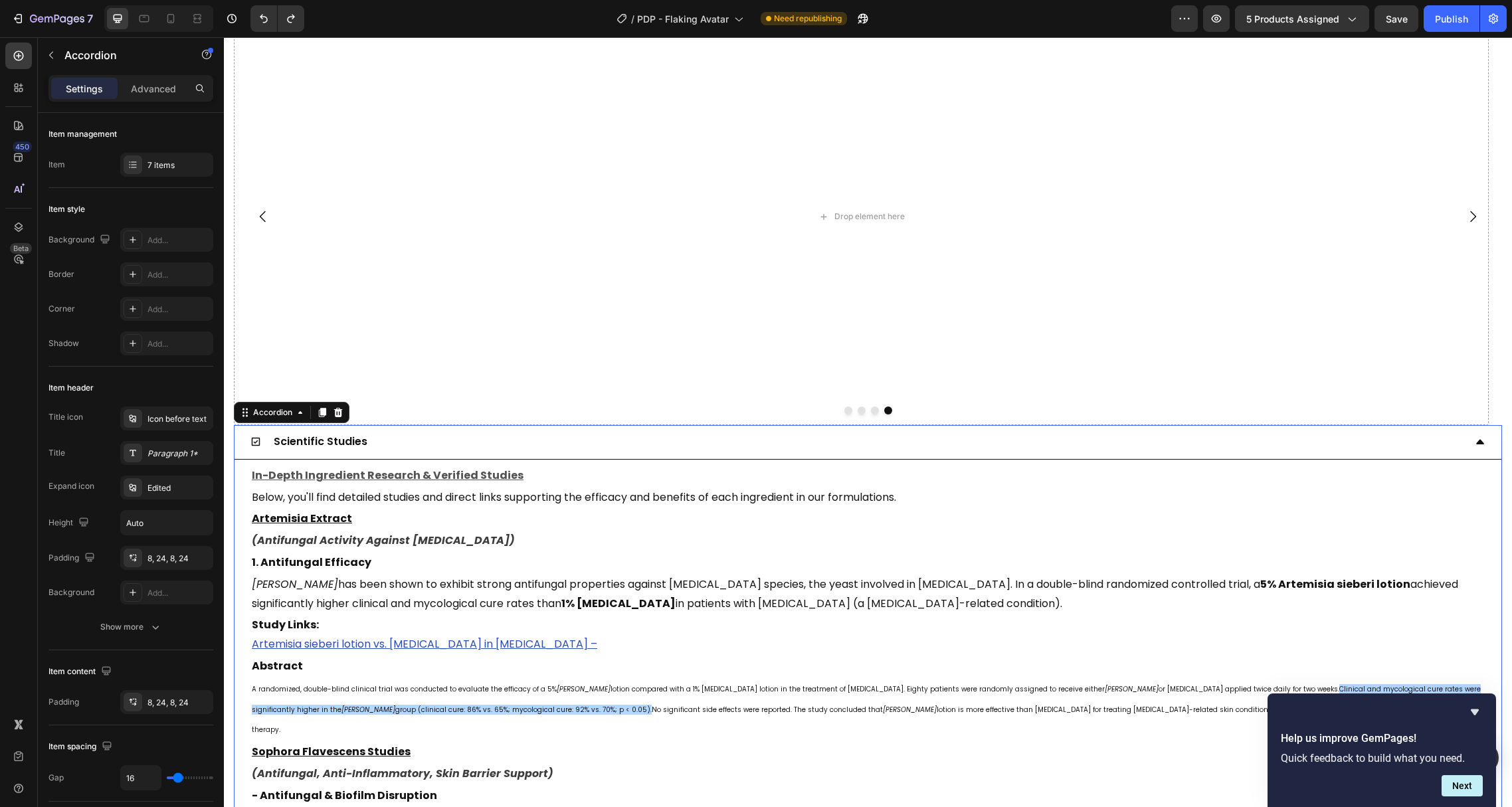
click at [242, 425] on div "Scientific Studies" at bounding box center [868, 442] width 1266 height 35
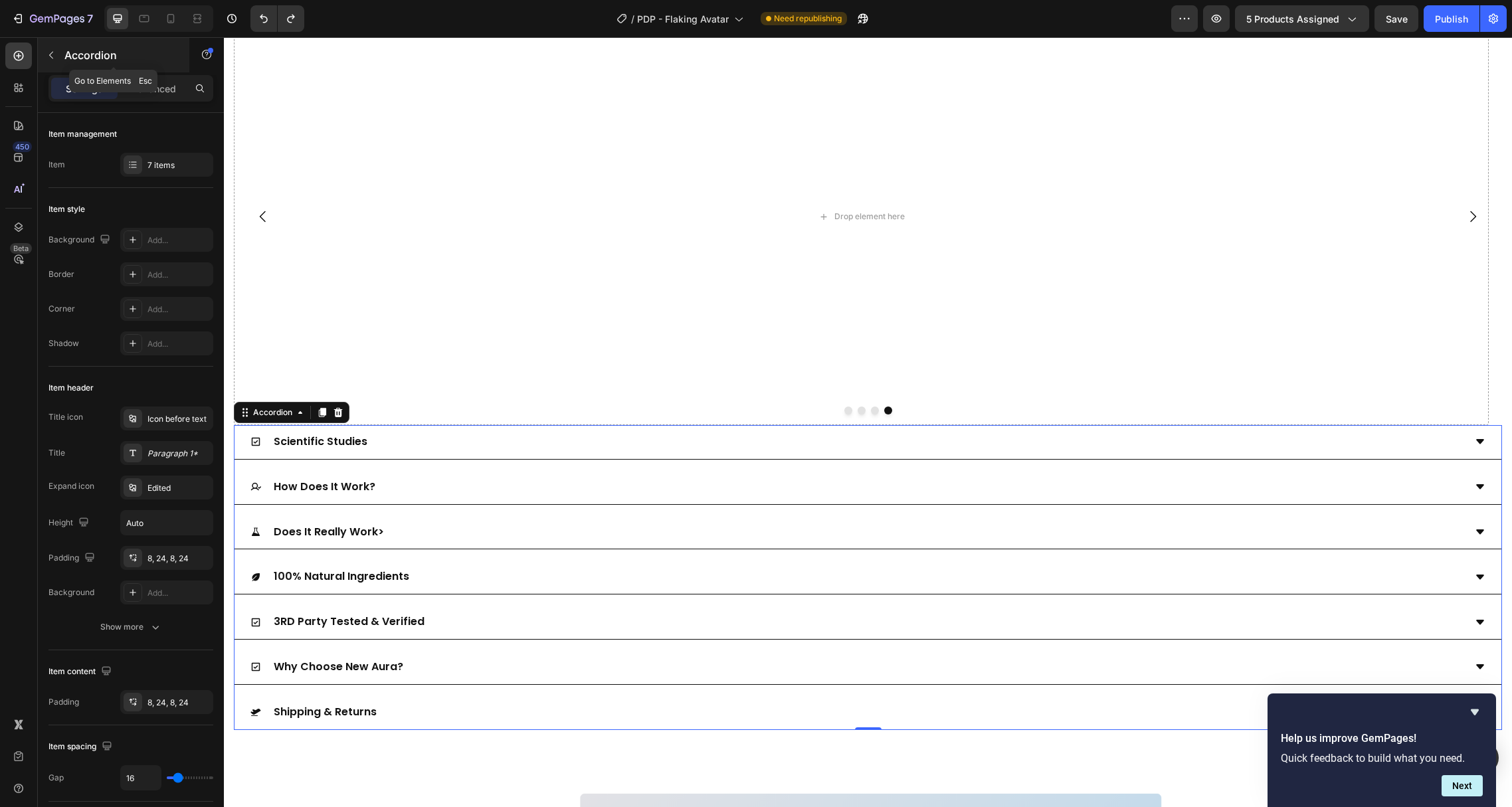
click at [157, 67] on div "Accordion" at bounding box center [113, 55] width 151 height 35
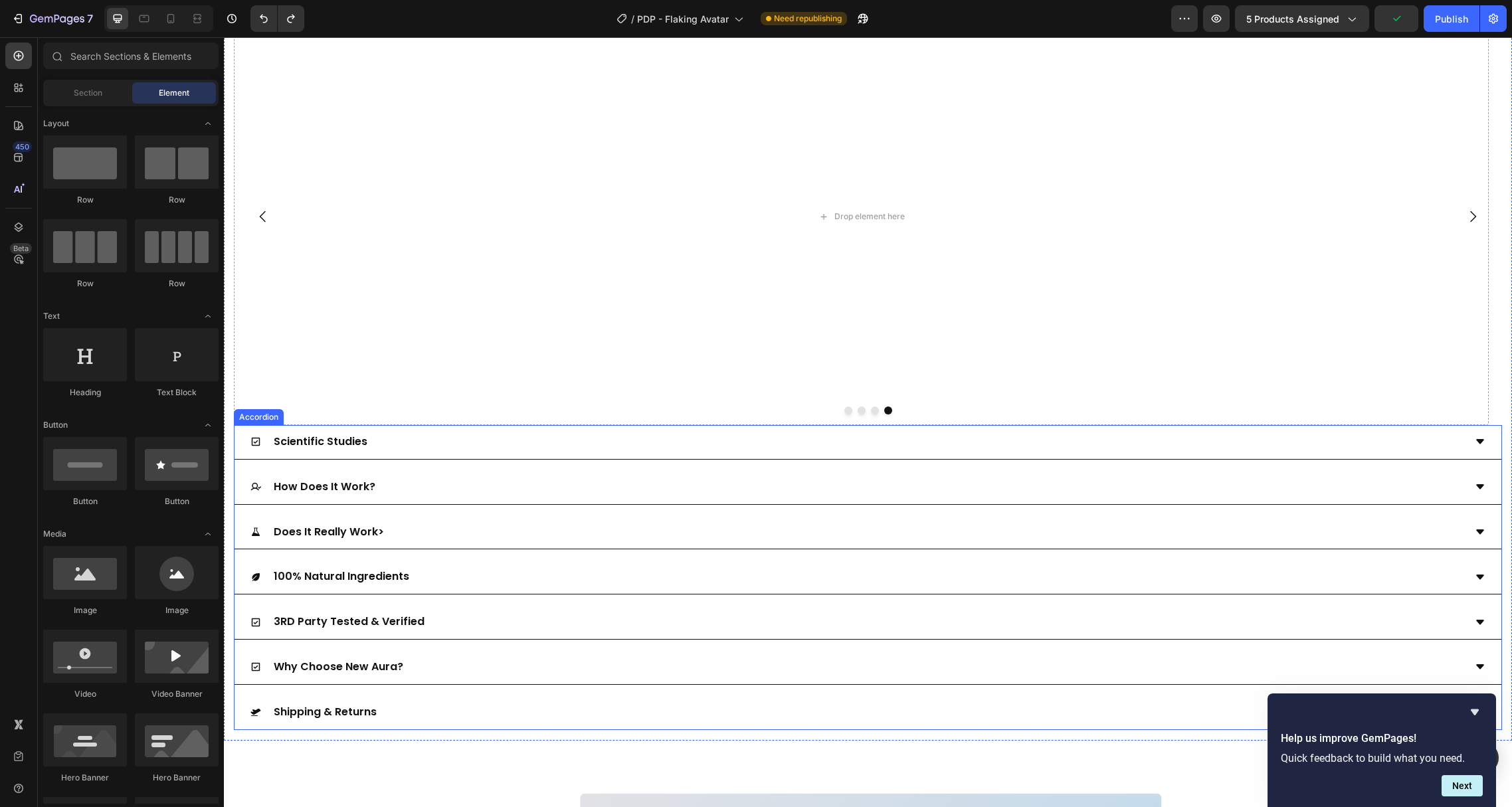
click at [237, 425] on div "Scientific Studies" at bounding box center [868, 442] width 1266 height 35
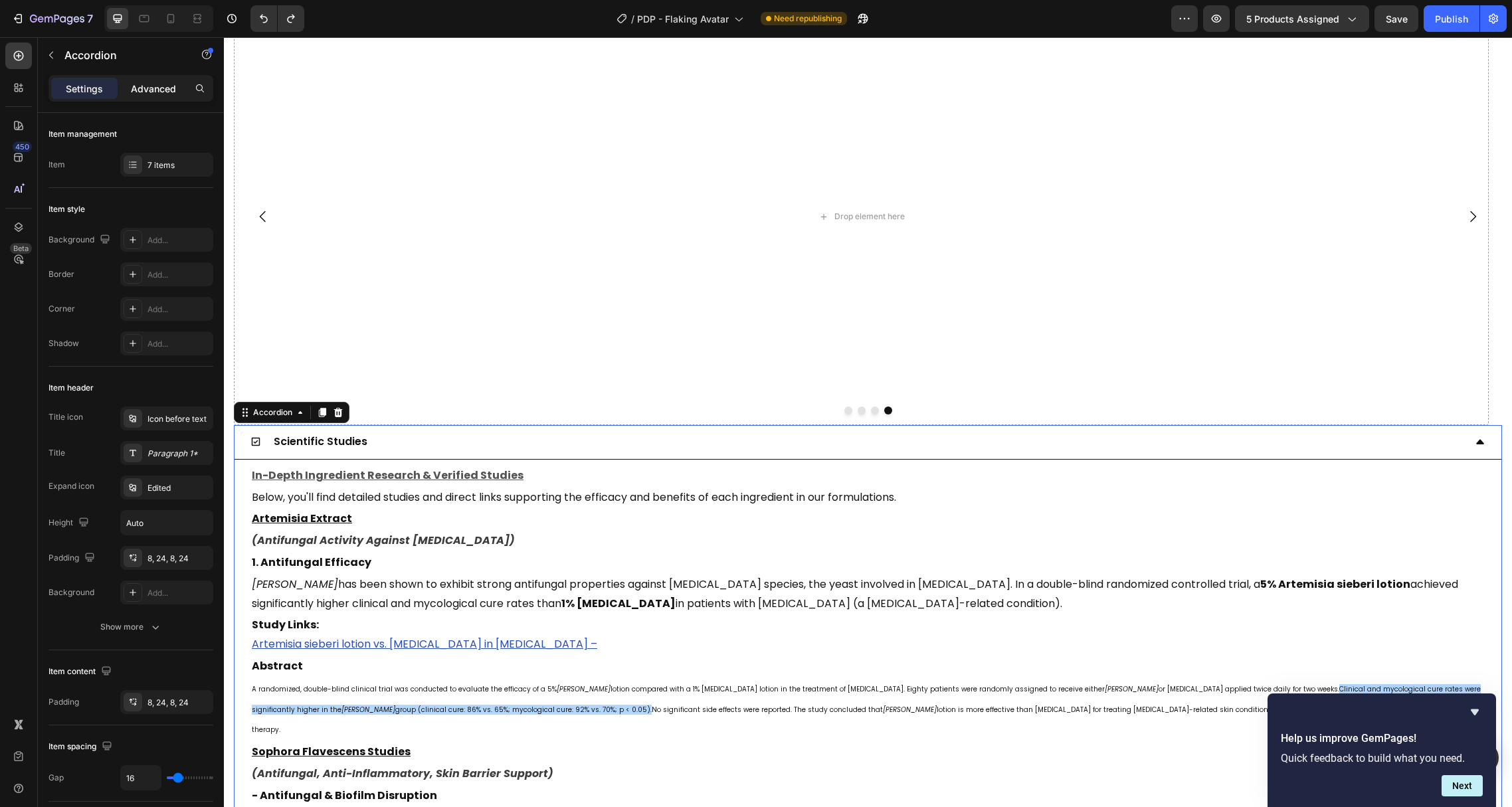
click at [148, 91] on p "Advanced" at bounding box center [152, 89] width 45 height 14
type input "100%"
type input "100"
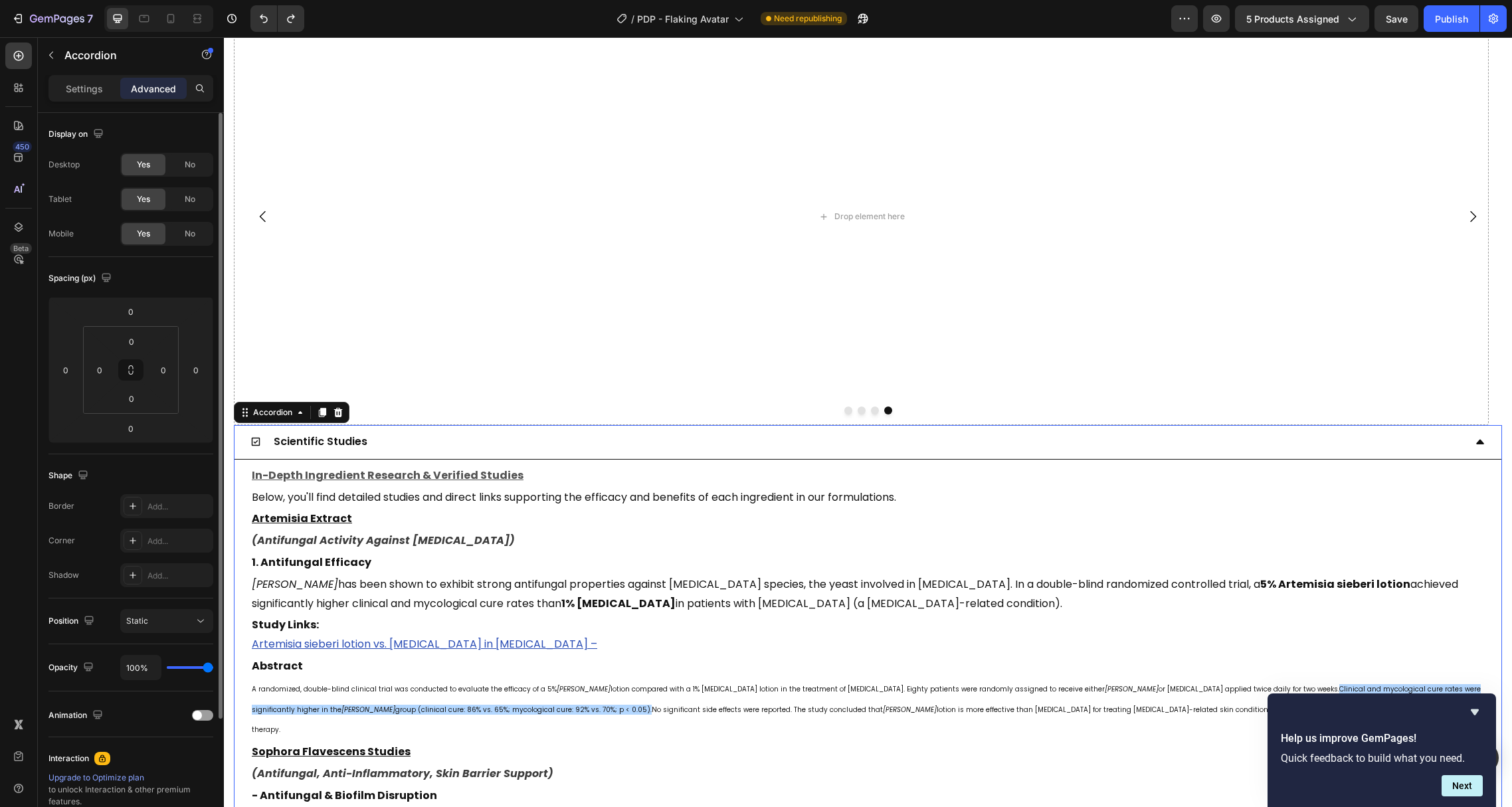
click at [168, 247] on div "Display on Desktop Yes No Tablet Yes No Mobile Yes No" at bounding box center [130, 184] width 164 height 144
click at [190, 200] on span "No" at bounding box center [189, 199] width 11 height 12
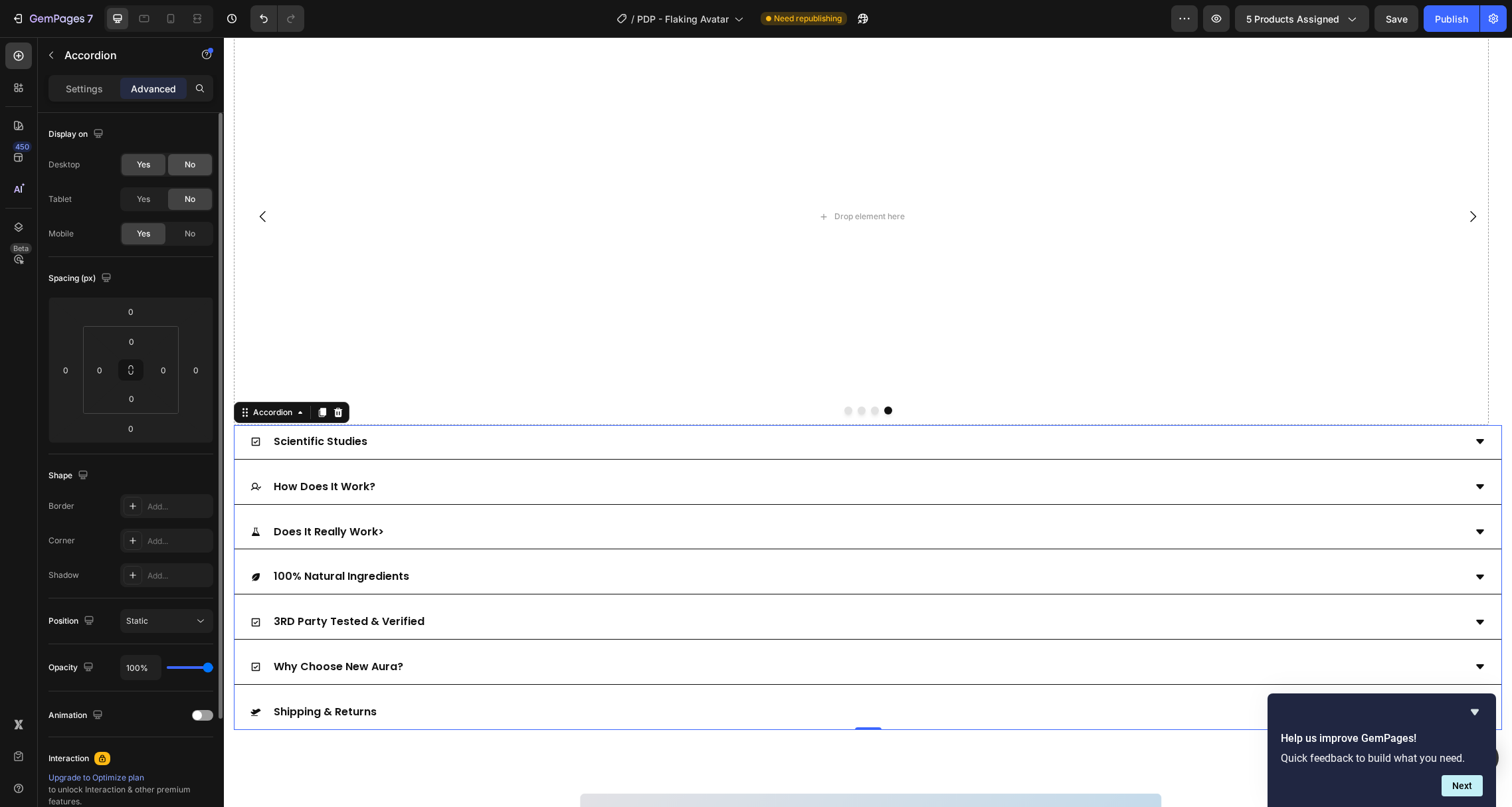
click at [197, 162] on div "No" at bounding box center [190, 164] width 44 height 21
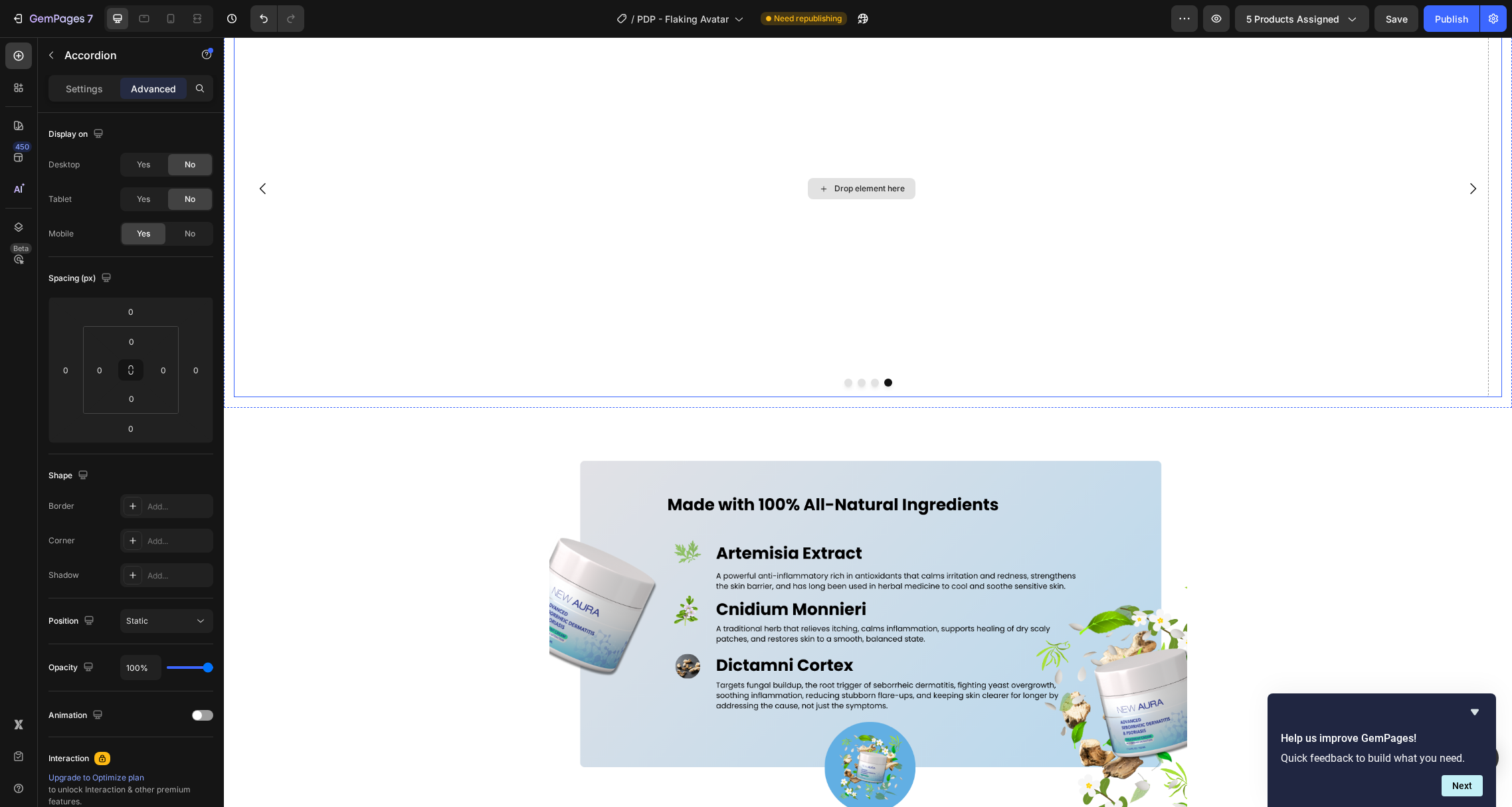
scroll to position [3642, 0]
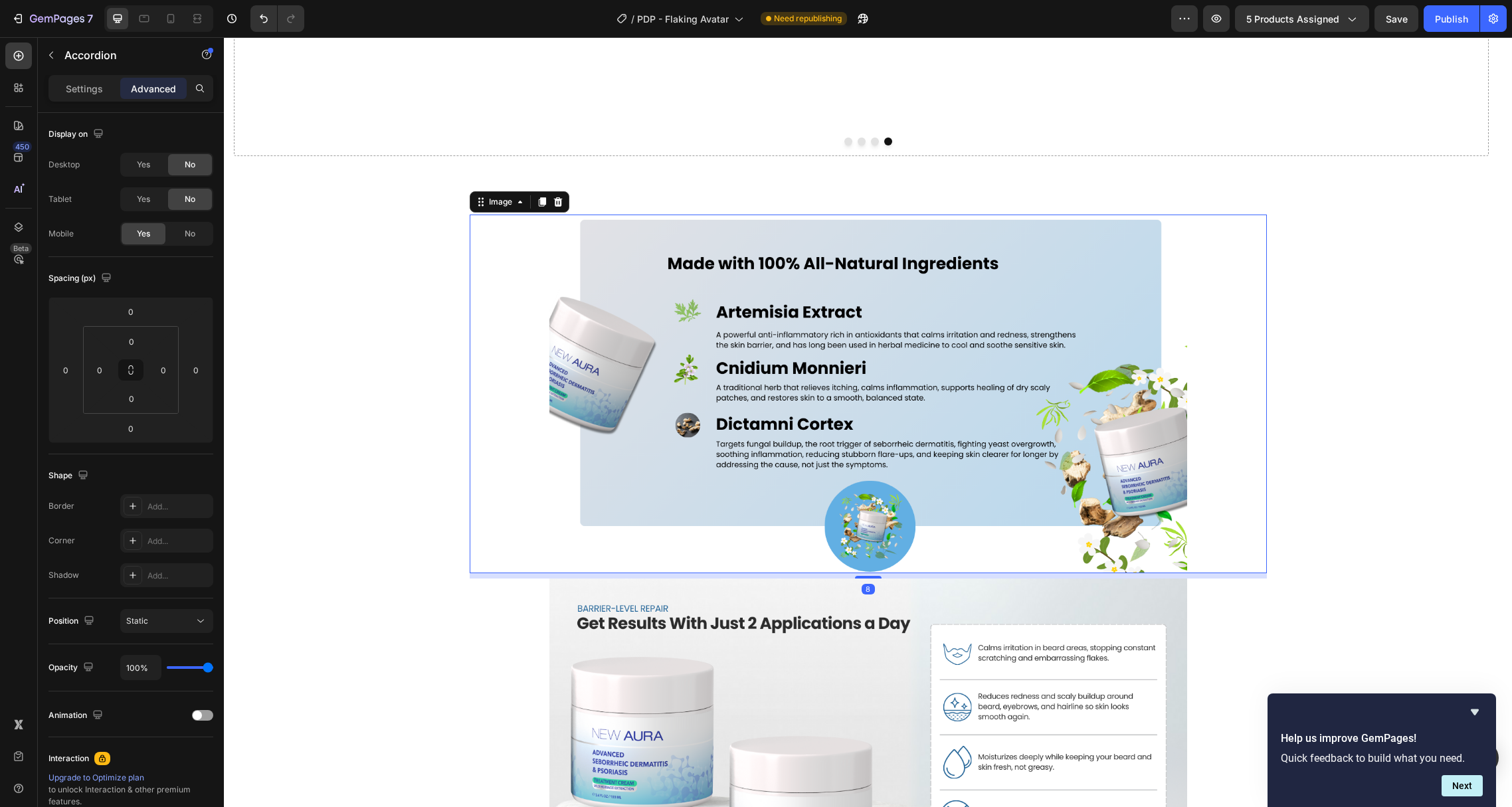
click at [673, 395] on img at bounding box center [868, 394] width 638 height 358
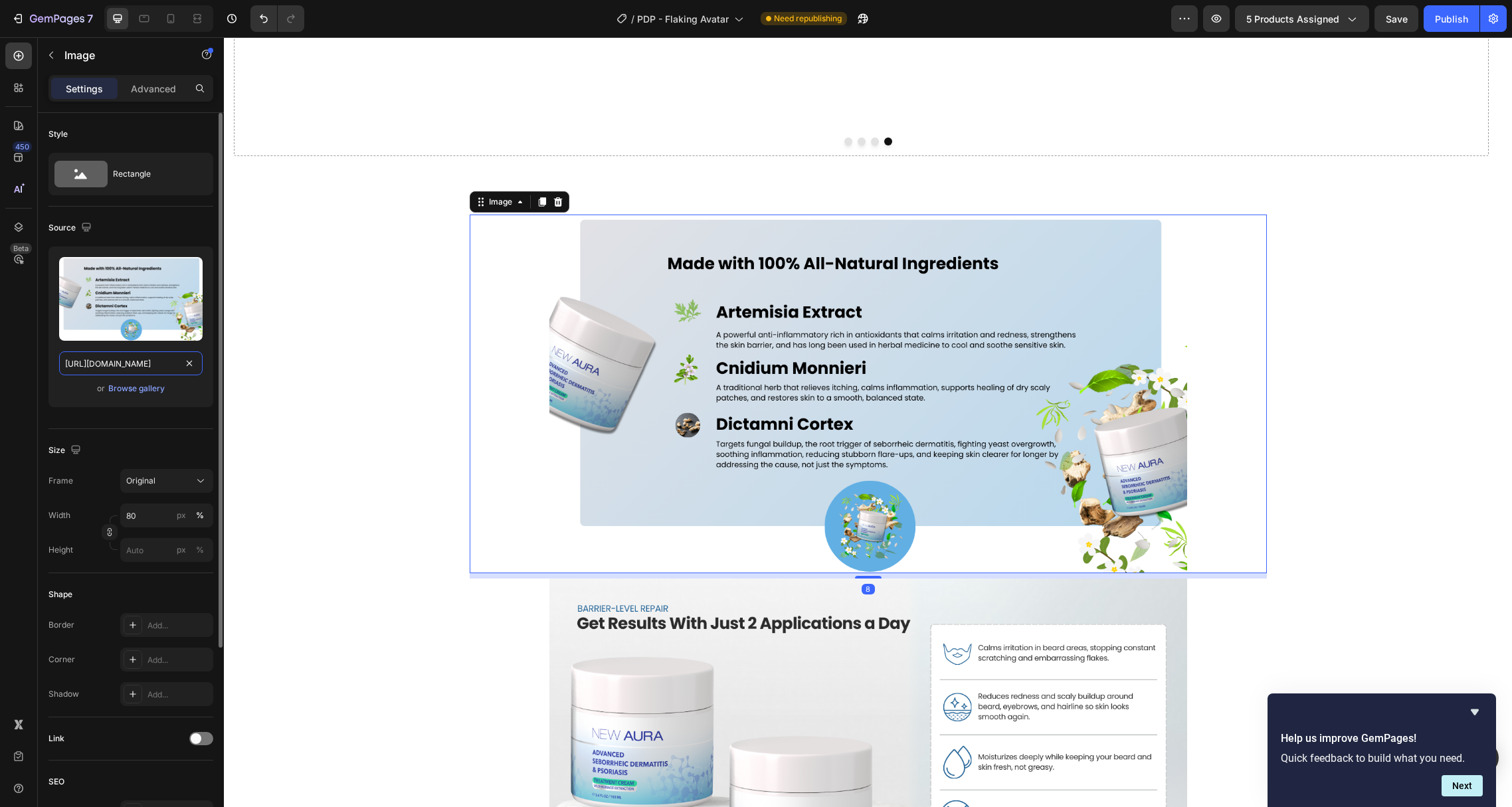
click at [108, 366] on input "[URL][DOMAIN_NAME]" at bounding box center [130, 363] width 143 height 24
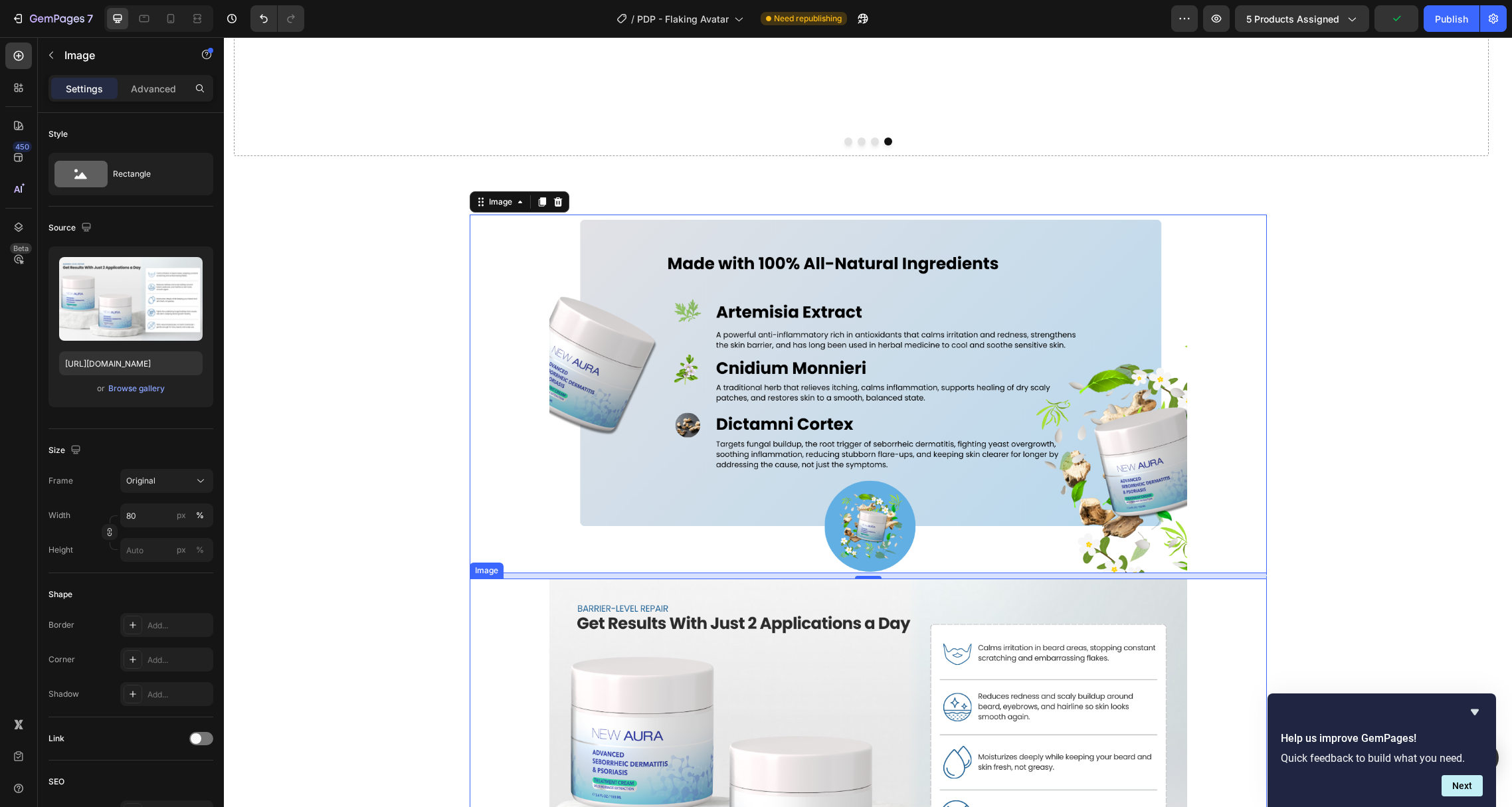
click at [669, 586] on img at bounding box center [868, 757] width 638 height 358
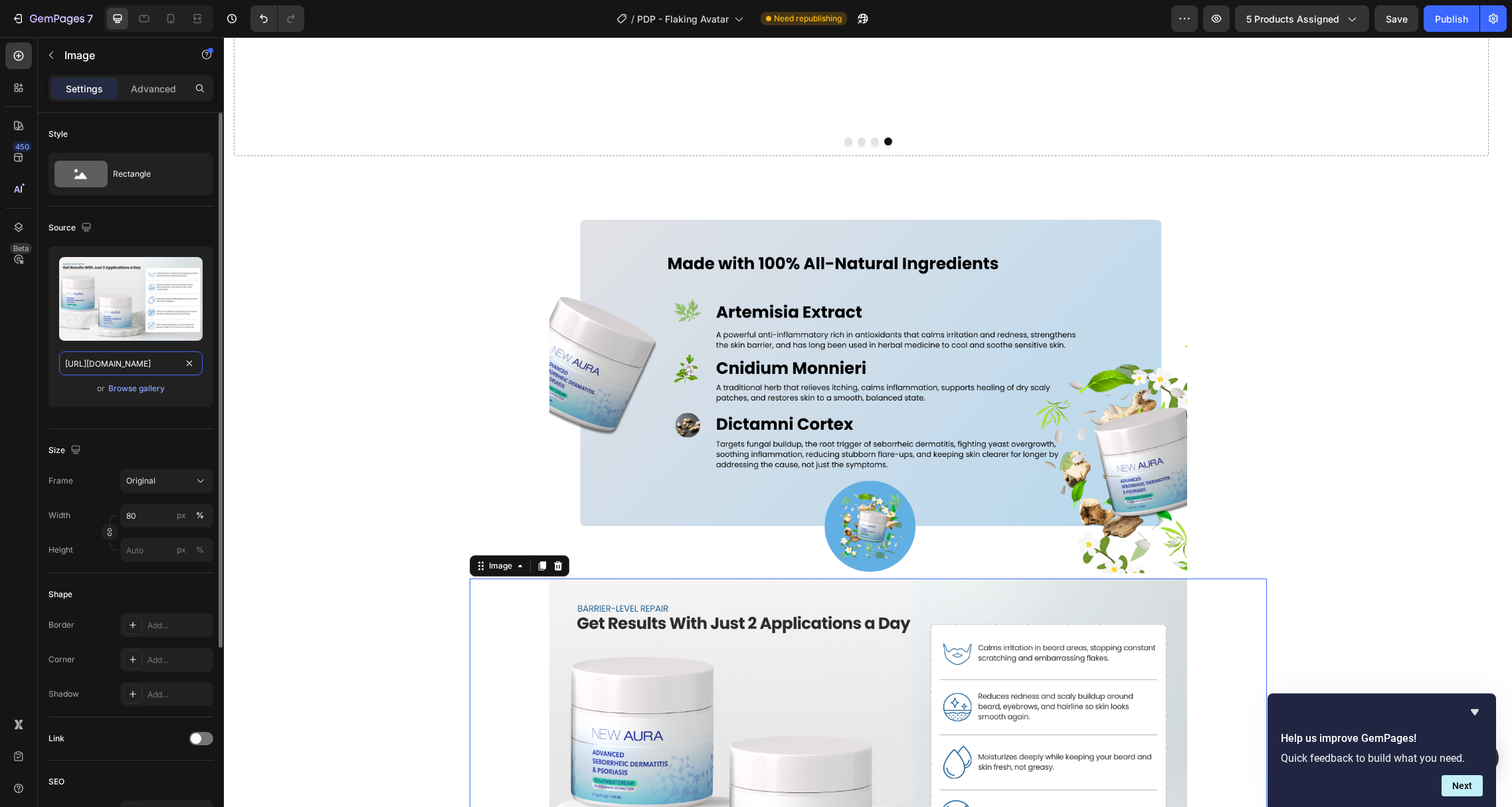
click at [111, 368] on input "[URL][DOMAIN_NAME]" at bounding box center [130, 363] width 143 height 24
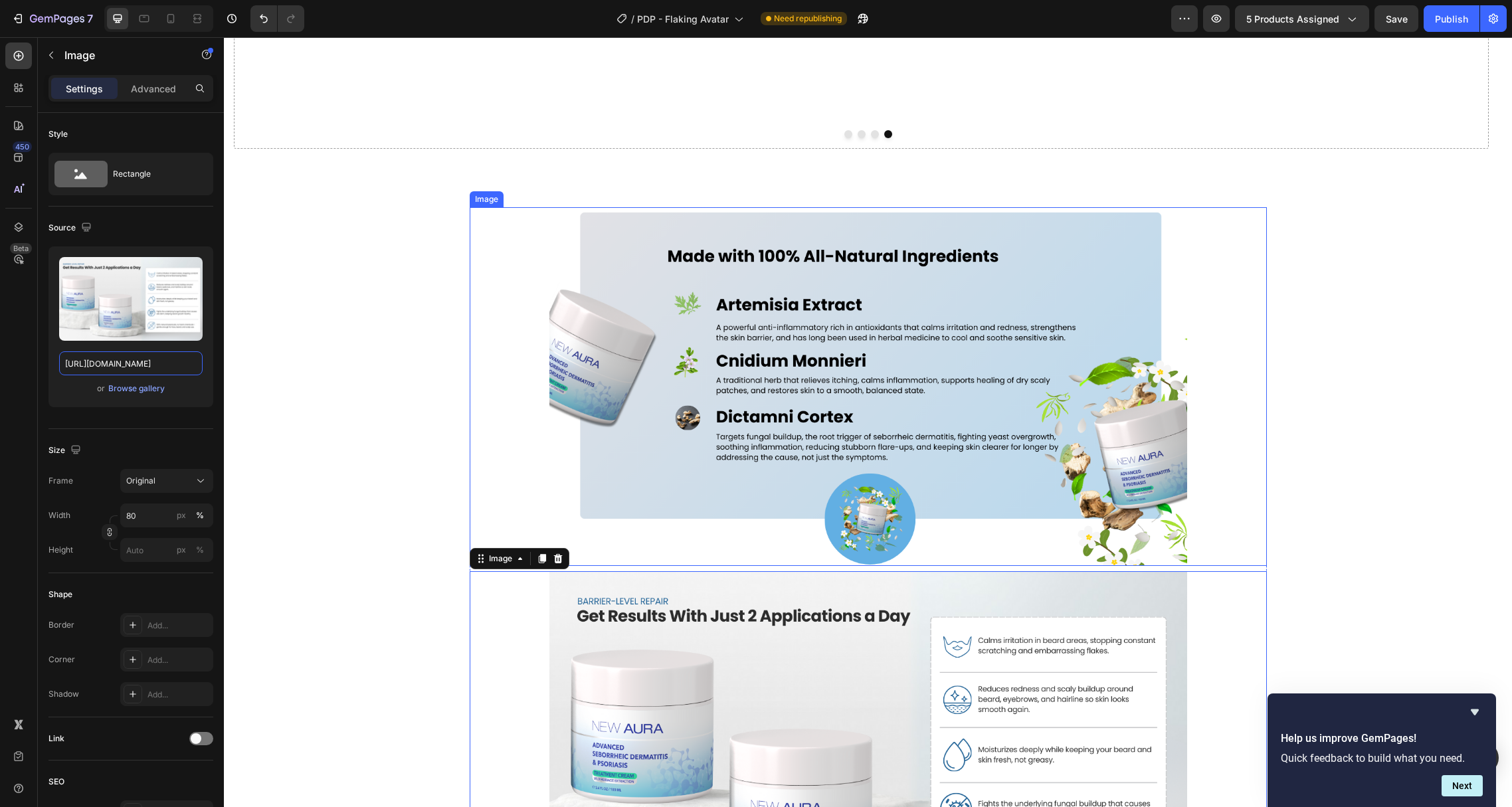
scroll to position [4002, 0]
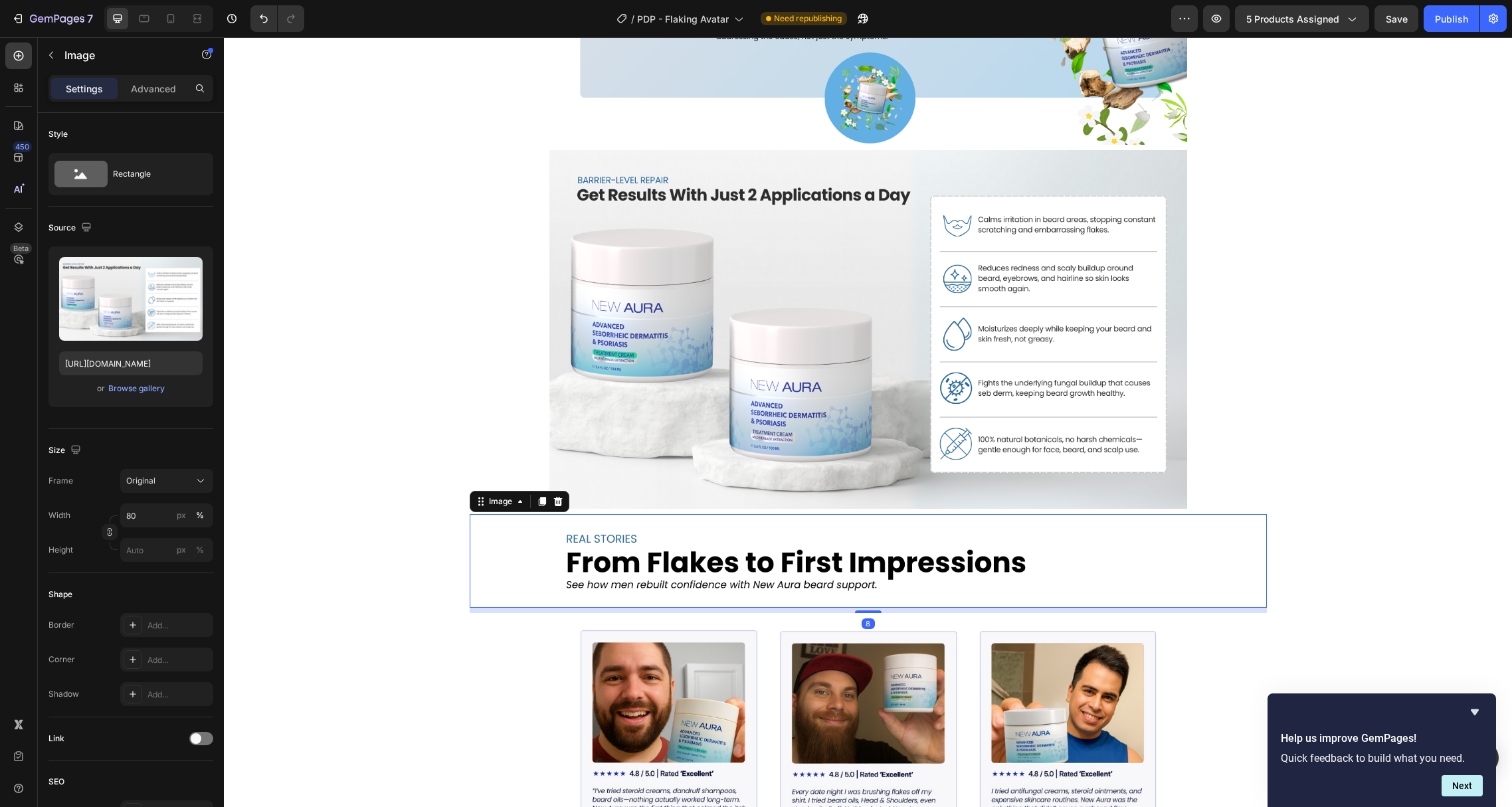
click at [645, 555] on img at bounding box center [868, 560] width 638 height 94
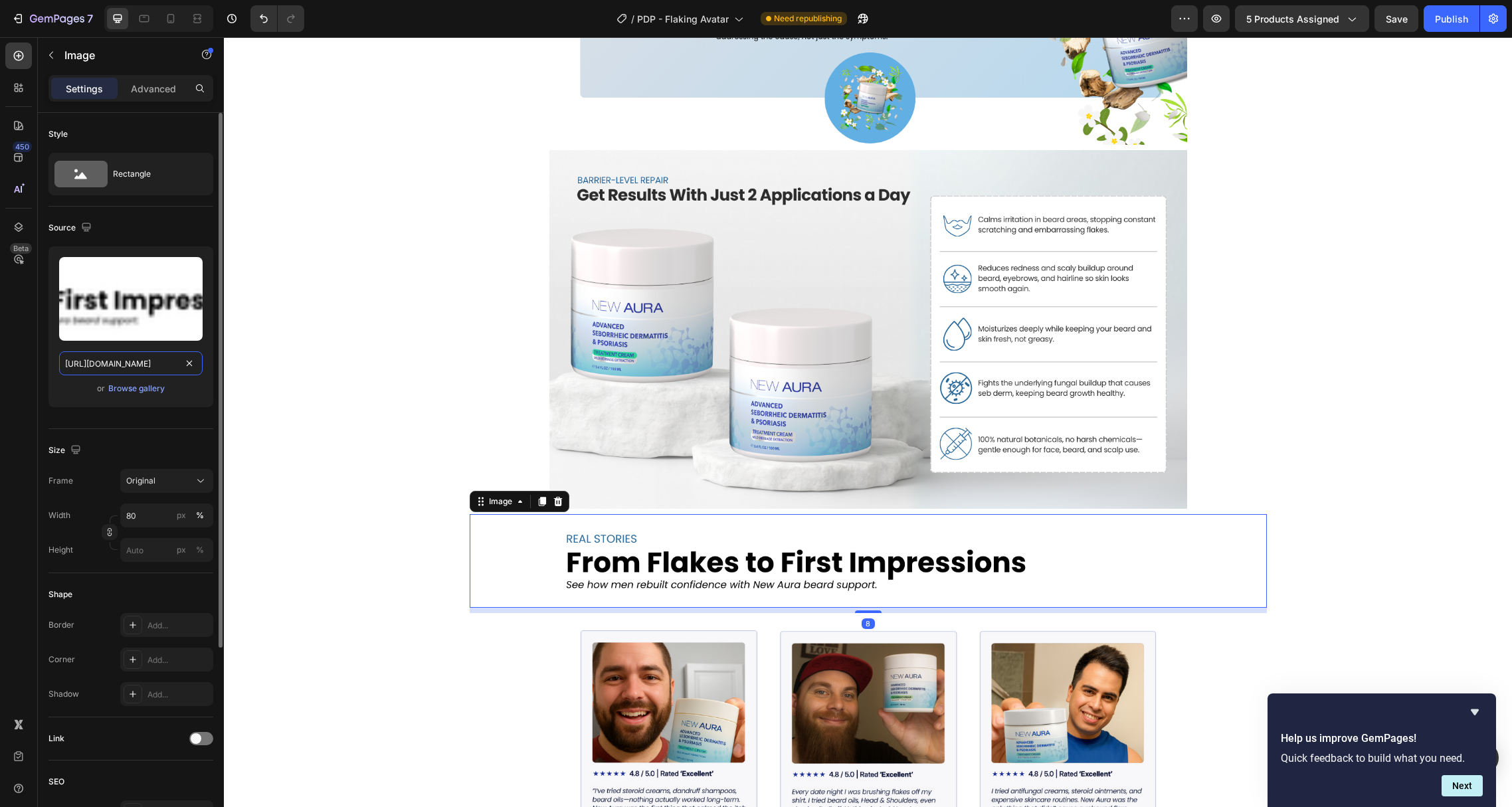
click at [118, 362] on input "[URL][DOMAIN_NAME]" at bounding box center [130, 363] width 143 height 24
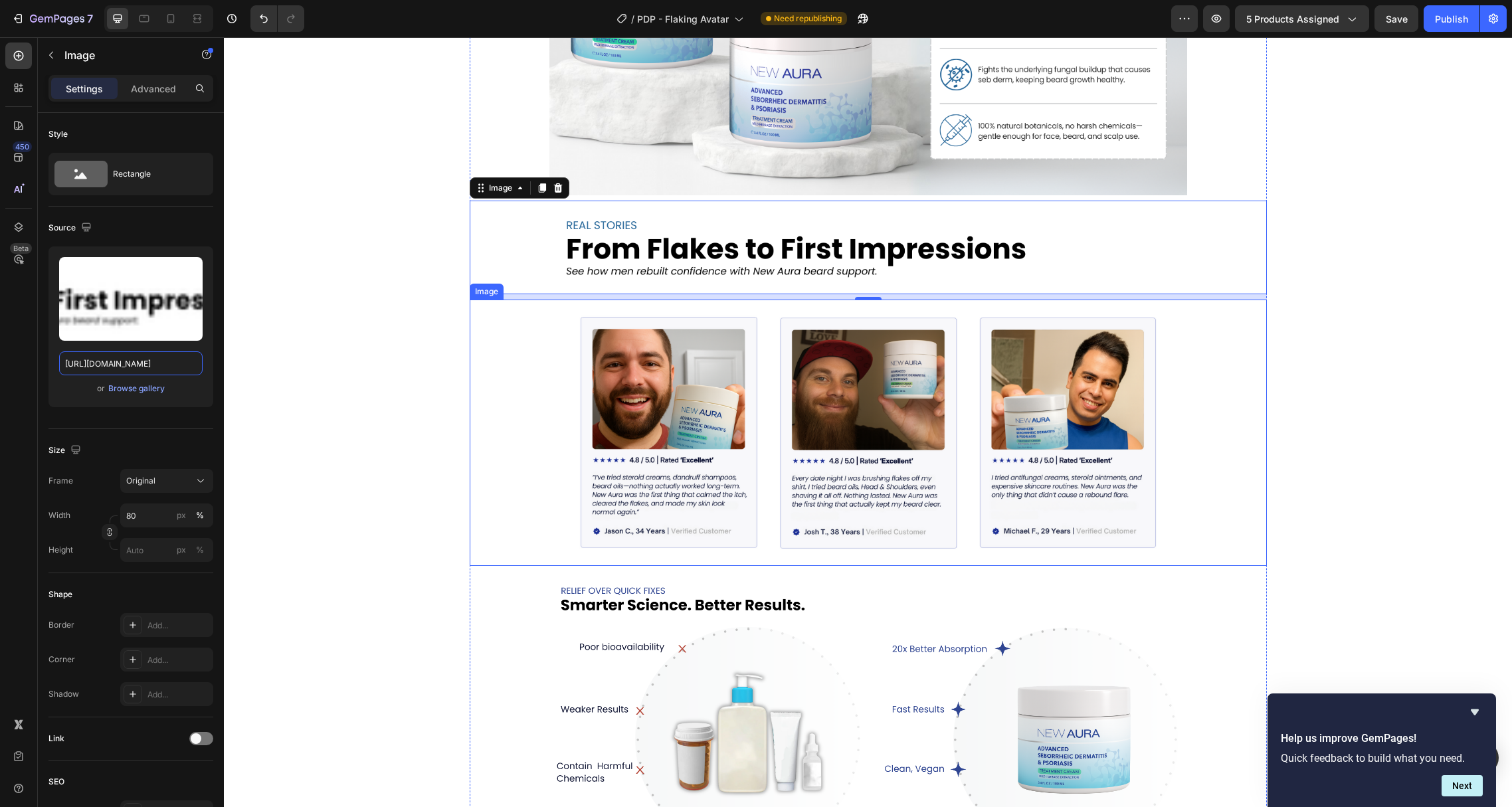
scroll to position [4320, 0]
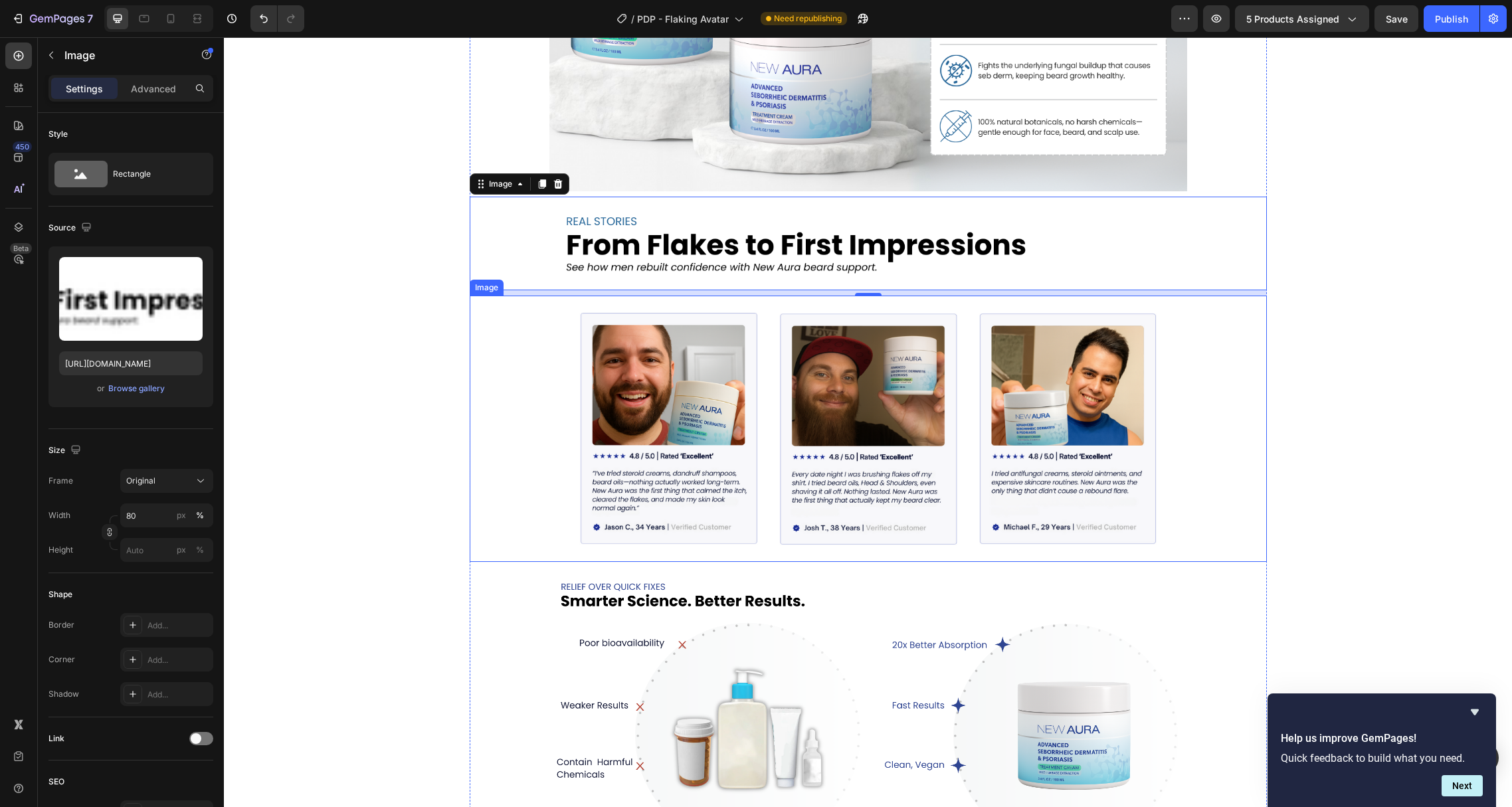
click at [636, 422] on img at bounding box center [868, 429] width 638 height 267
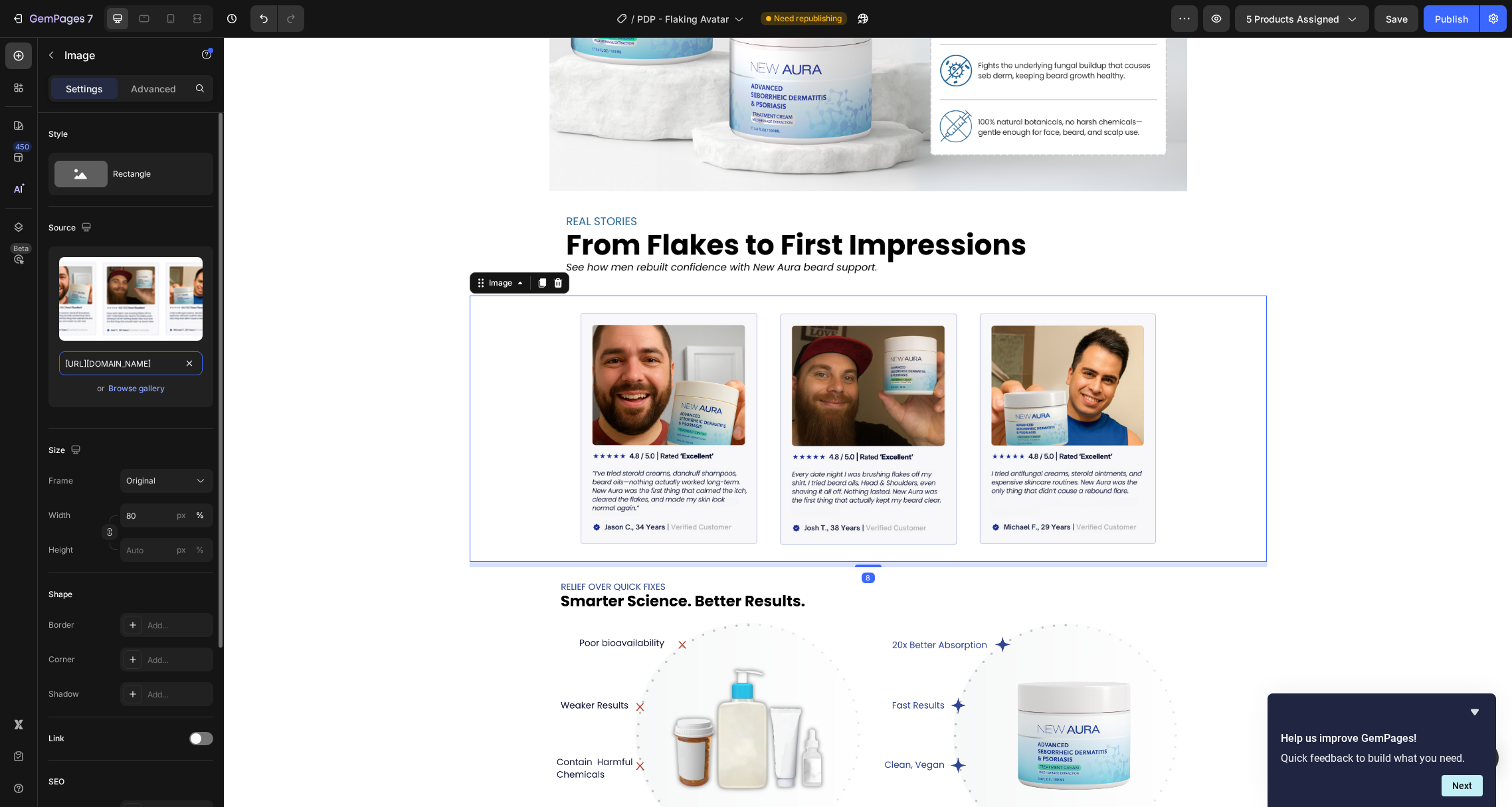
click at [125, 363] on input "[URL][DOMAIN_NAME]" at bounding box center [130, 363] width 143 height 24
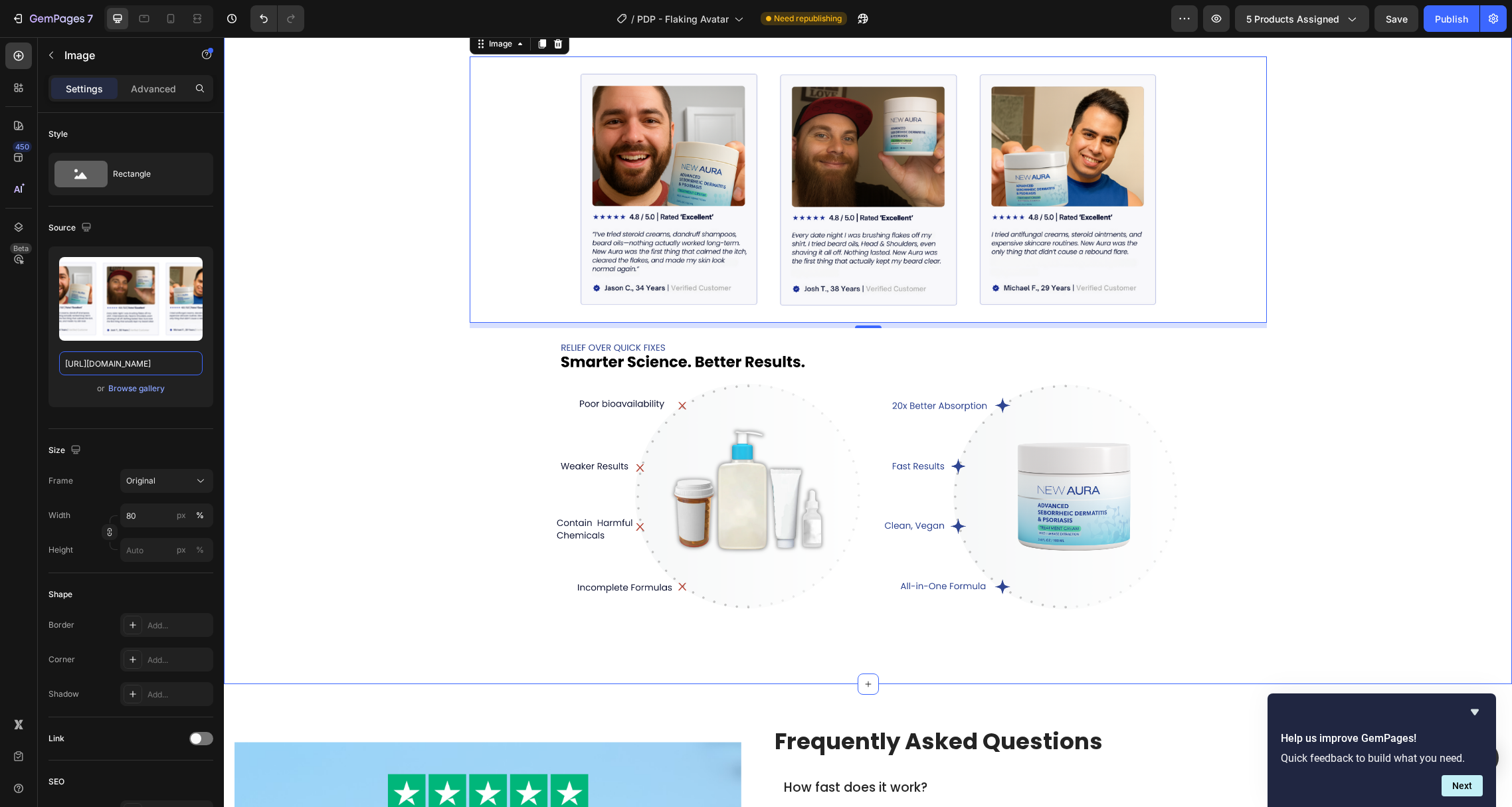
scroll to position [4574, 0]
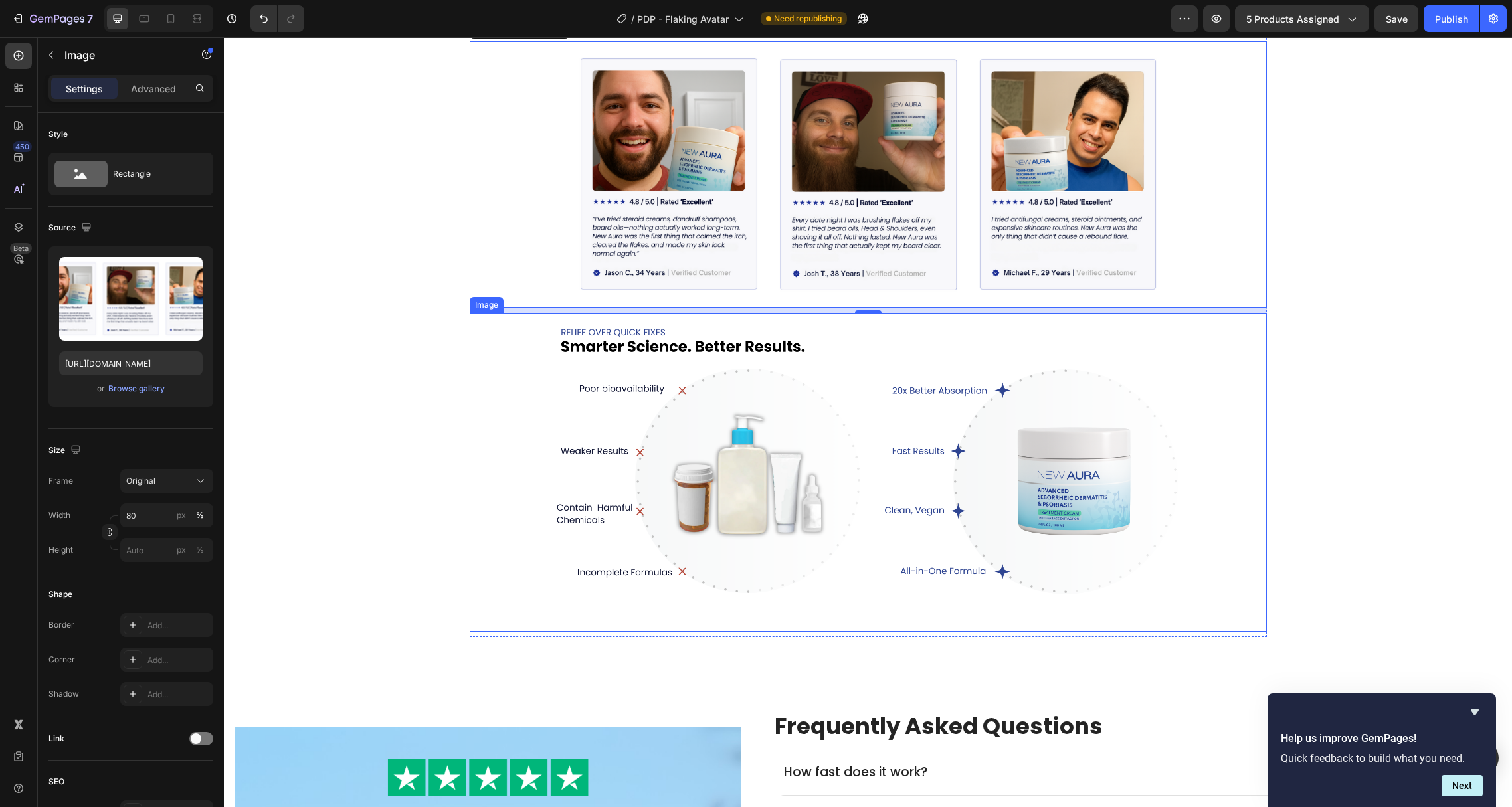
click at [696, 492] on img at bounding box center [868, 472] width 638 height 318
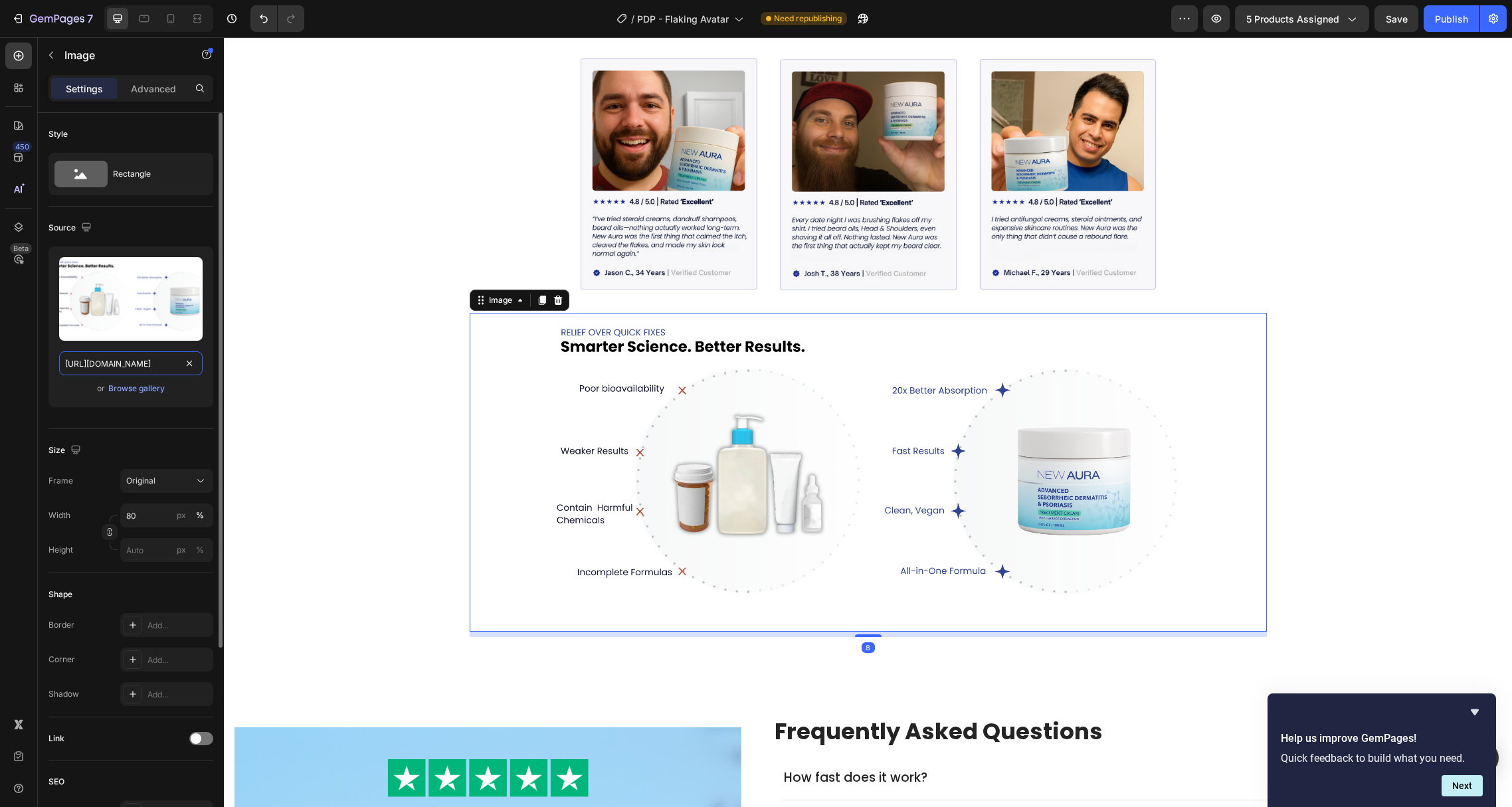
click at [119, 360] on input "[URL][DOMAIN_NAME]" at bounding box center [130, 363] width 143 height 24
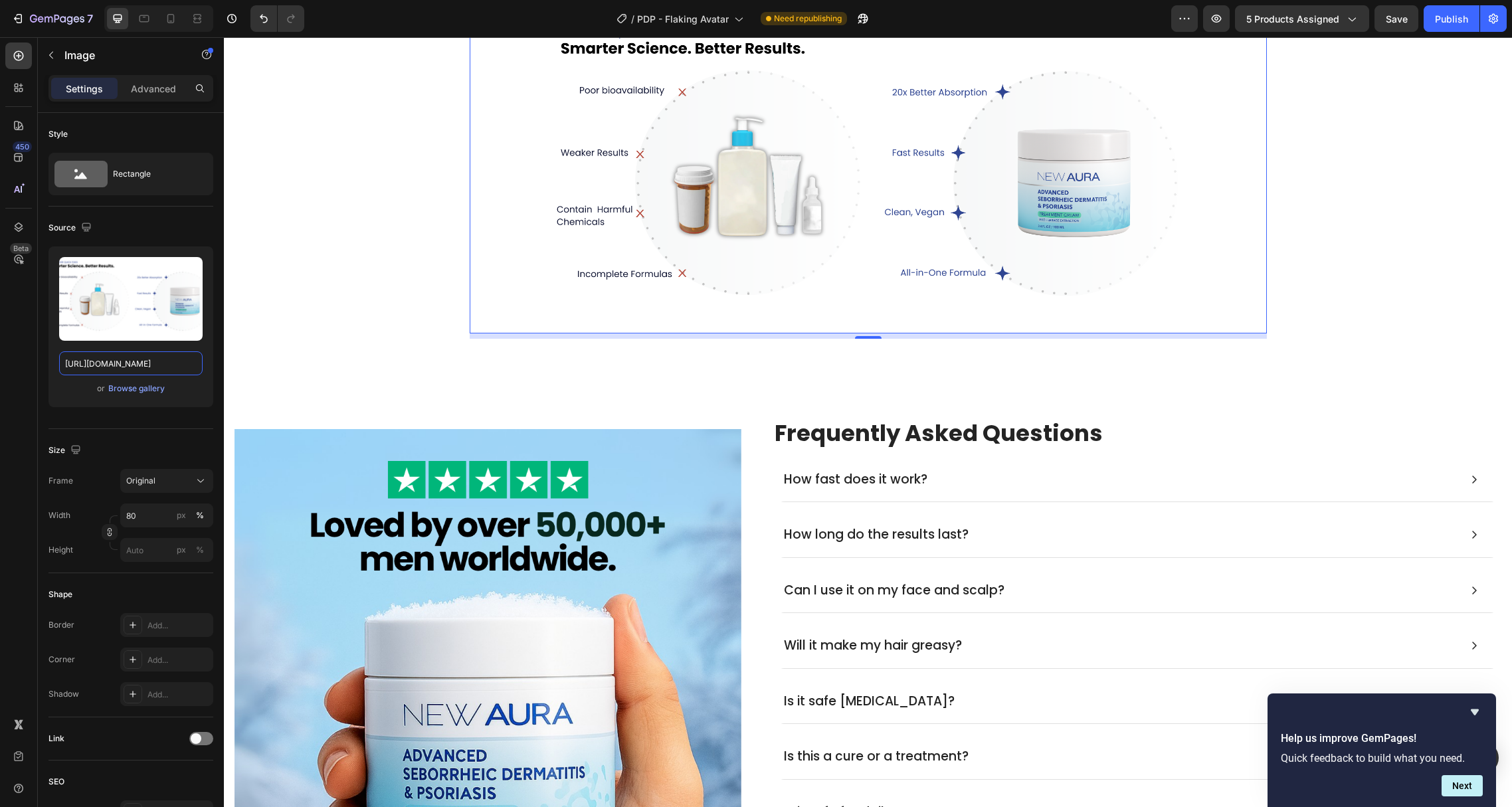
scroll to position [4872, 0]
click at [488, 572] on img at bounding box center [488, 683] width 507 height 506
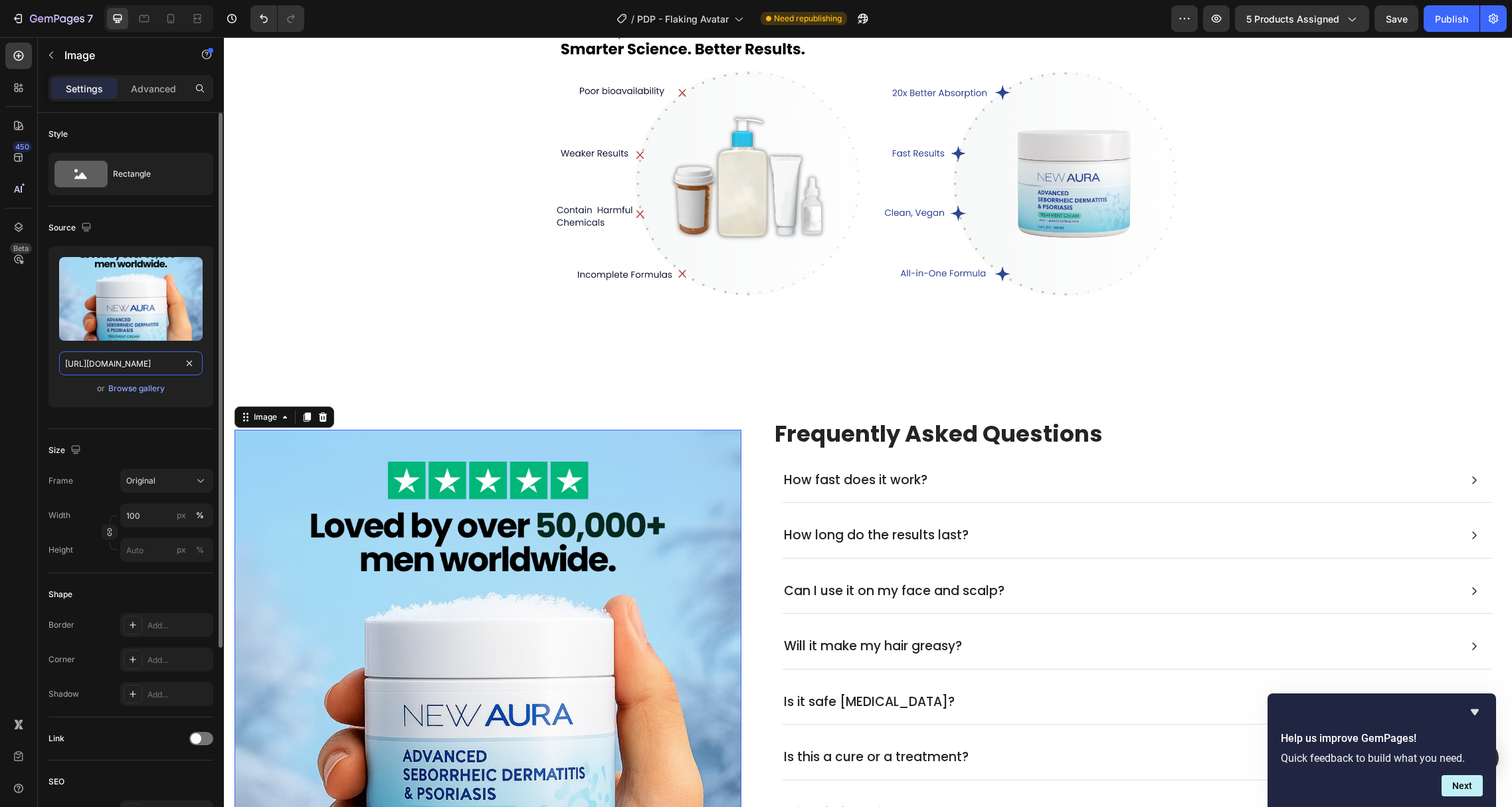
click at [120, 360] on input "[URL][DOMAIN_NAME]" at bounding box center [130, 363] width 143 height 24
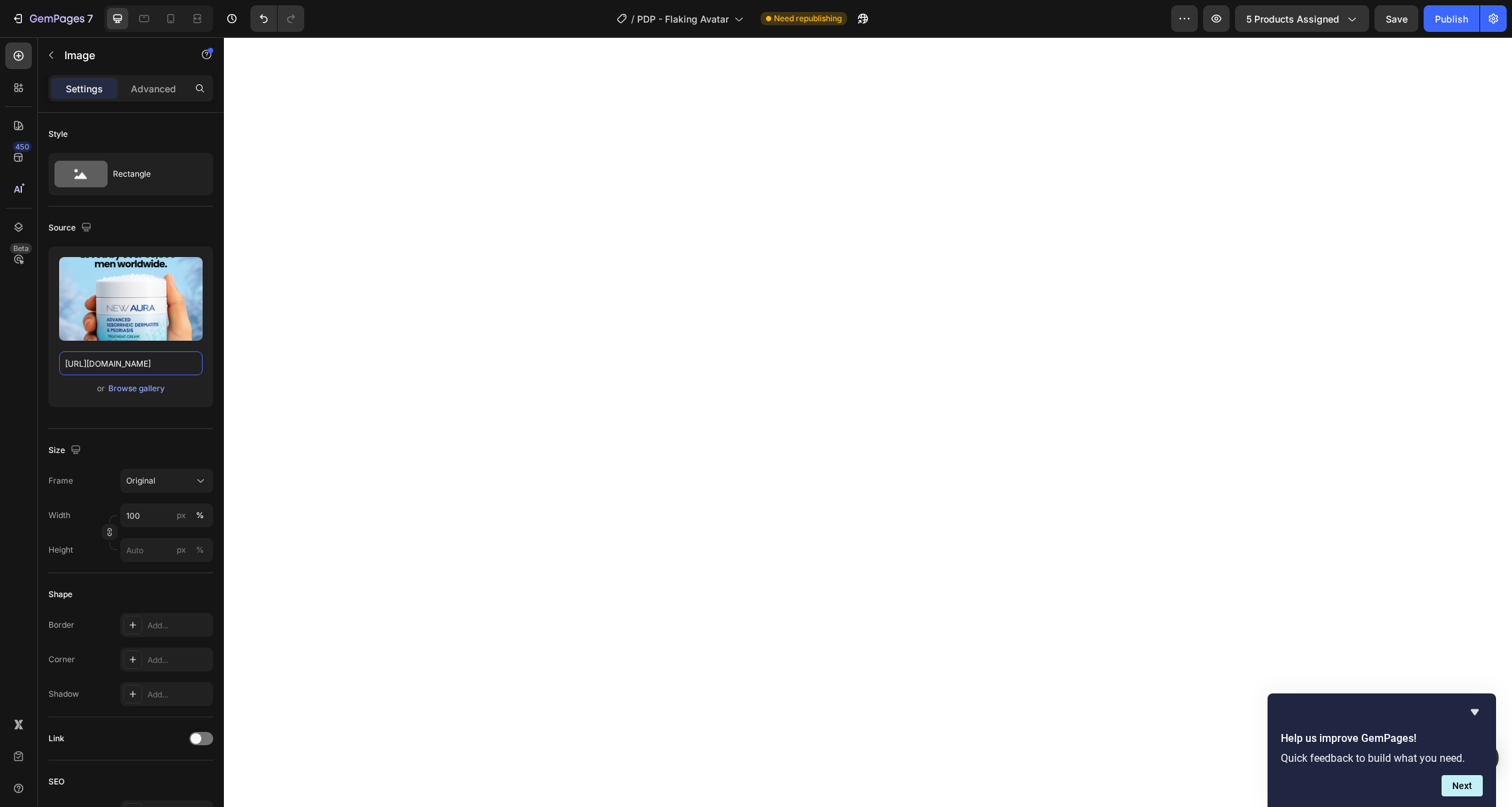
scroll to position [0, 0]
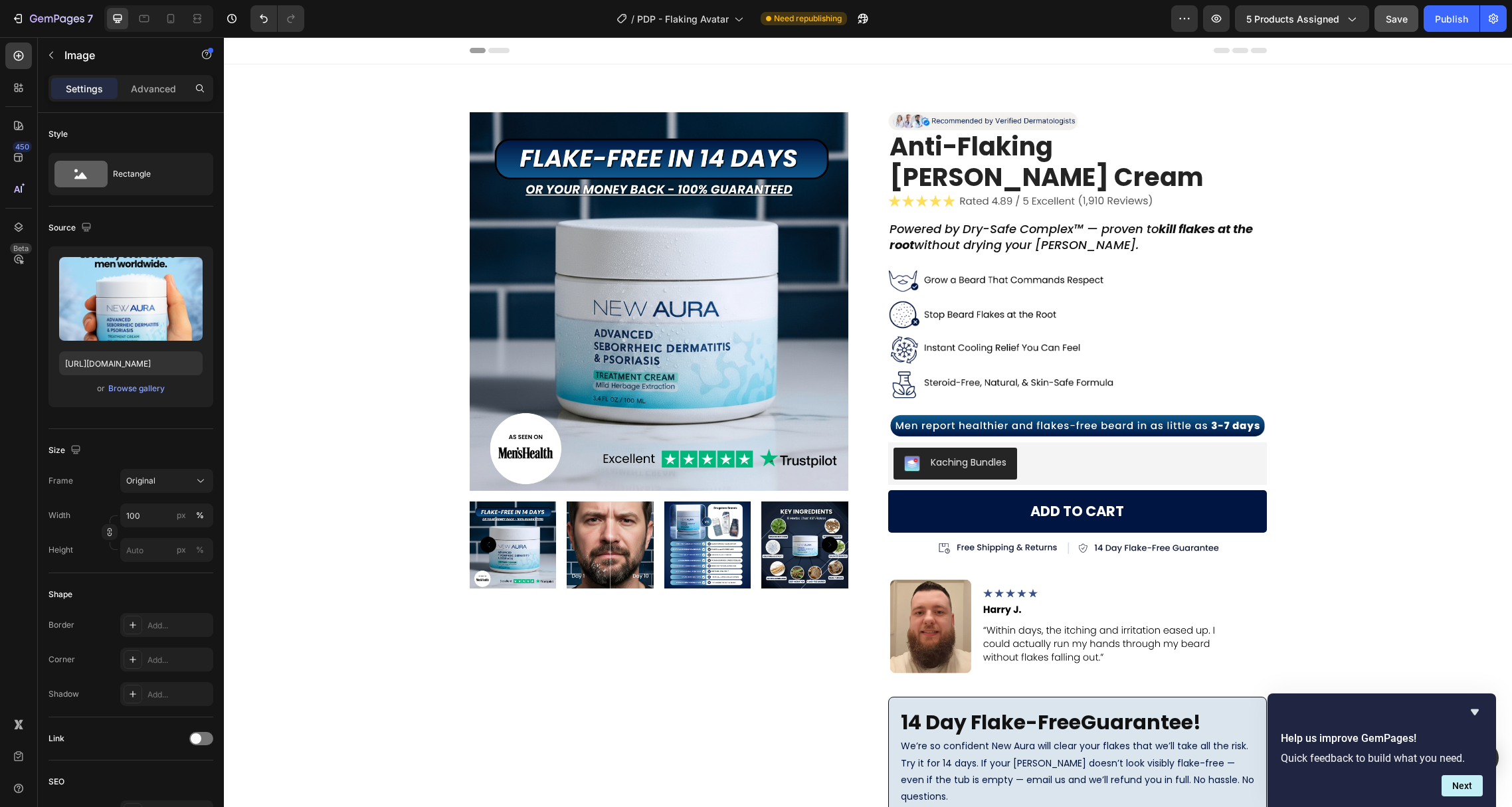
click at [1395, 26] on button "Save" at bounding box center [1397, 18] width 44 height 27
click at [13, 14] on icon "button" at bounding box center [17, 18] width 13 height 13
